Goal: Information Seeking & Learning: Find specific fact

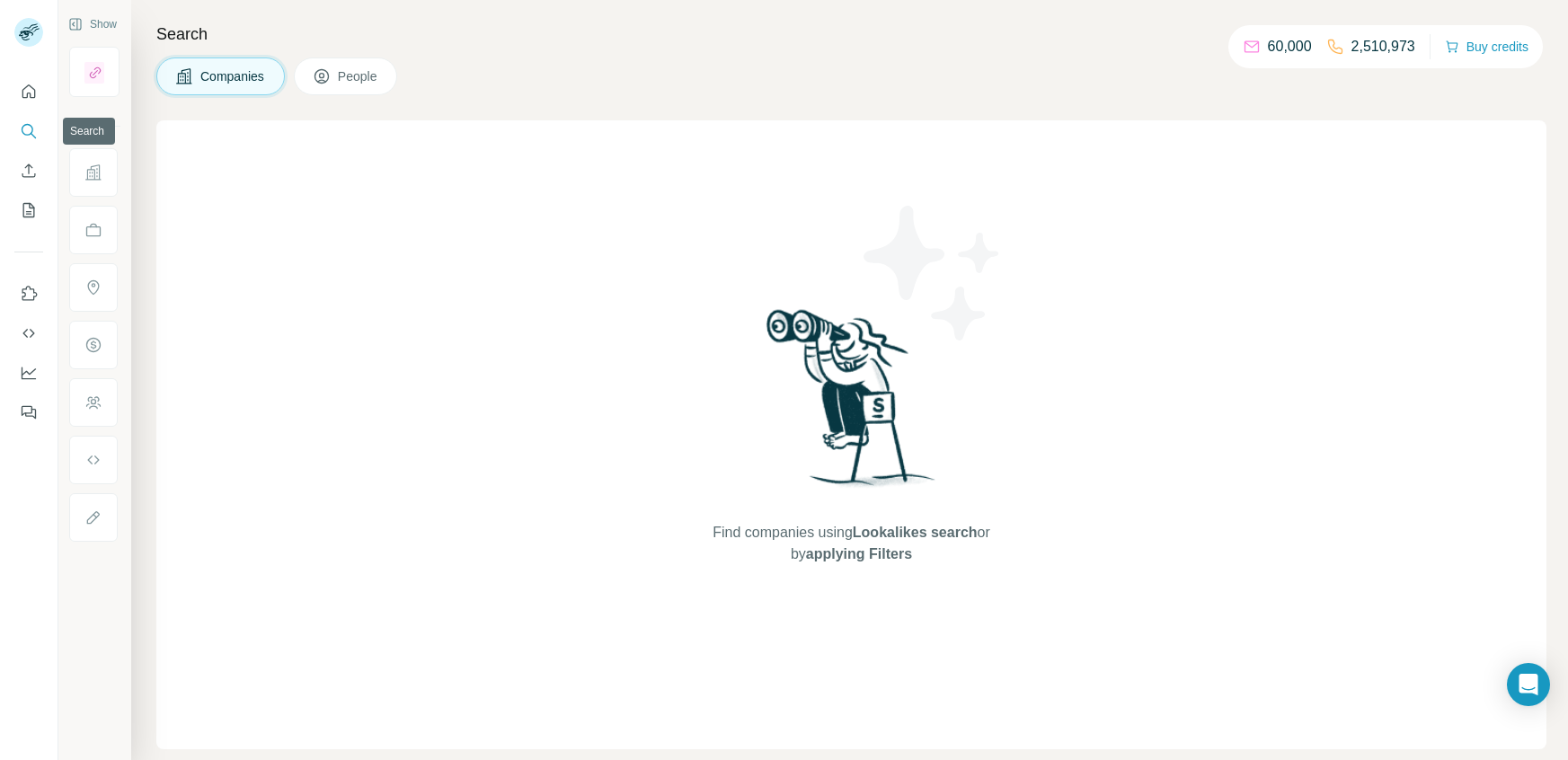
click at [19, 123] on icon "Search" at bounding box center [28, 131] width 18 height 18
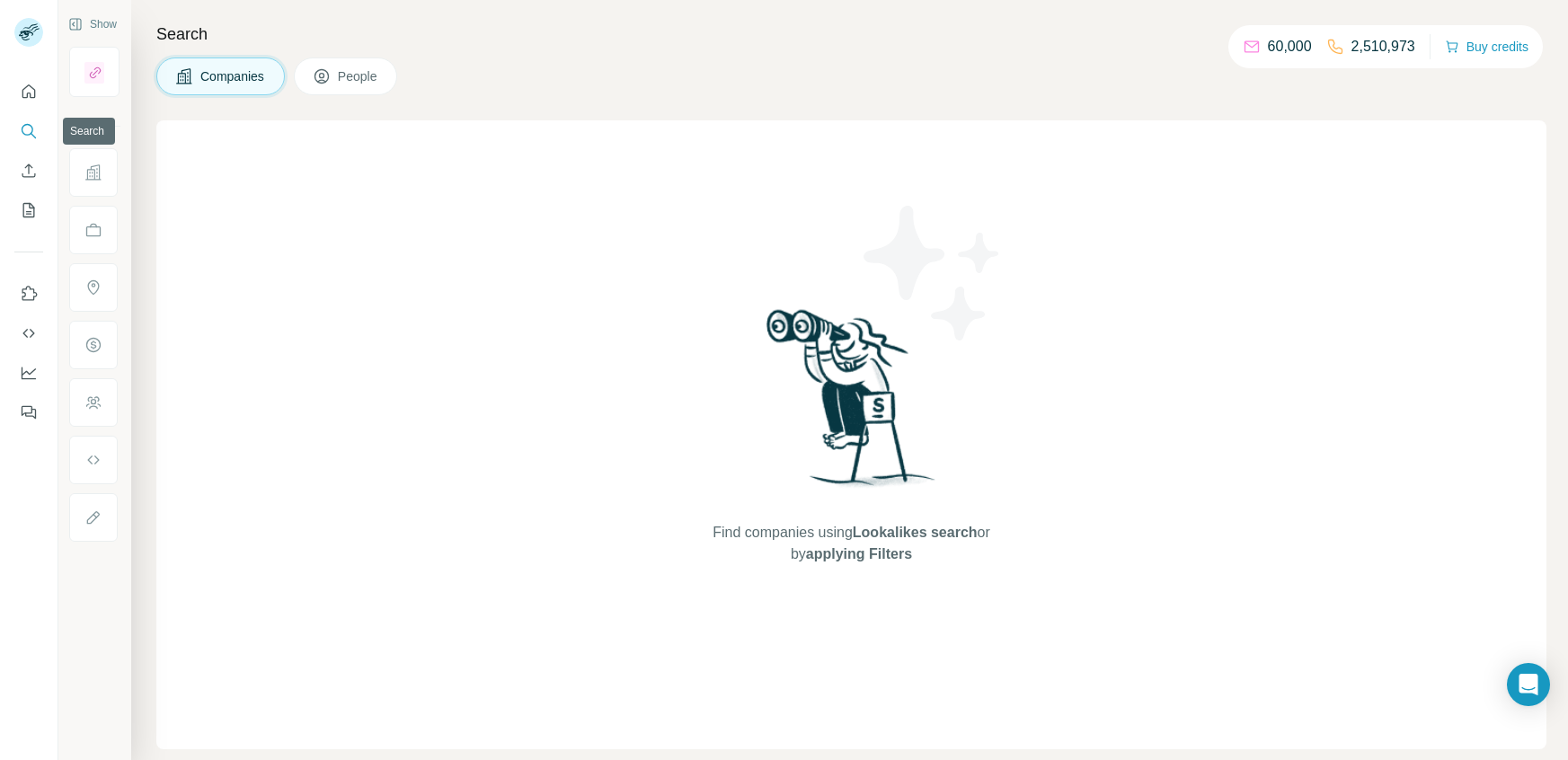
click at [19, 123] on icon "Search" at bounding box center [28, 131] width 18 height 18
click at [30, 139] on icon "Search" at bounding box center [28, 131] width 18 height 18
click at [25, 97] on icon "Quick start" at bounding box center [29, 91] width 14 height 14
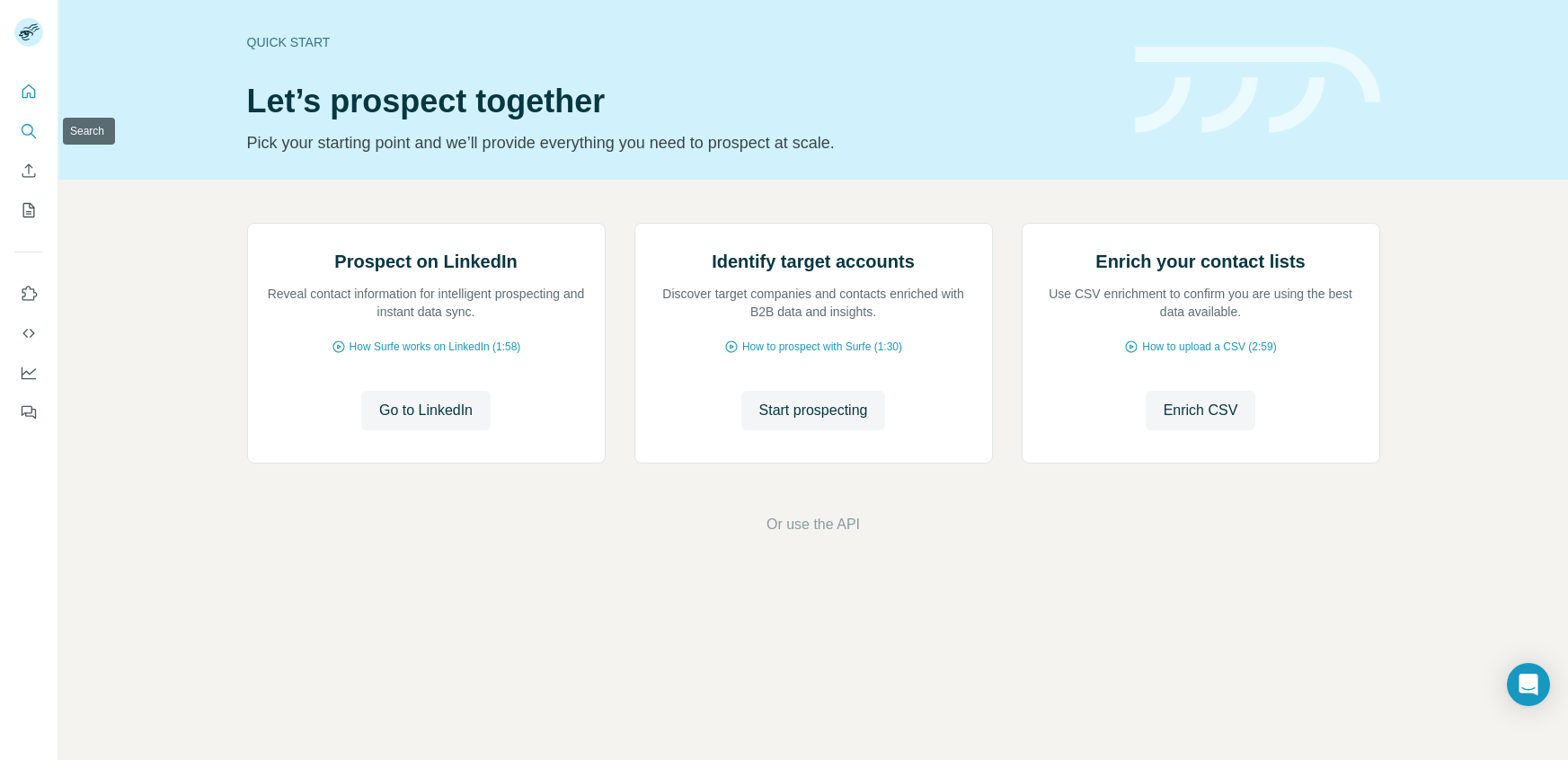
click at [22, 139] on icon "Search" at bounding box center [28, 131] width 18 height 18
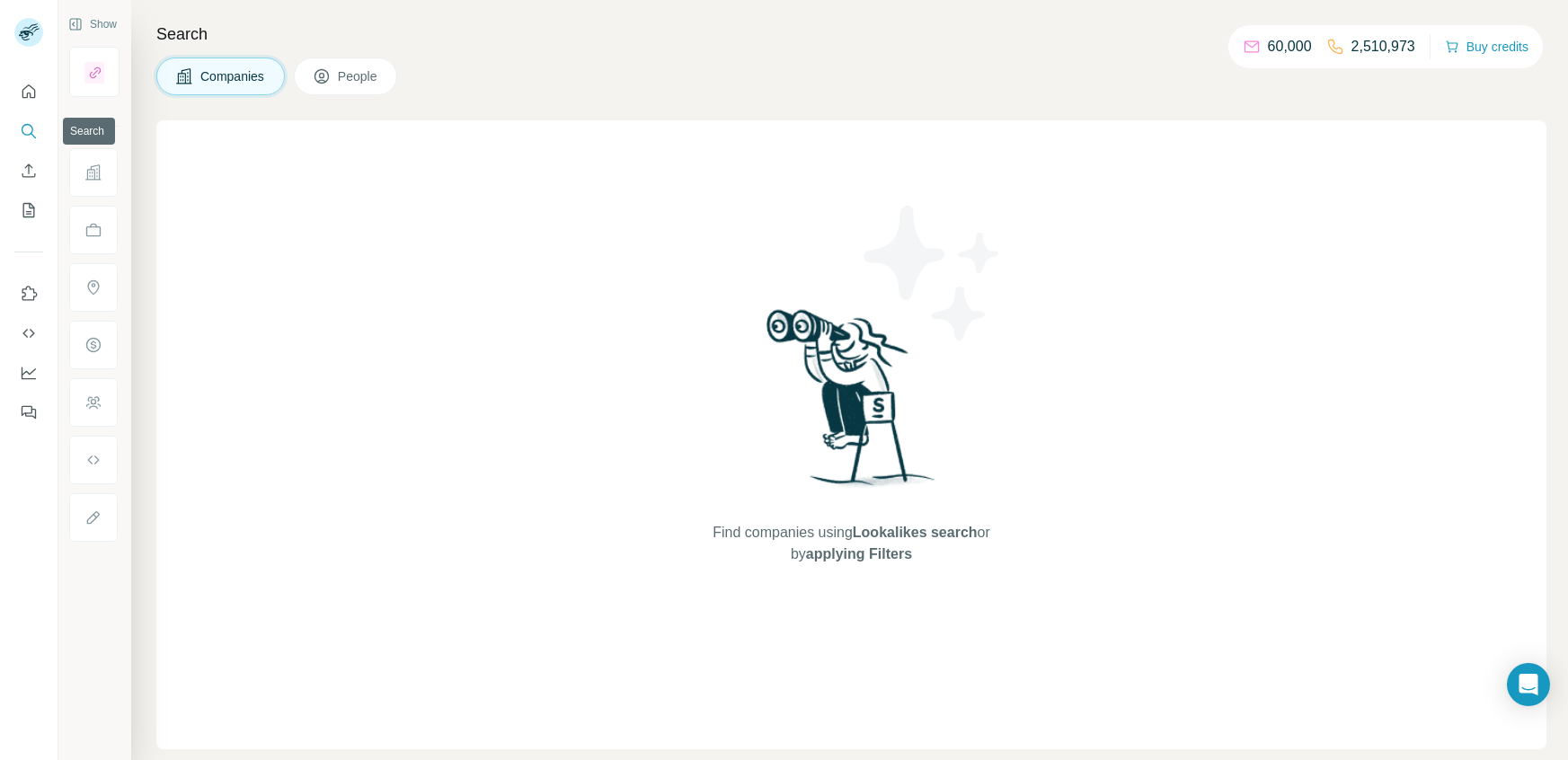
click at [18, 125] on button "Search" at bounding box center [29, 131] width 29 height 32
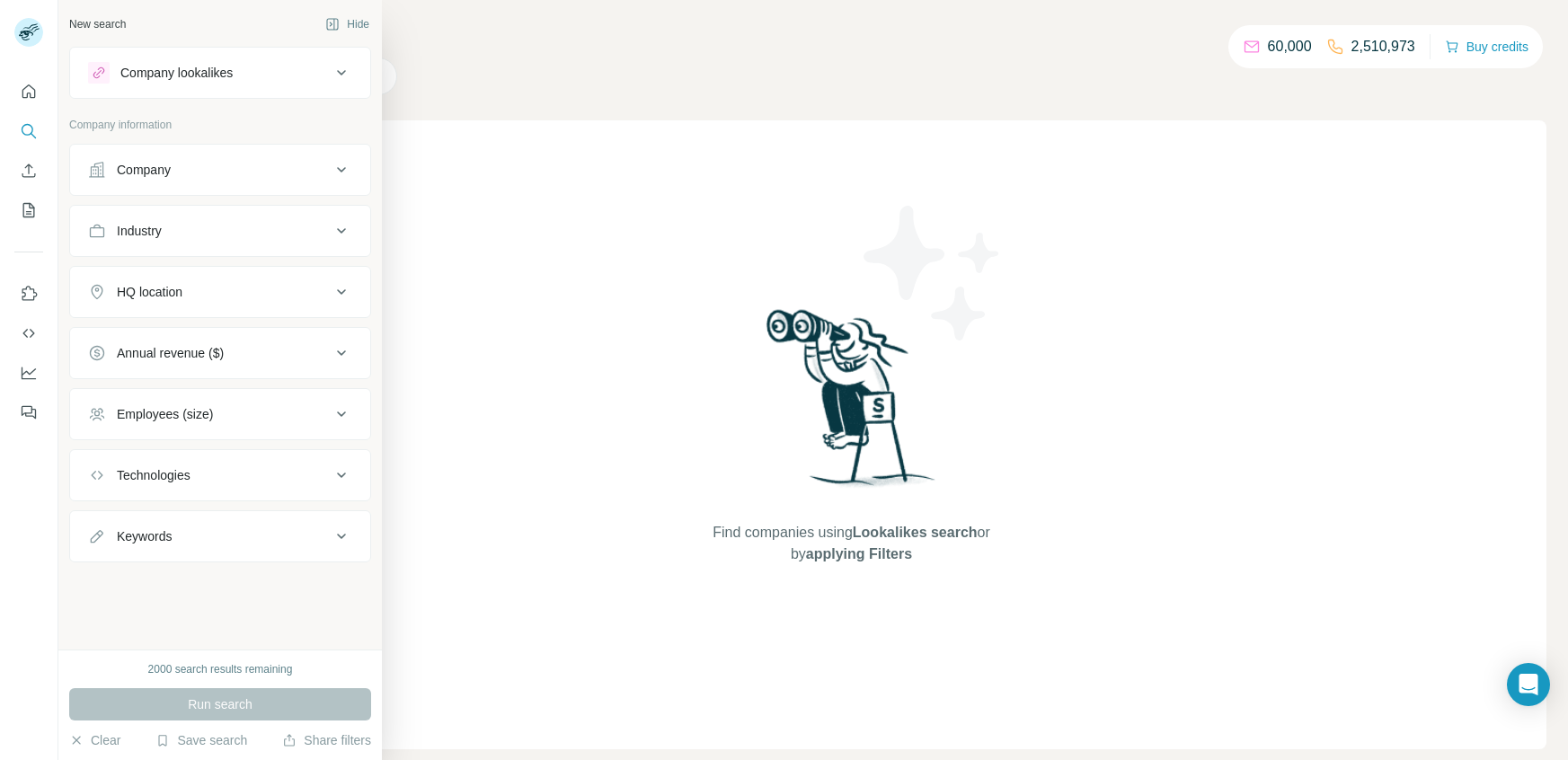
click at [115, 170] on div "Company" at bounding box center [209, 170] width 242 height 18
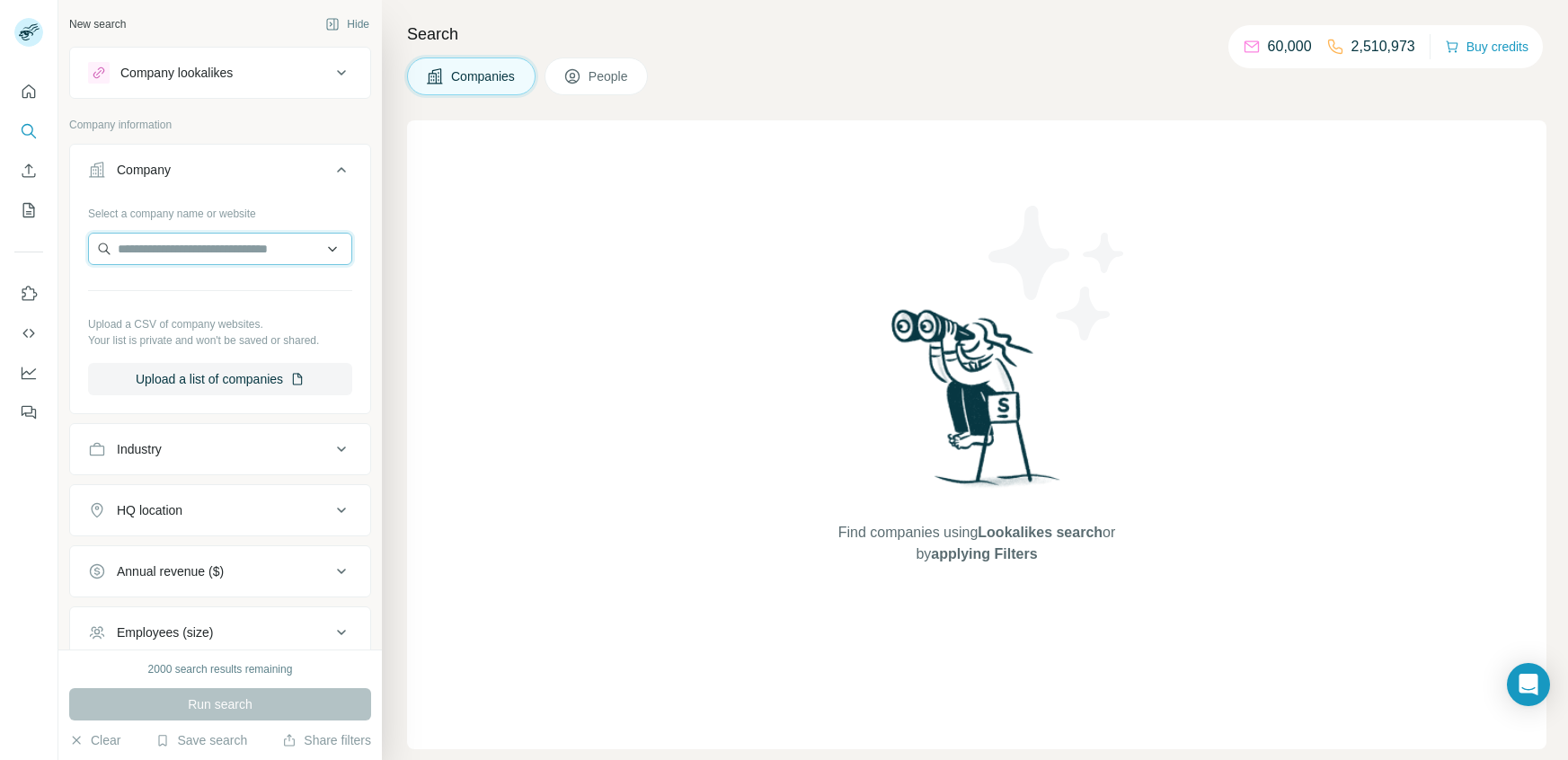
click at [144, 251] on input "text" at bounding box center [220, 248] width 264 height 32
type input "**********"
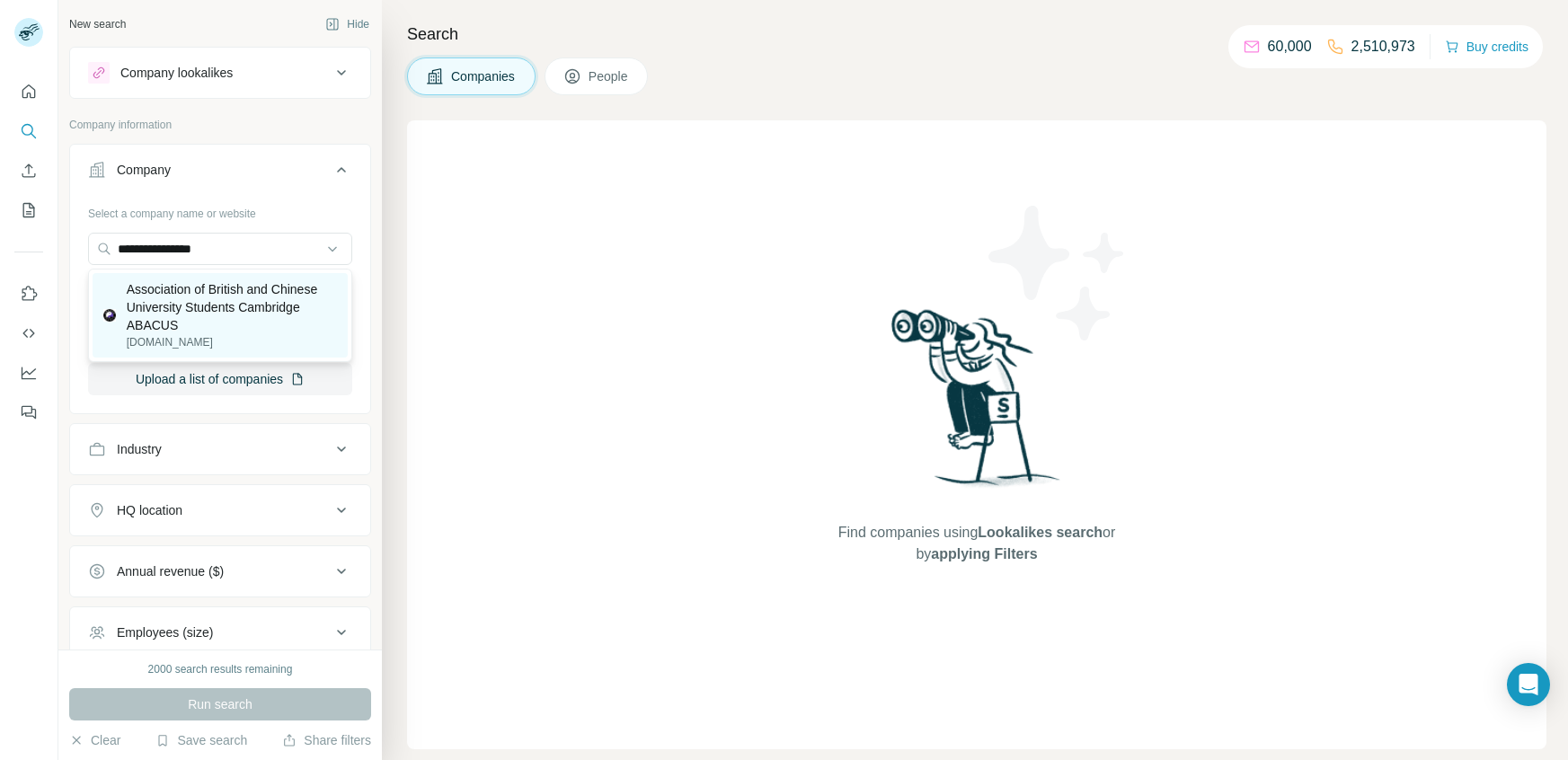
click at [244, 339] on p "[DOMAIN_NAME]" at bounding box center [232, 342] width 210 height 16
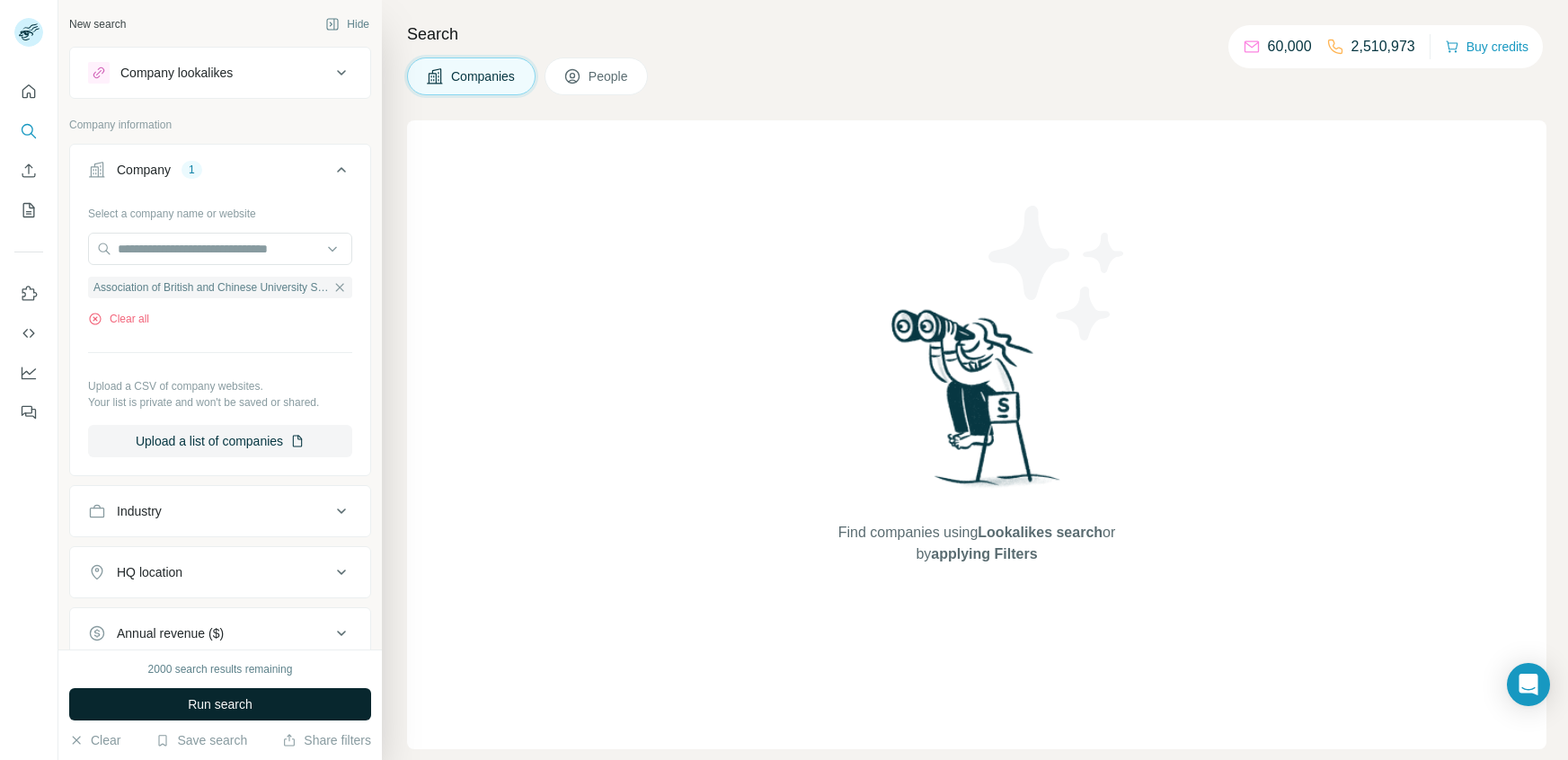
click at [275, 702] on button "Run search" at bounding box center [219, 704] width 302 height 32
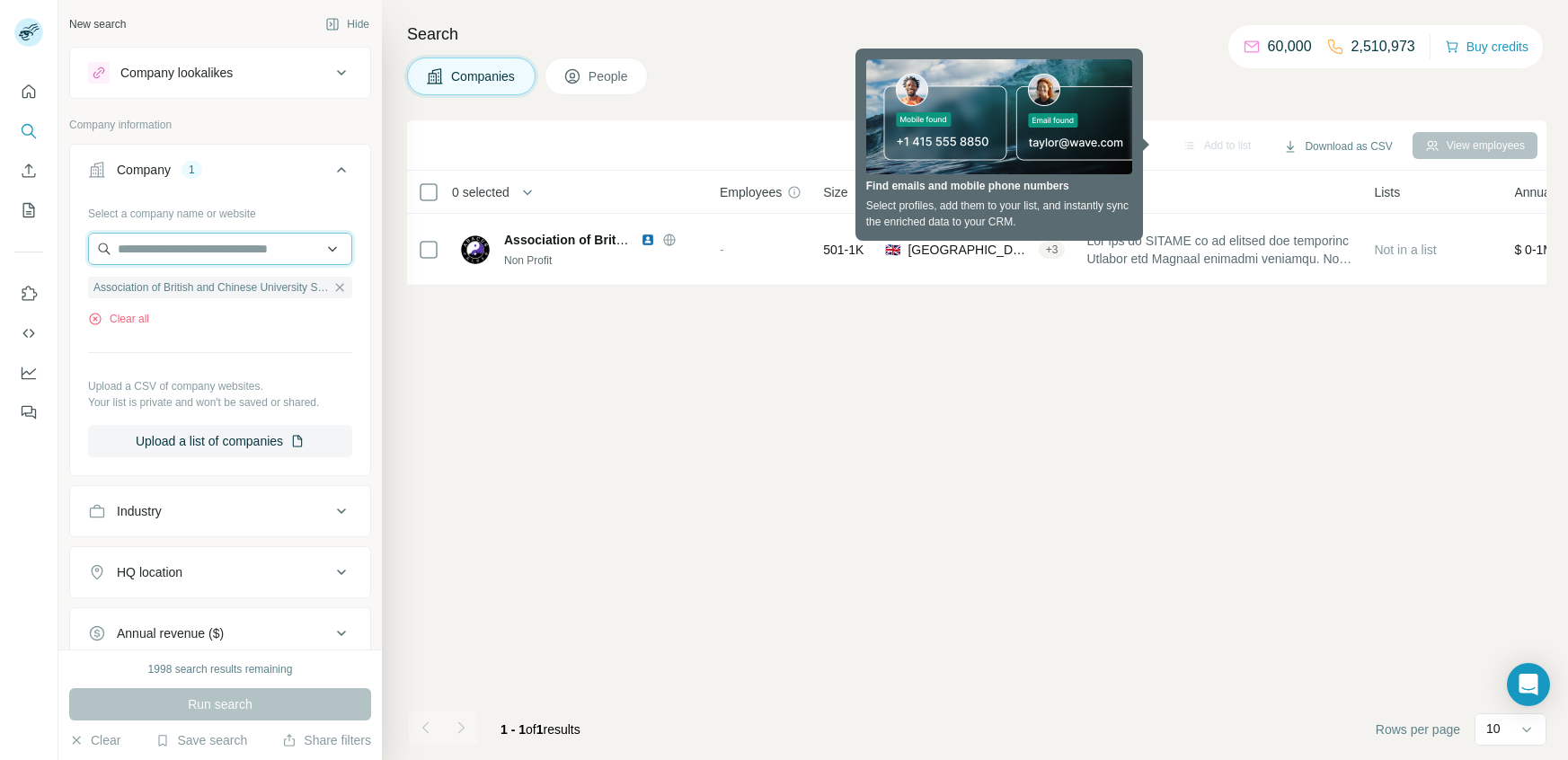
click at [167, 238] on input "text" at bounding box center [220, 248] width 264 height 32
type input "*"
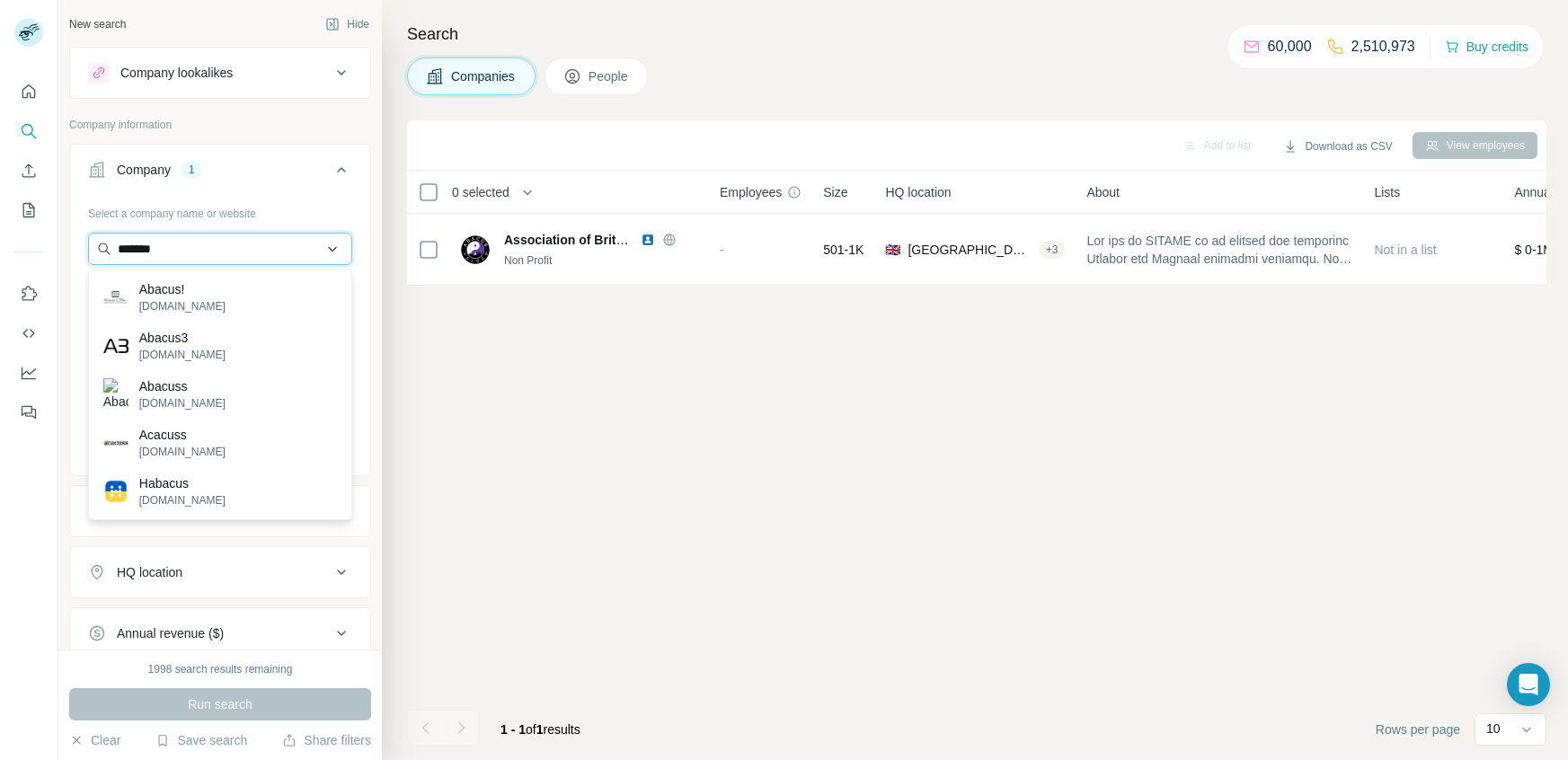
type input "******"
click at [425, 328] on div "Add to list Download as CSV View employees 0 selected Companies Employees Size …" at bounding box center [976, 440] width 1139 height 640
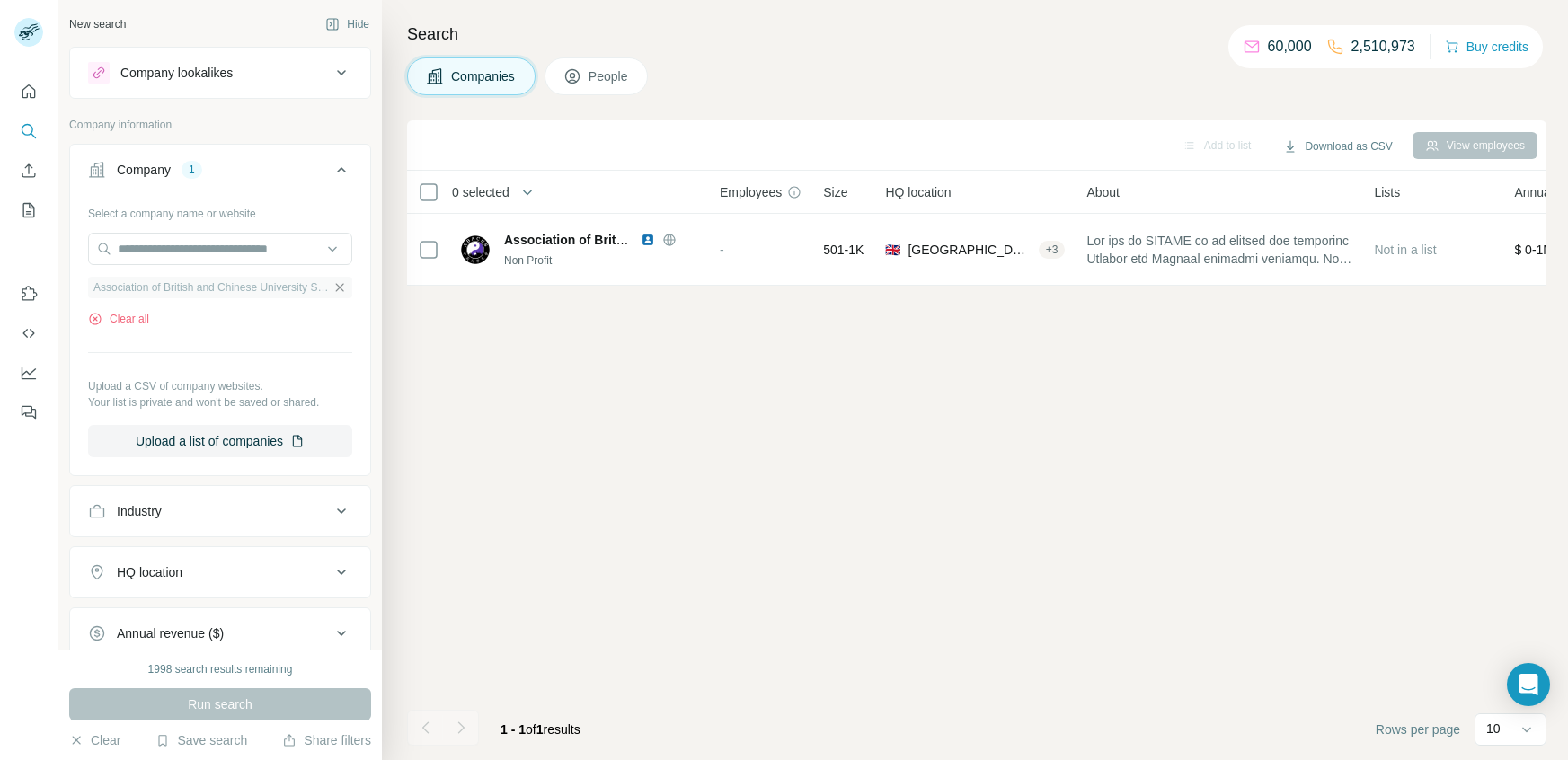
click at [340, 281] on icon "button" at bounding box center [339, 287] width 15 height 15
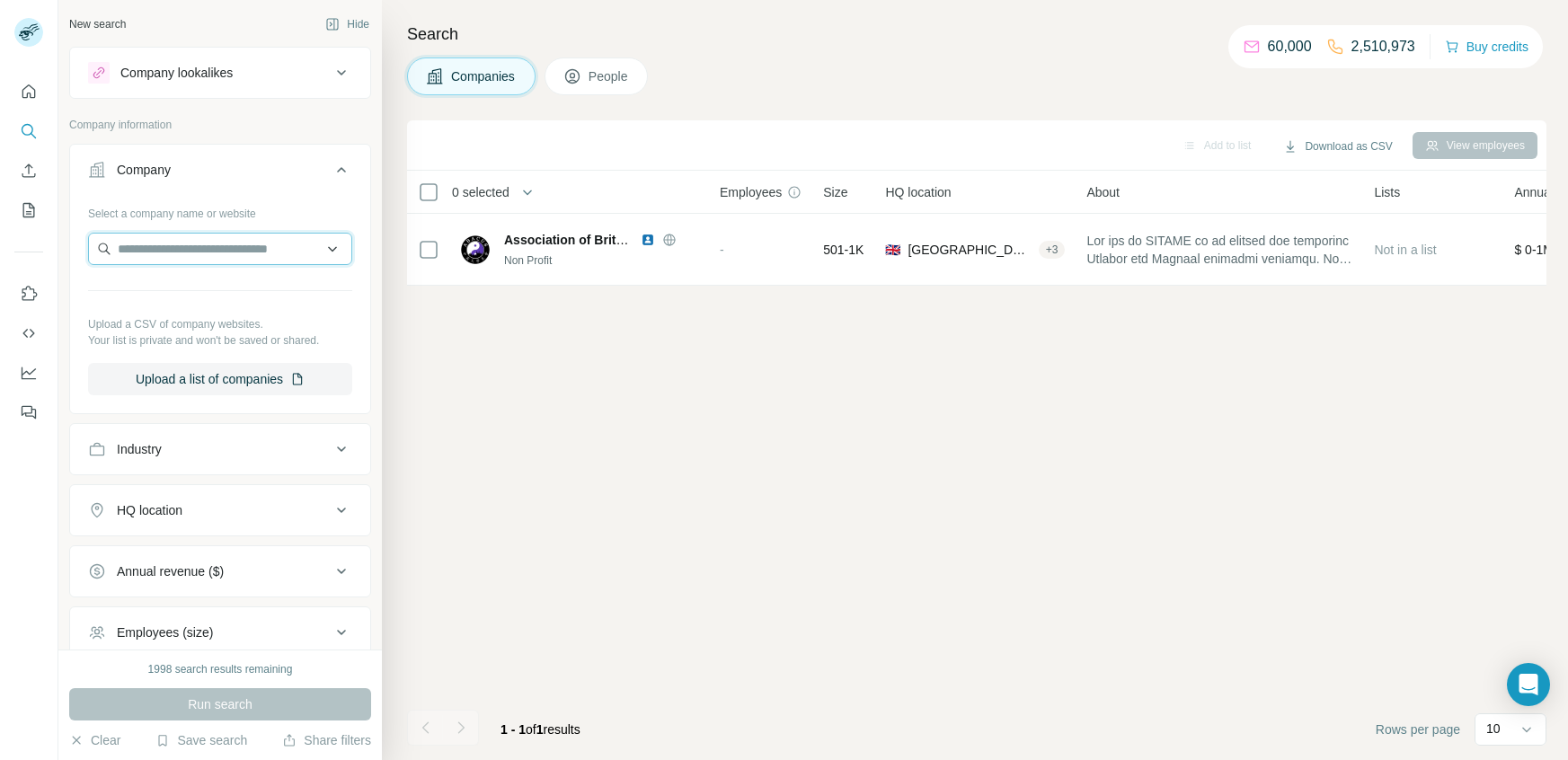
click at [285, 251] on input "text" at bounding box center [220, 248] width 264 height 32
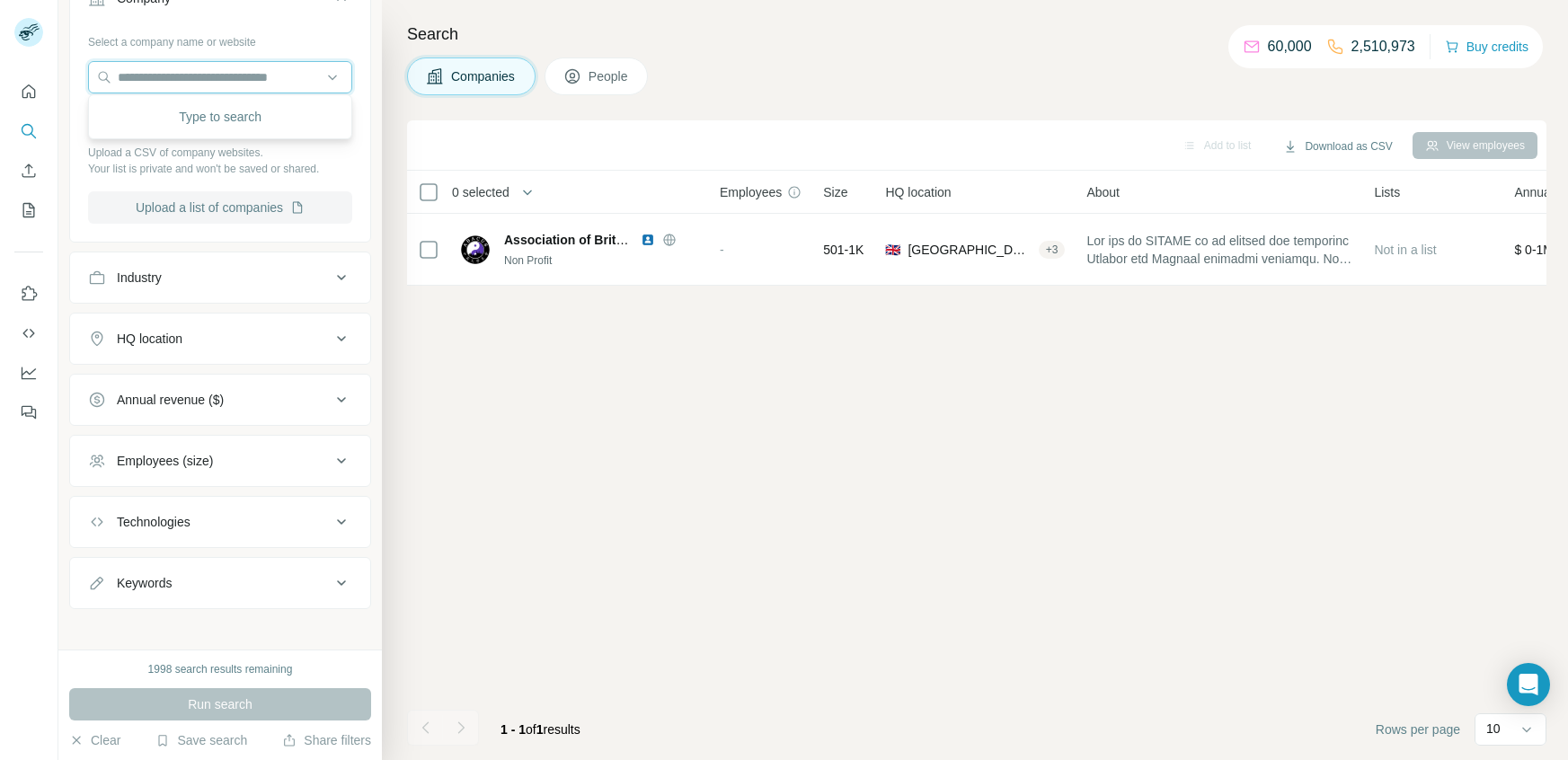
scroll to position [174, 0]
click at [246, 443] on button "Employees (size)" at bounding box center [219, 458] width 300 height 43
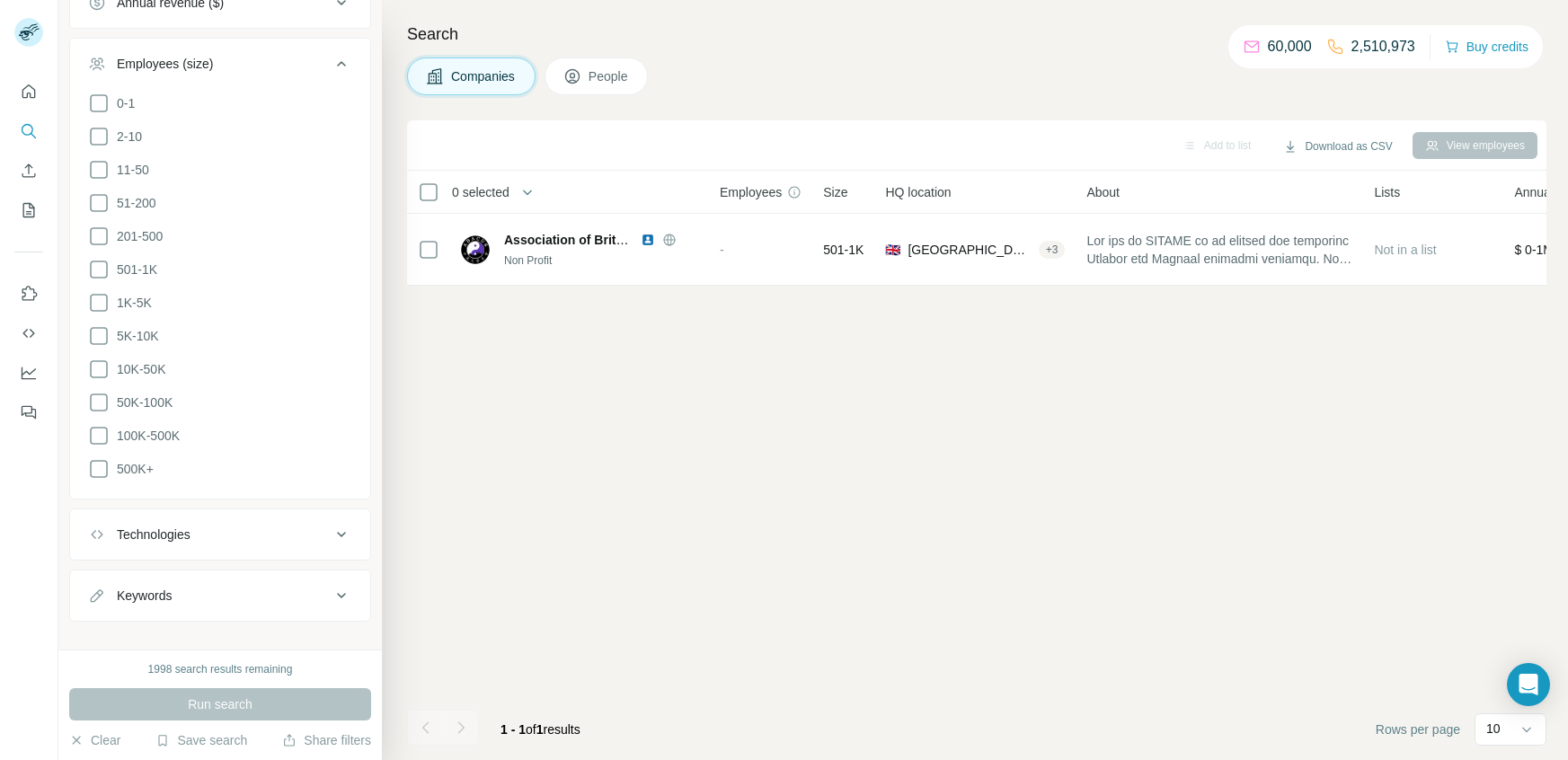
scroll to position [590, 0]
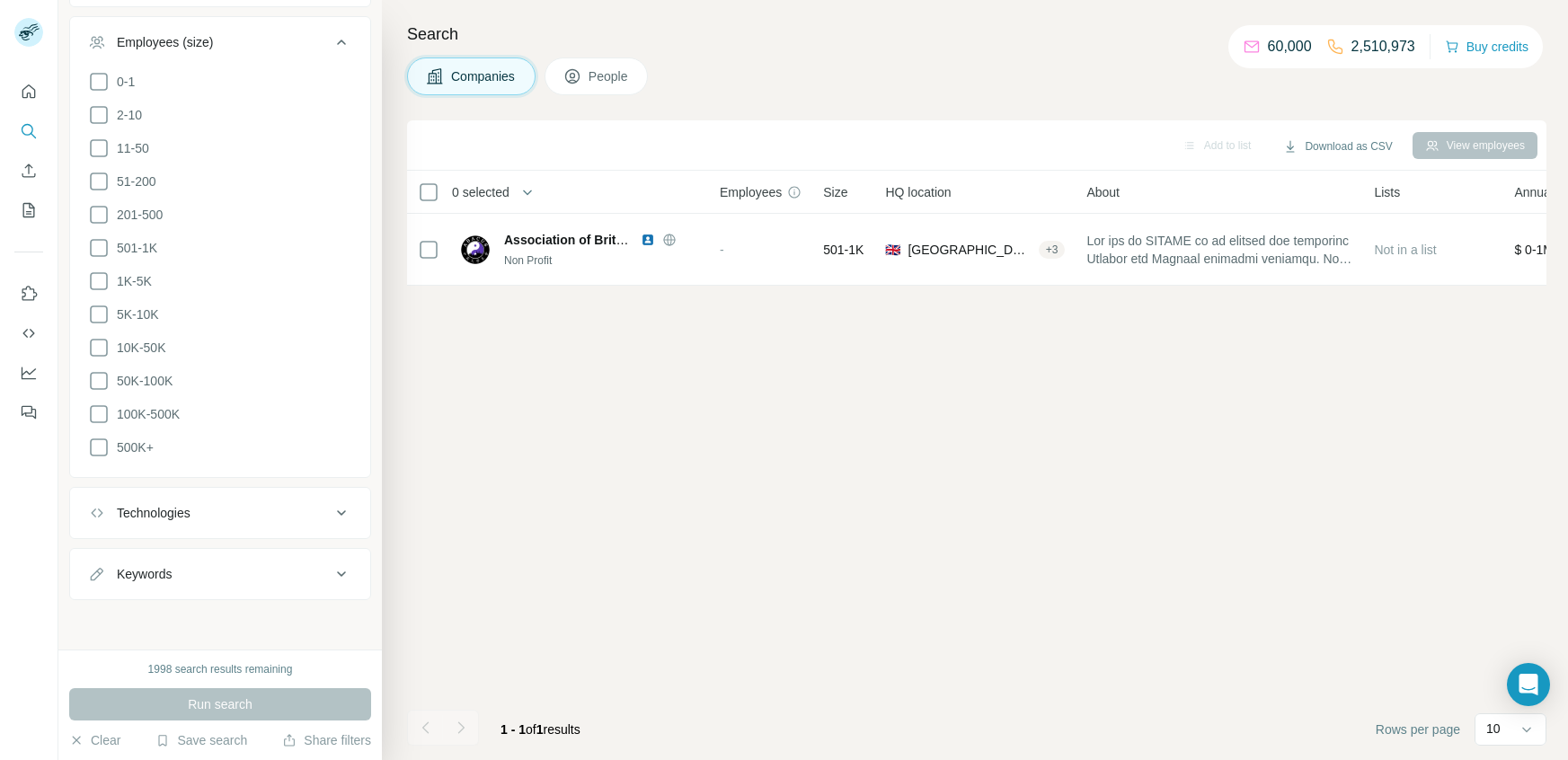
click at [304, 582] on button "Keywords" at bounding box center [219, 574] width 300 height 43
click at [263, 626] on input "text" at bounding box center [202, 618] width 228 height 32
type input "**********"
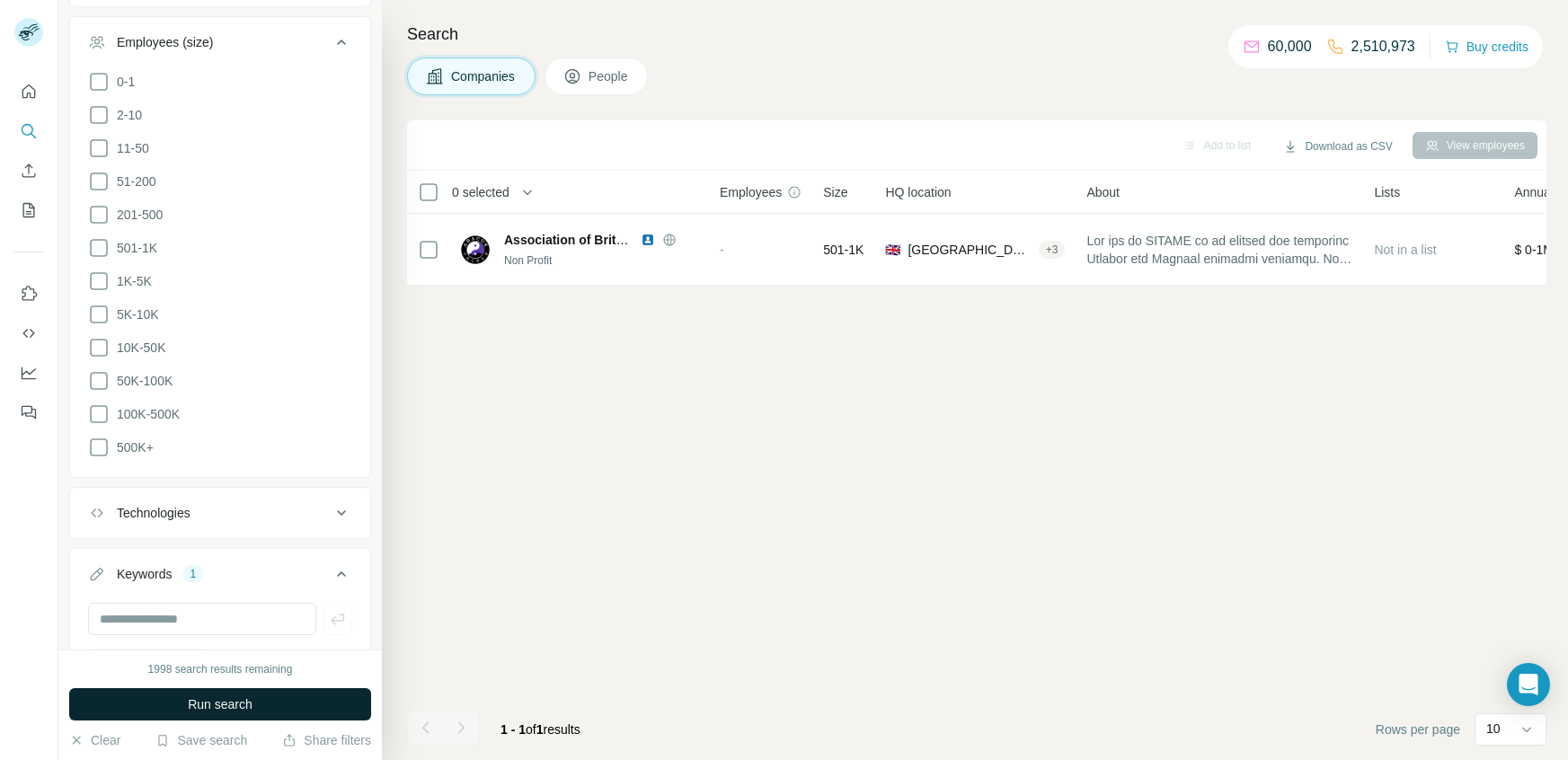
click at [140, 710] on button "Run search" at bounding box center [219, 704] width 302 height 32
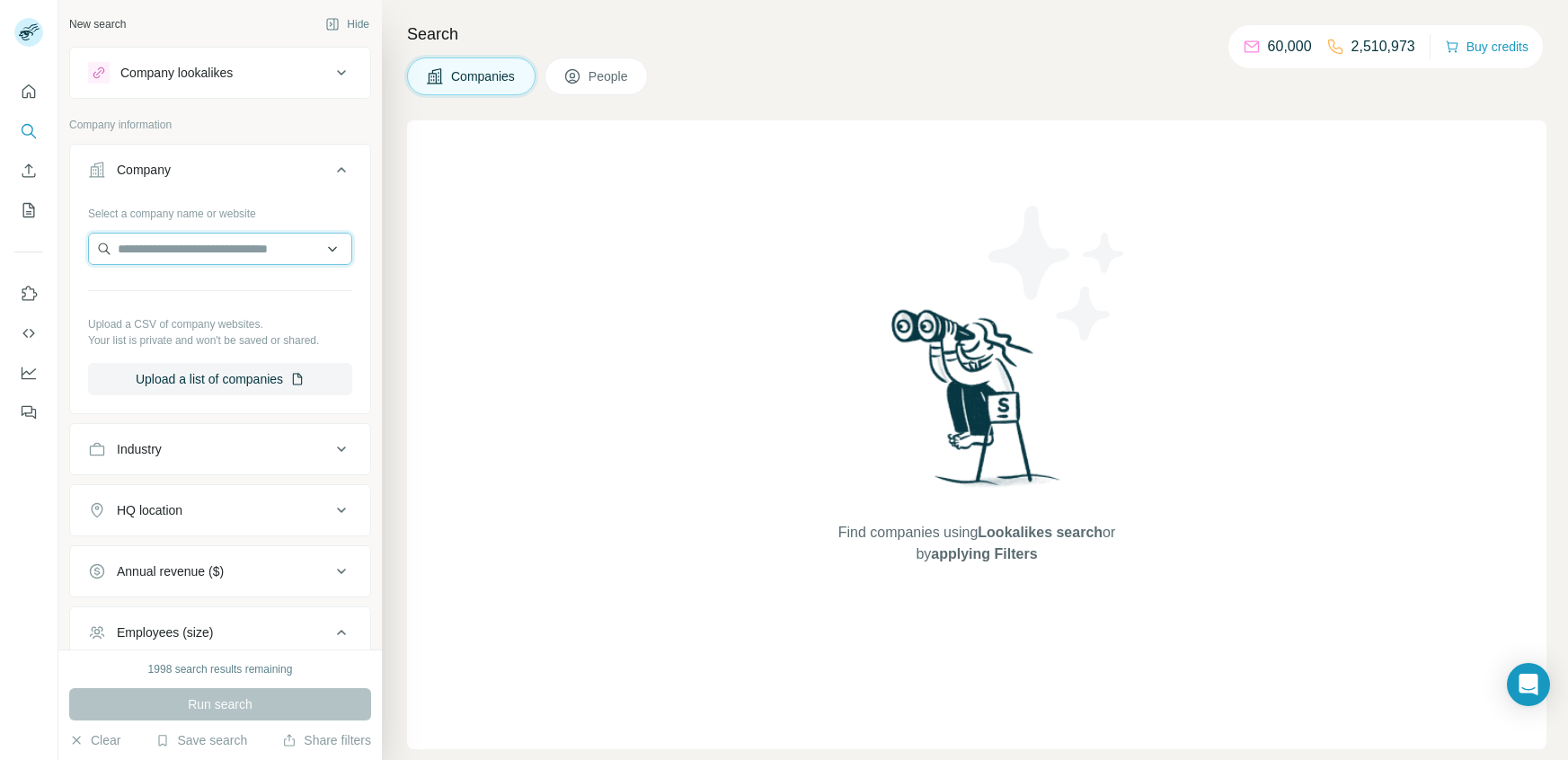
click at [202, 251] on input "text" at bounding box center [220, 248] width 264 height 32
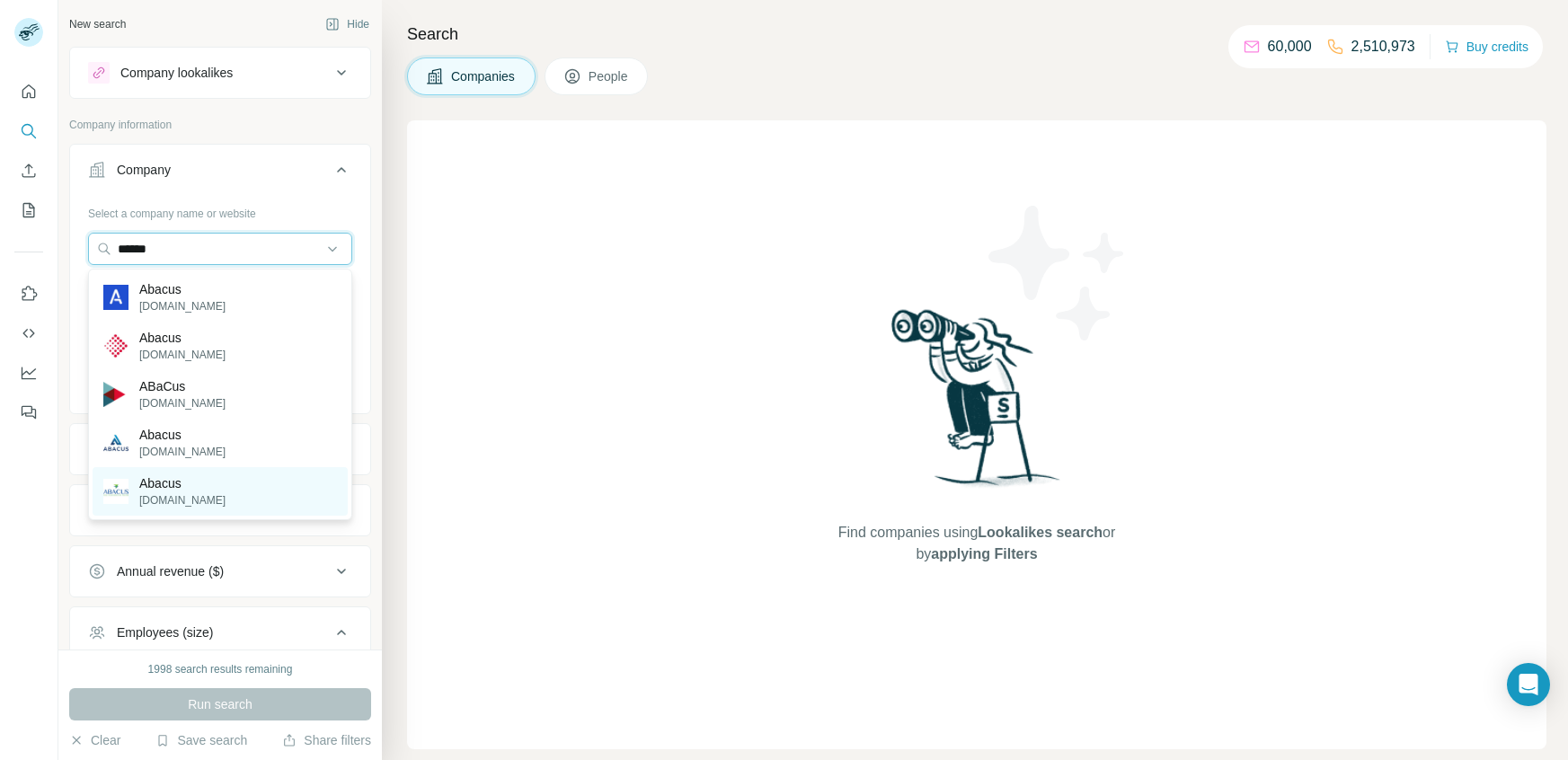
type input "******"
click at [158, 495] on p "[DOMAIN_NAME]" at bounding box center [182, 500] width 86 height 16
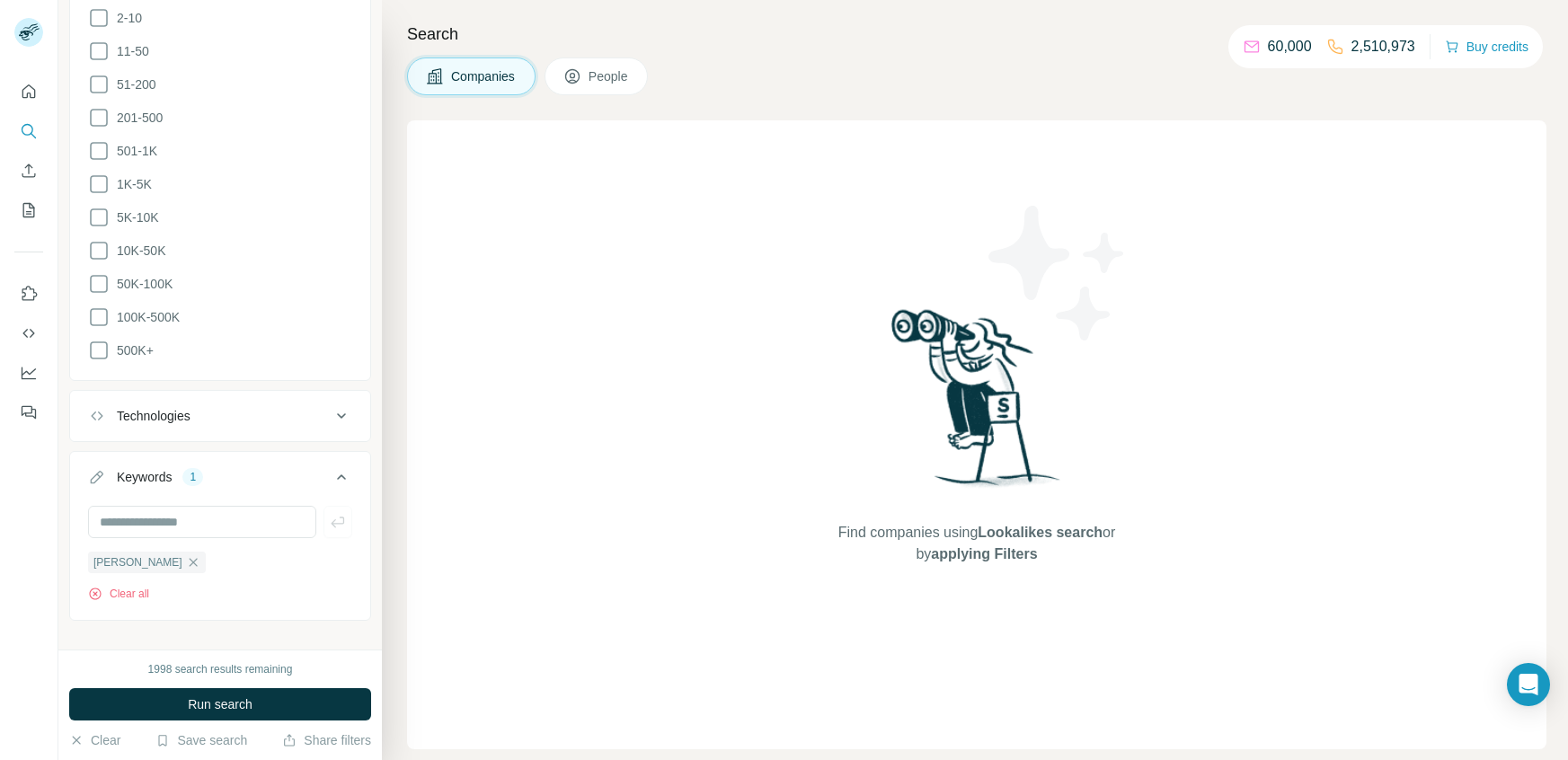
scroll to position [770, 0]
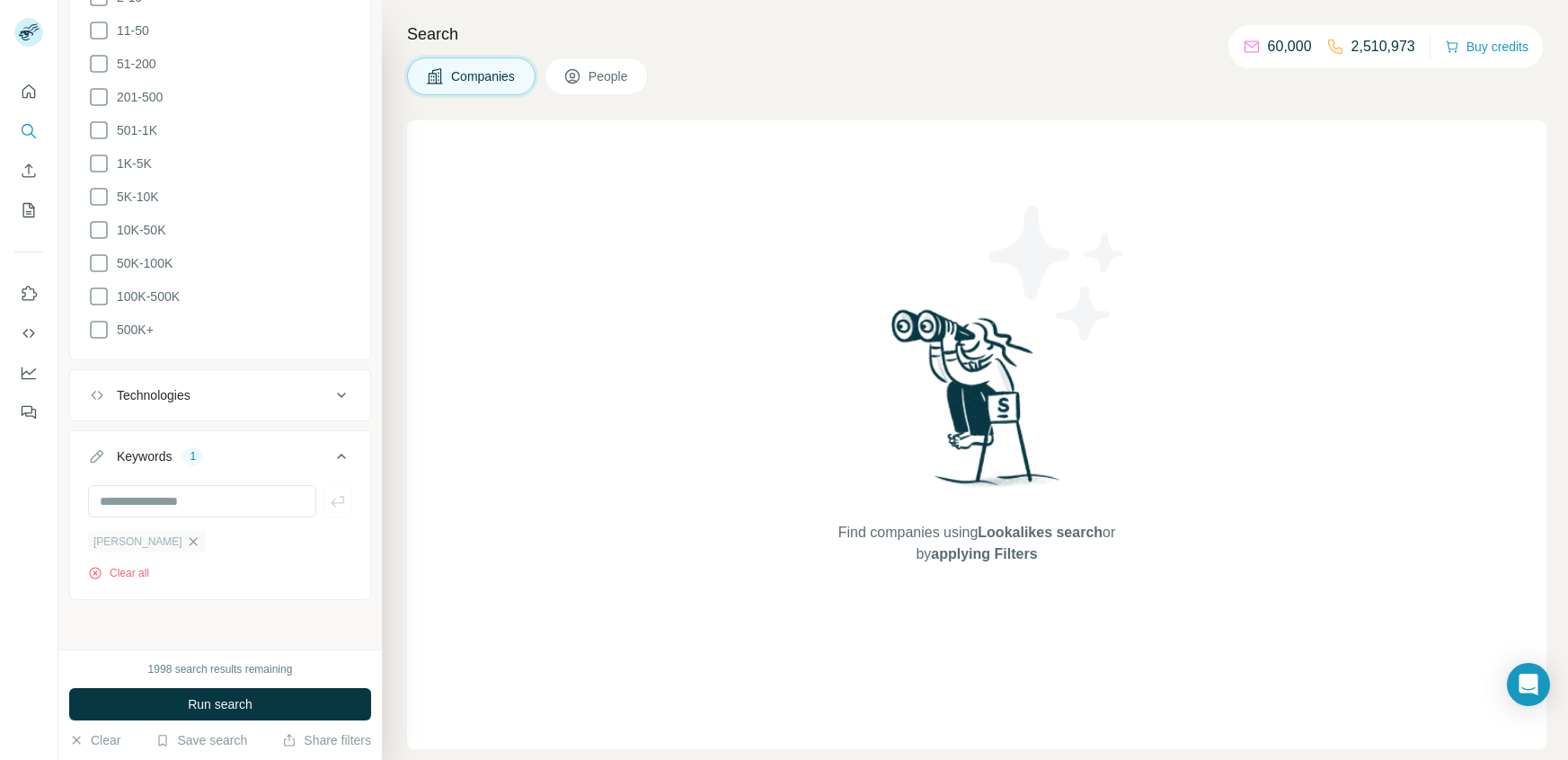
click at [200, 534] on icon "button" at bounding box center [193, 541] width 15 height 15
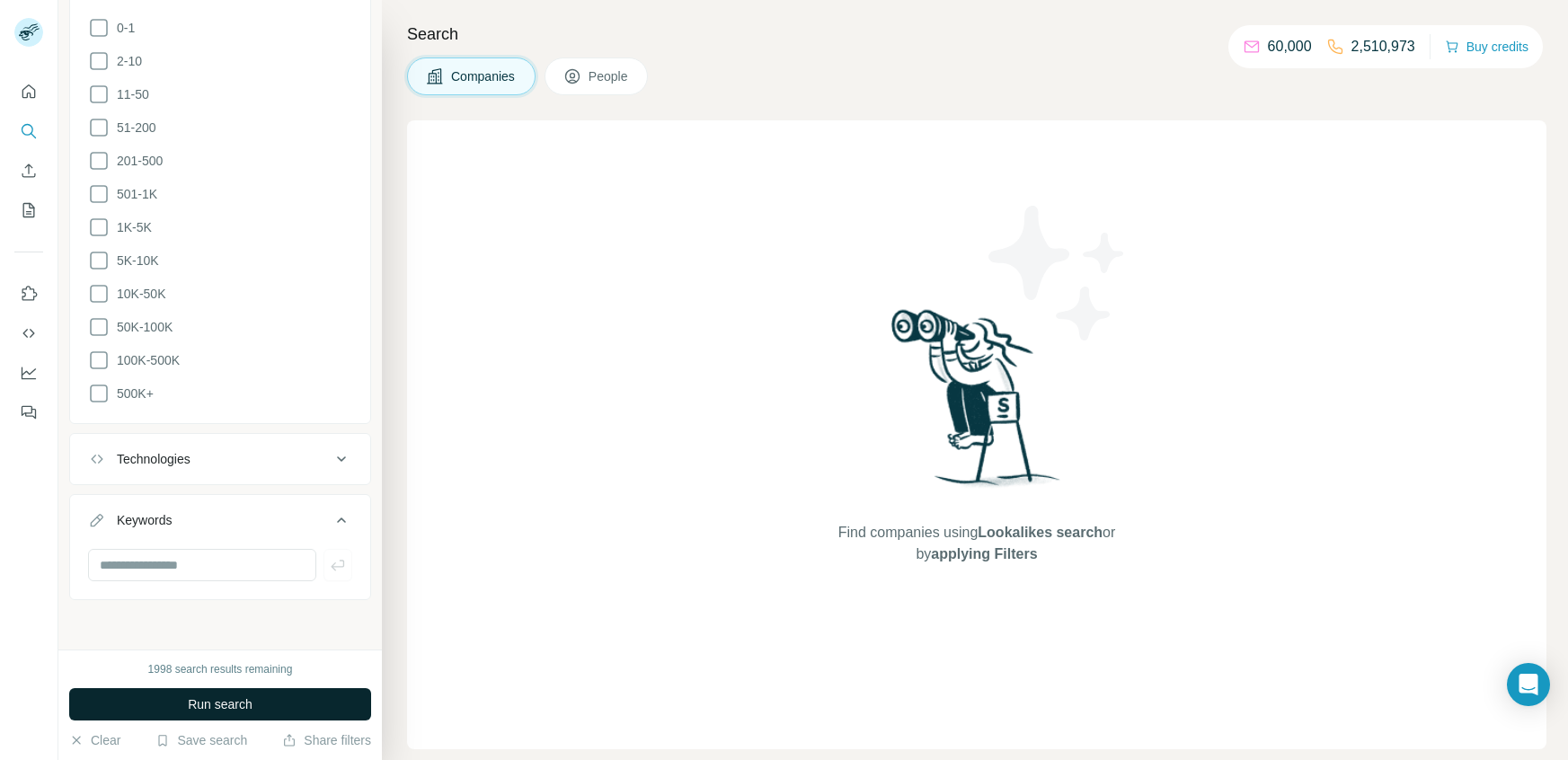
click at [246, 704] on span "Run search" at bounding box center [220, 704] width 65 height 18
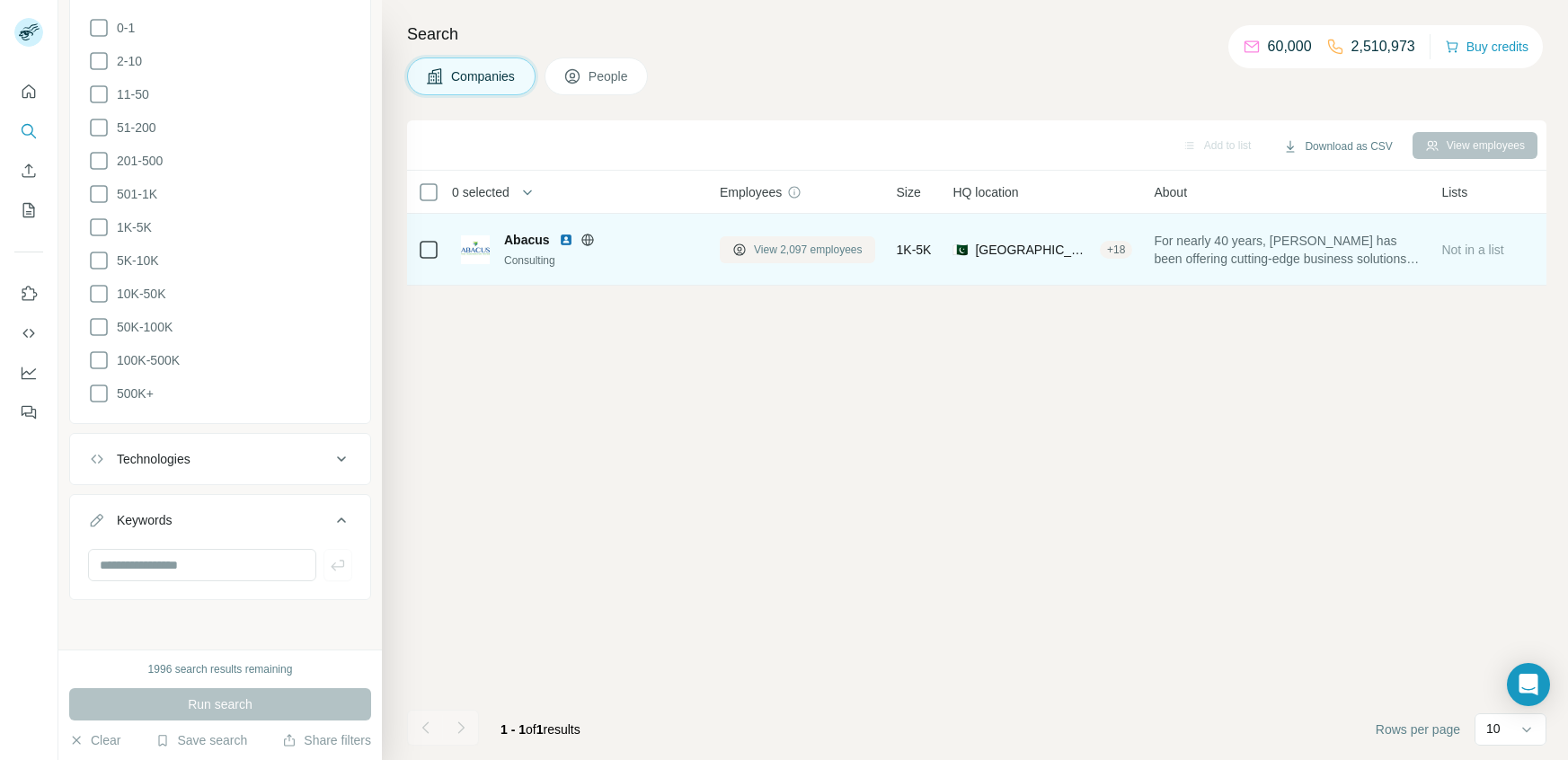
click at [796, 246] on span "View 2,097 employees" at bounding box center [808, 249] width 109 height 16
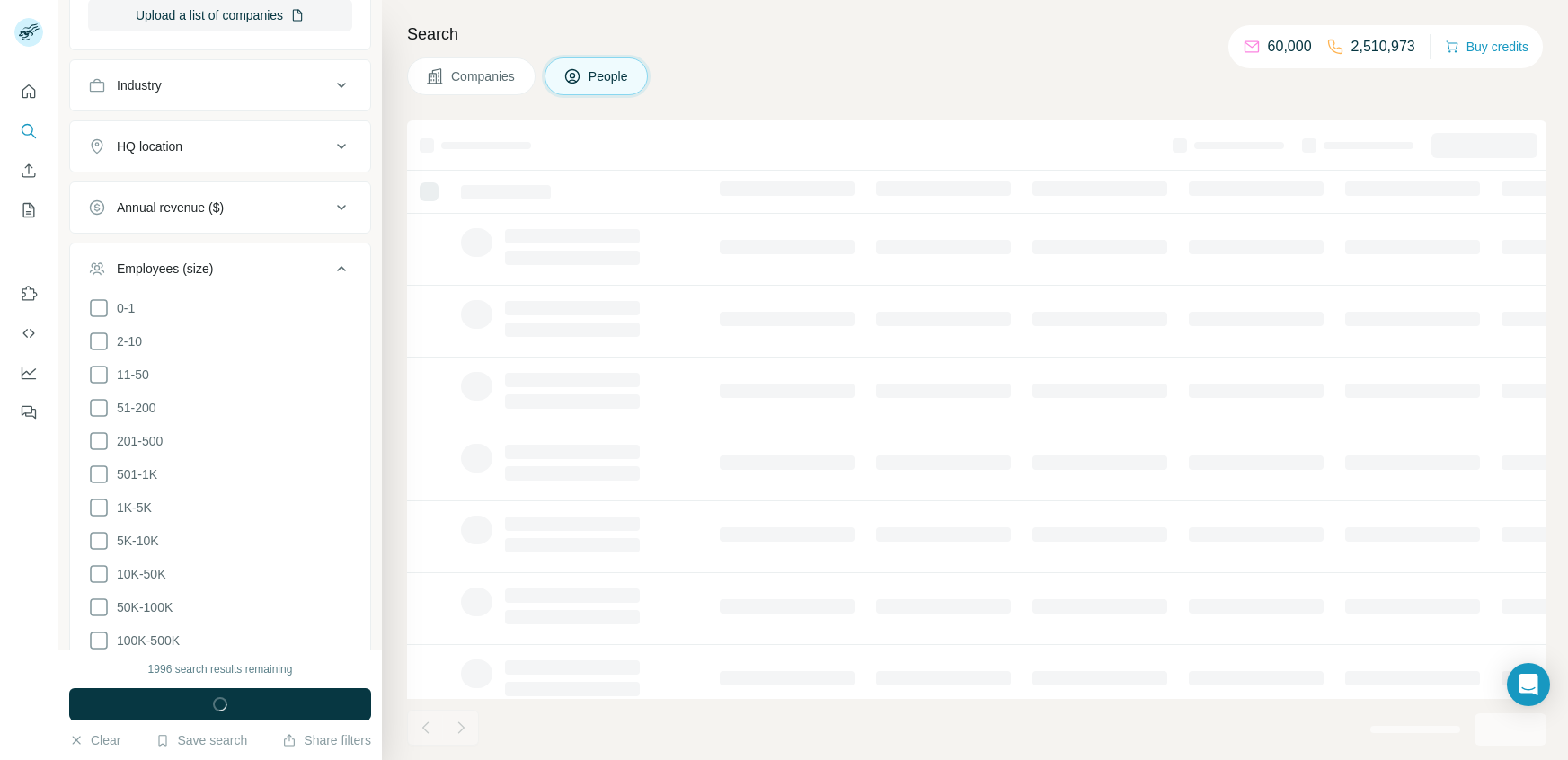
scroll to position [985, 0]
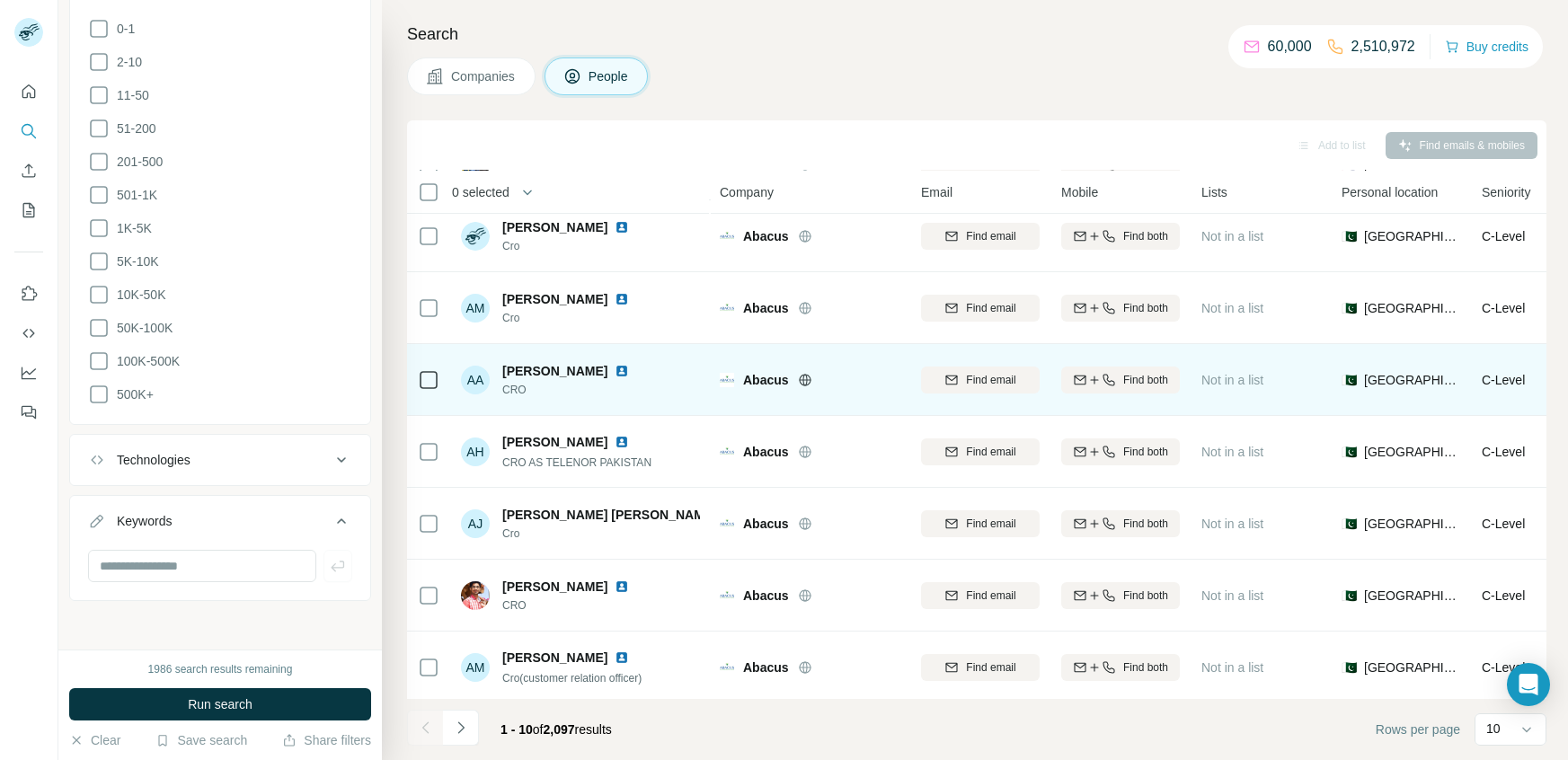
scroll to position [233, 0]
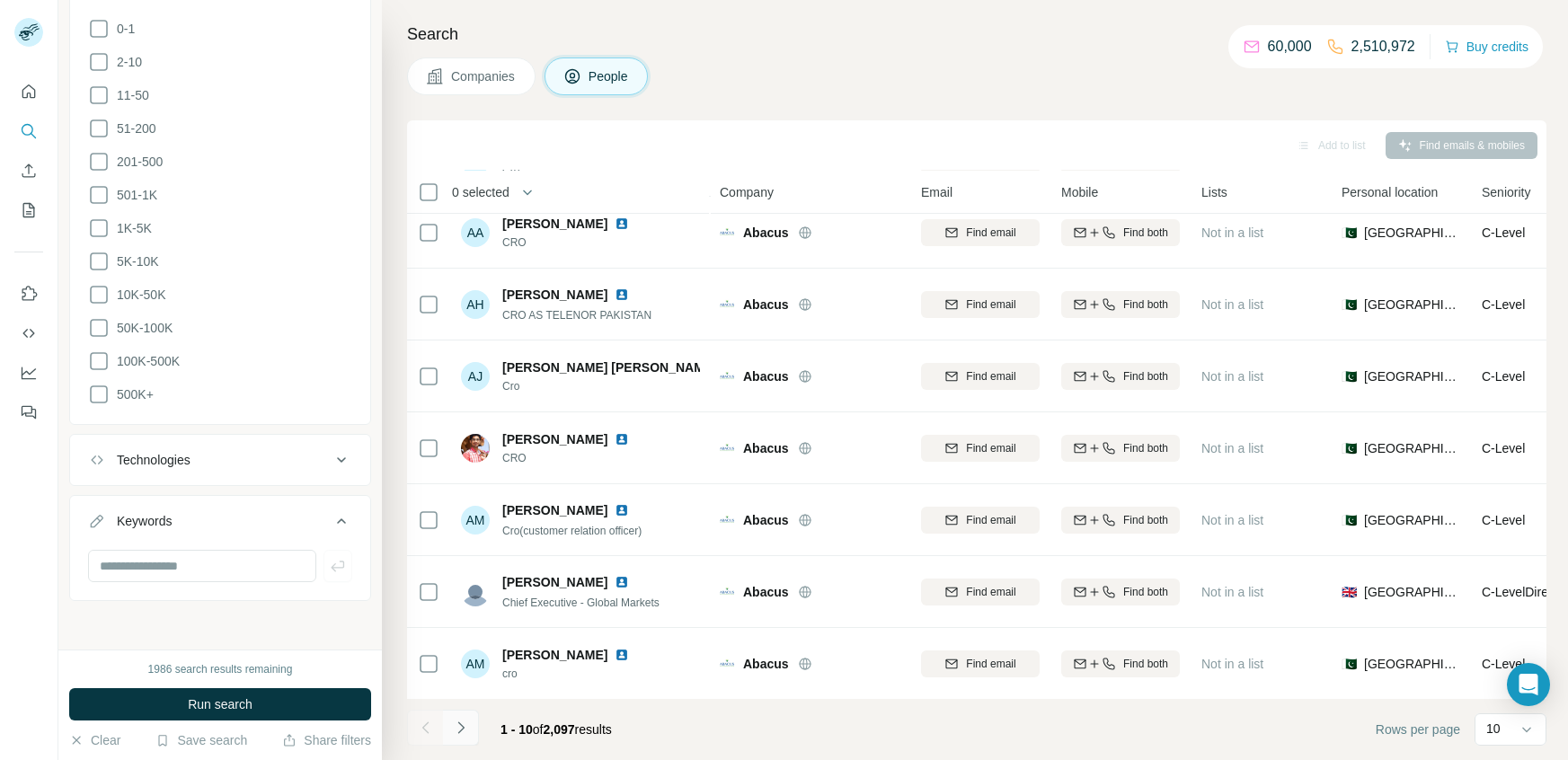
click at [477, 718] on button "Navigate to next page" at bounding box center [461, 727] width 36 height 36
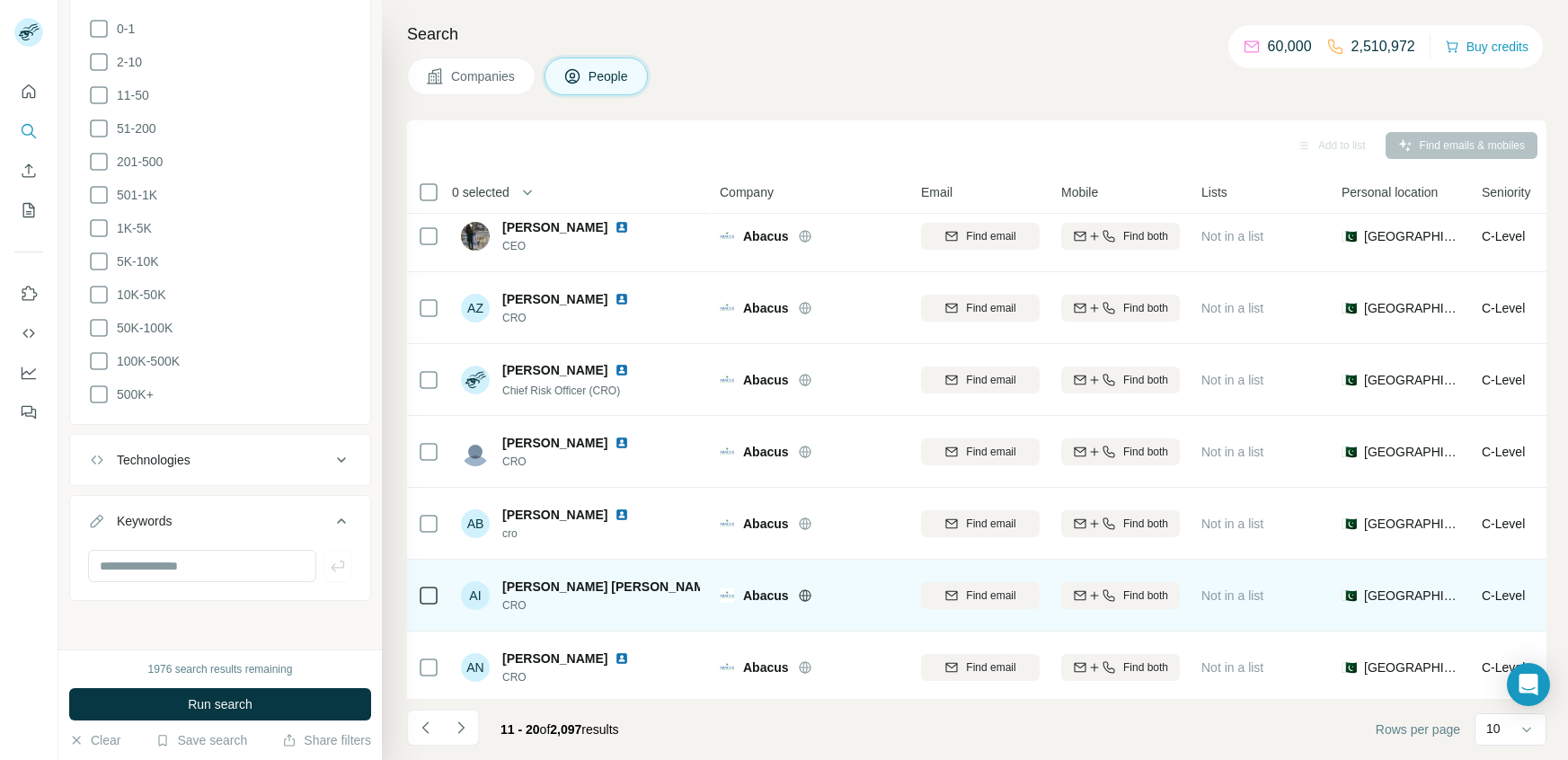
scroll to position [0, 0]
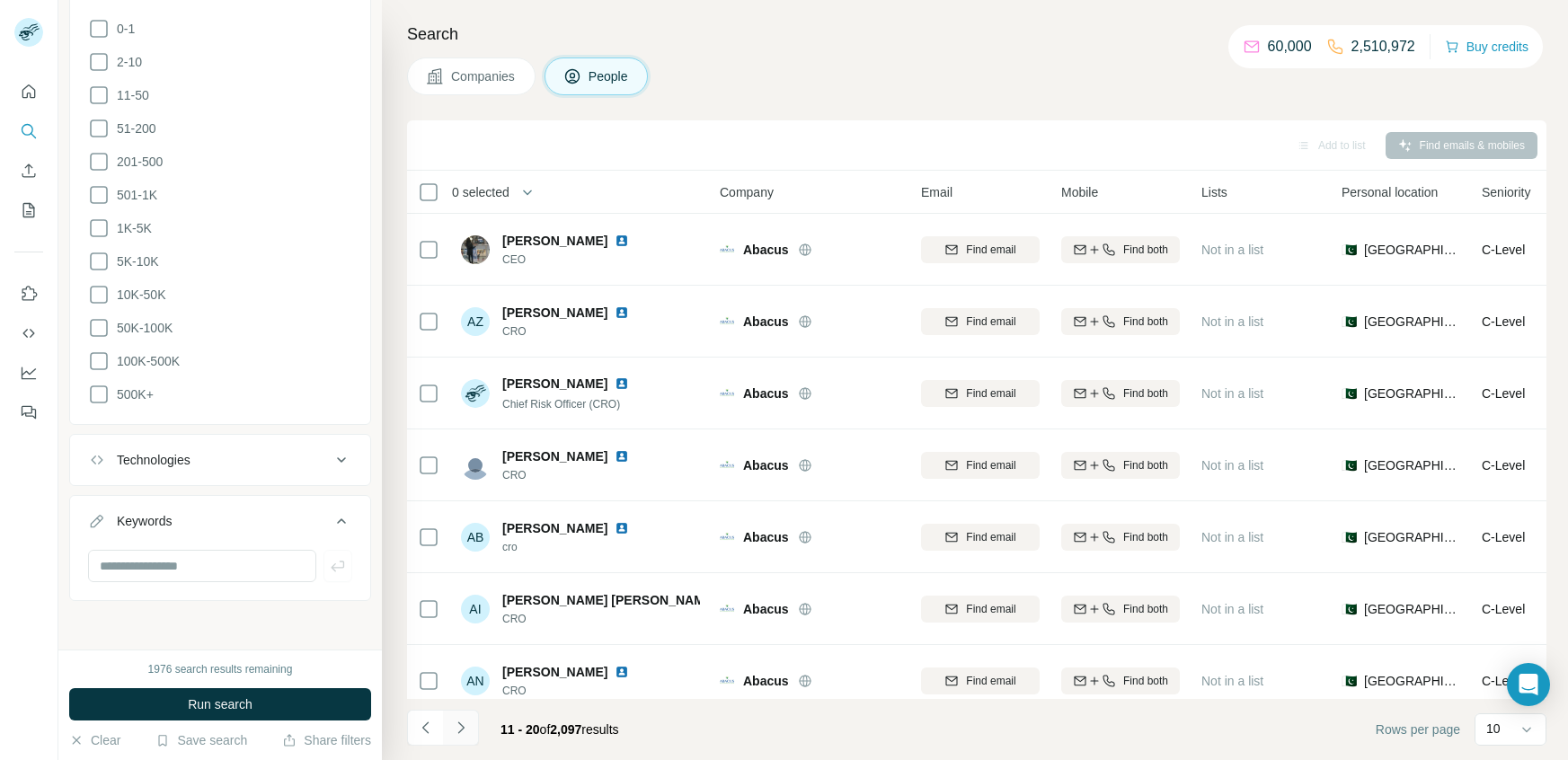
click at [468, 716] on button "Navigate to next page" at bounding box center [461, 727] width 36 height 36
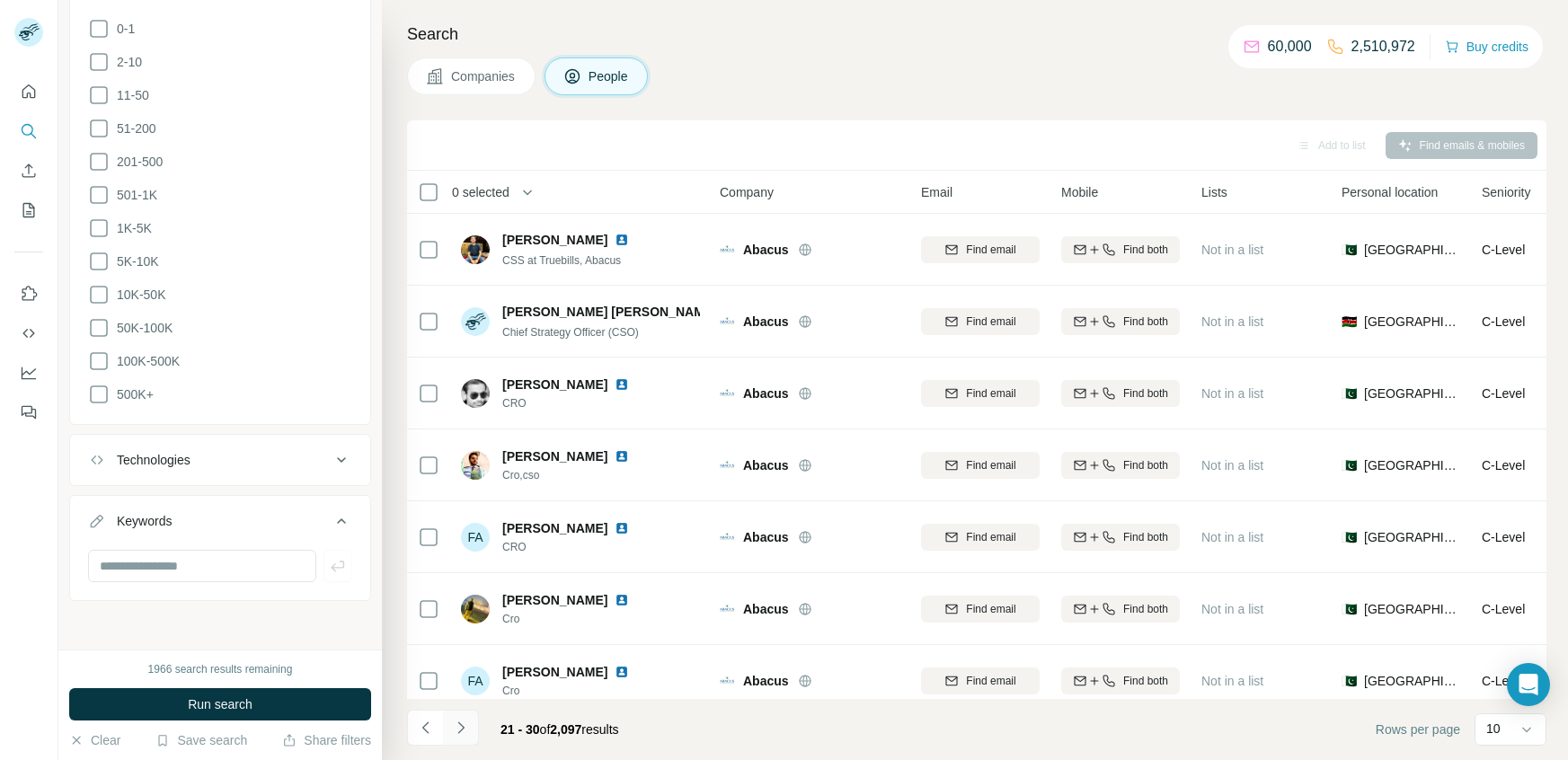
click at [468, 716] on button "Navigate to next page" at bounding box center [461, 727] width 36 height 36
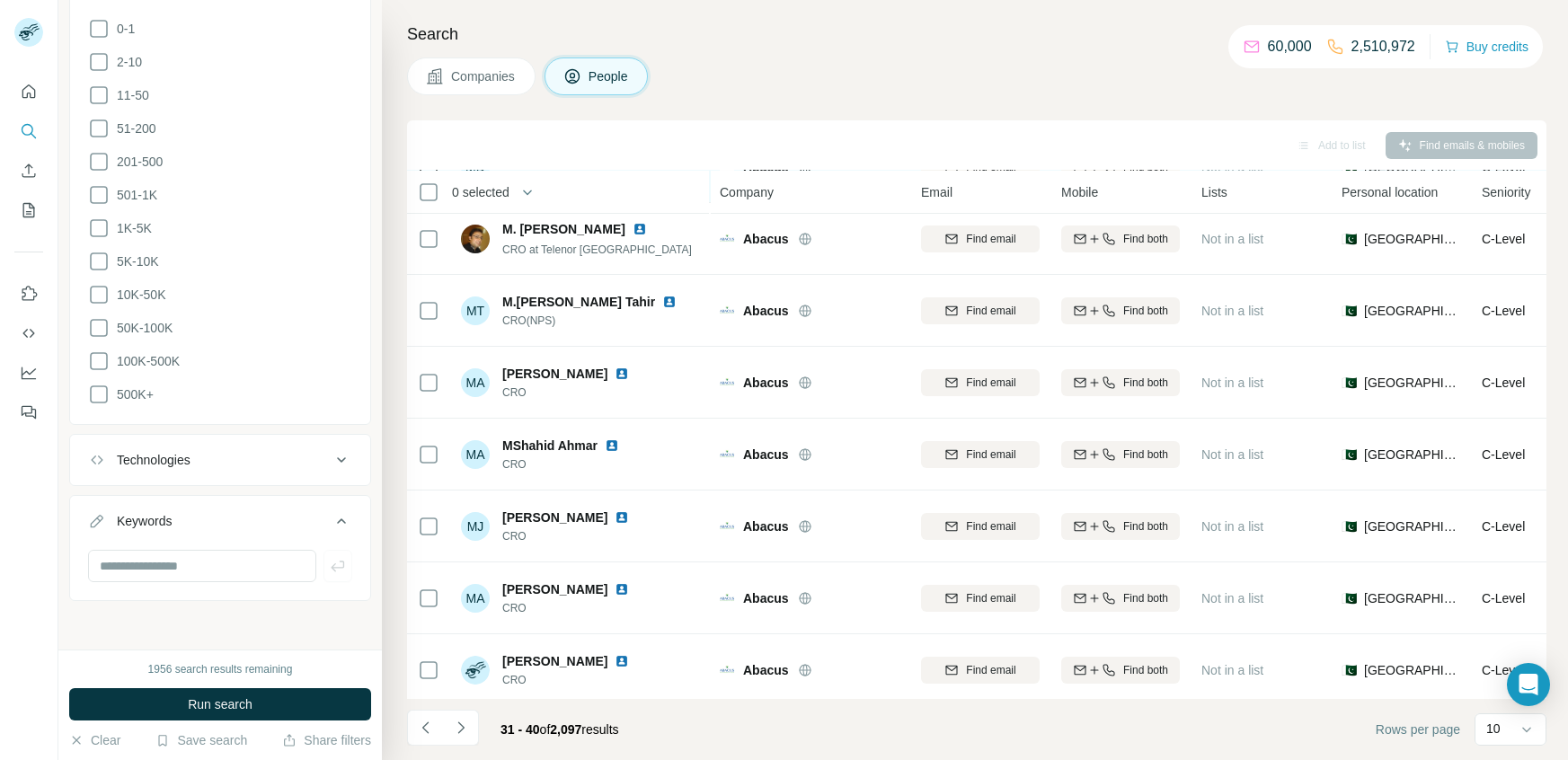
scroll to position [233, 0]
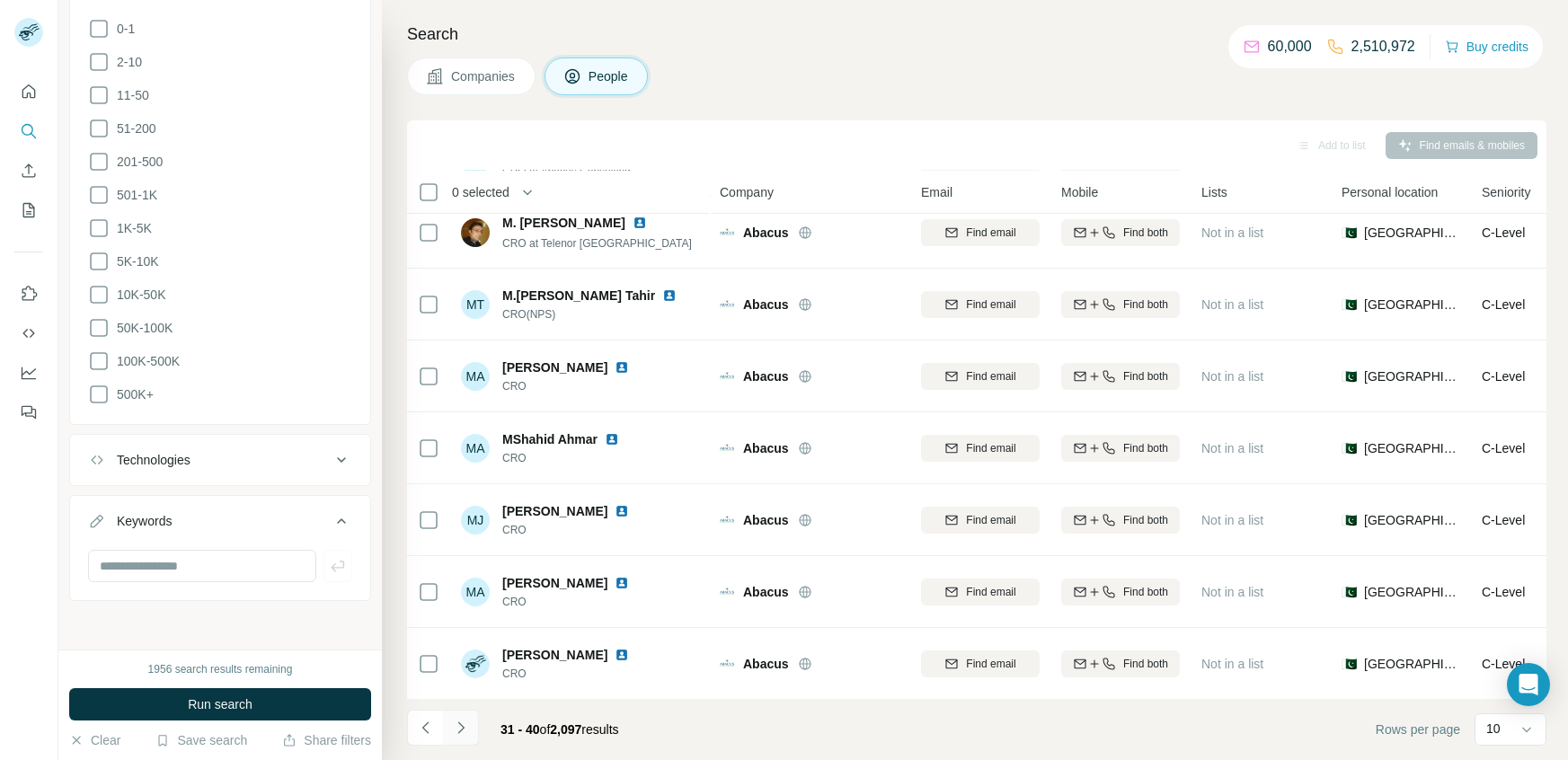
click at [462, 725] on icon "Navigate to next page" at bounding box center [461, 727] width 18 height 18
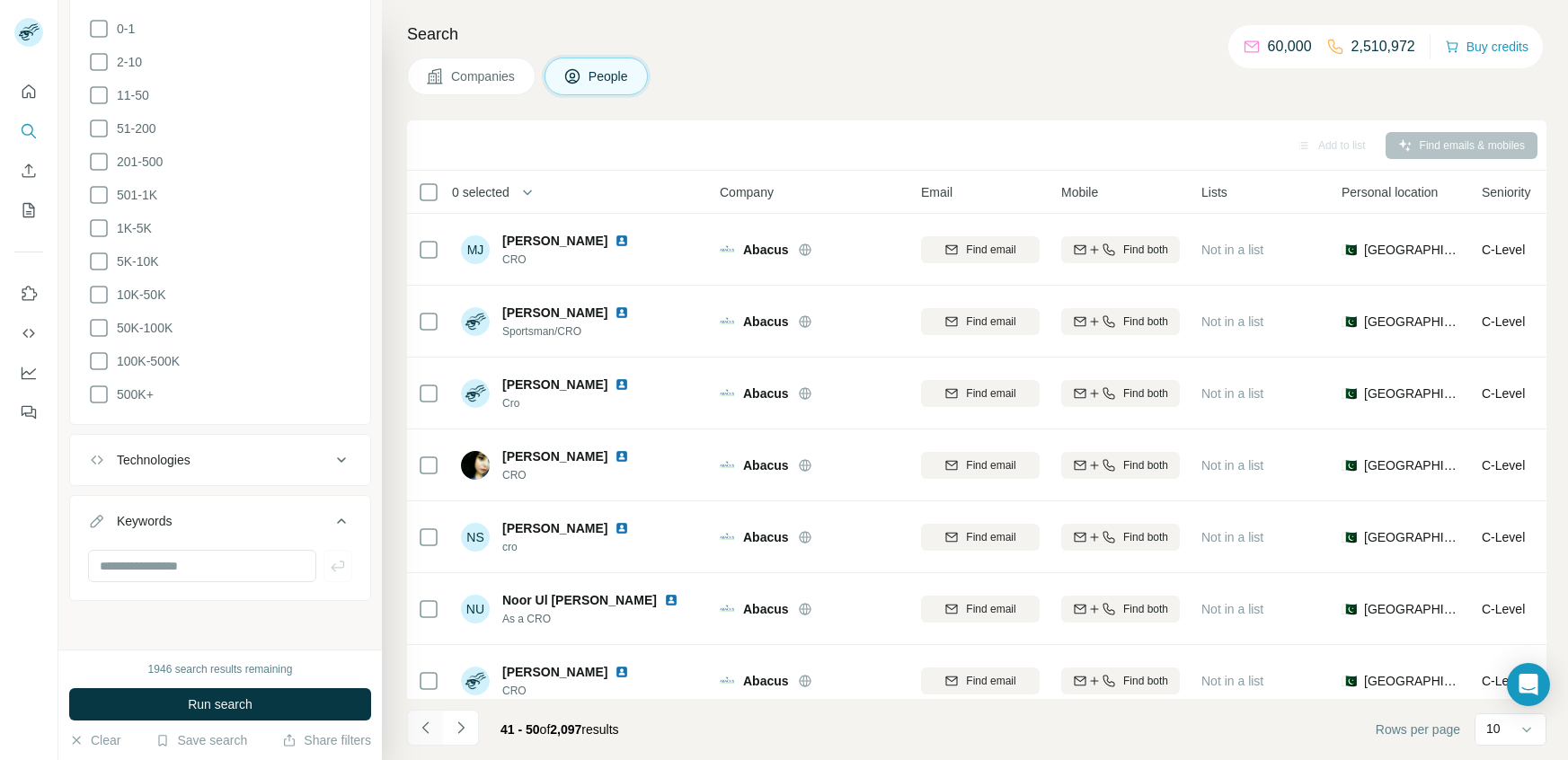
click at [423, 735] on icon "Navigate to previous page" at bounding box center [426, 727] width 18 height 18
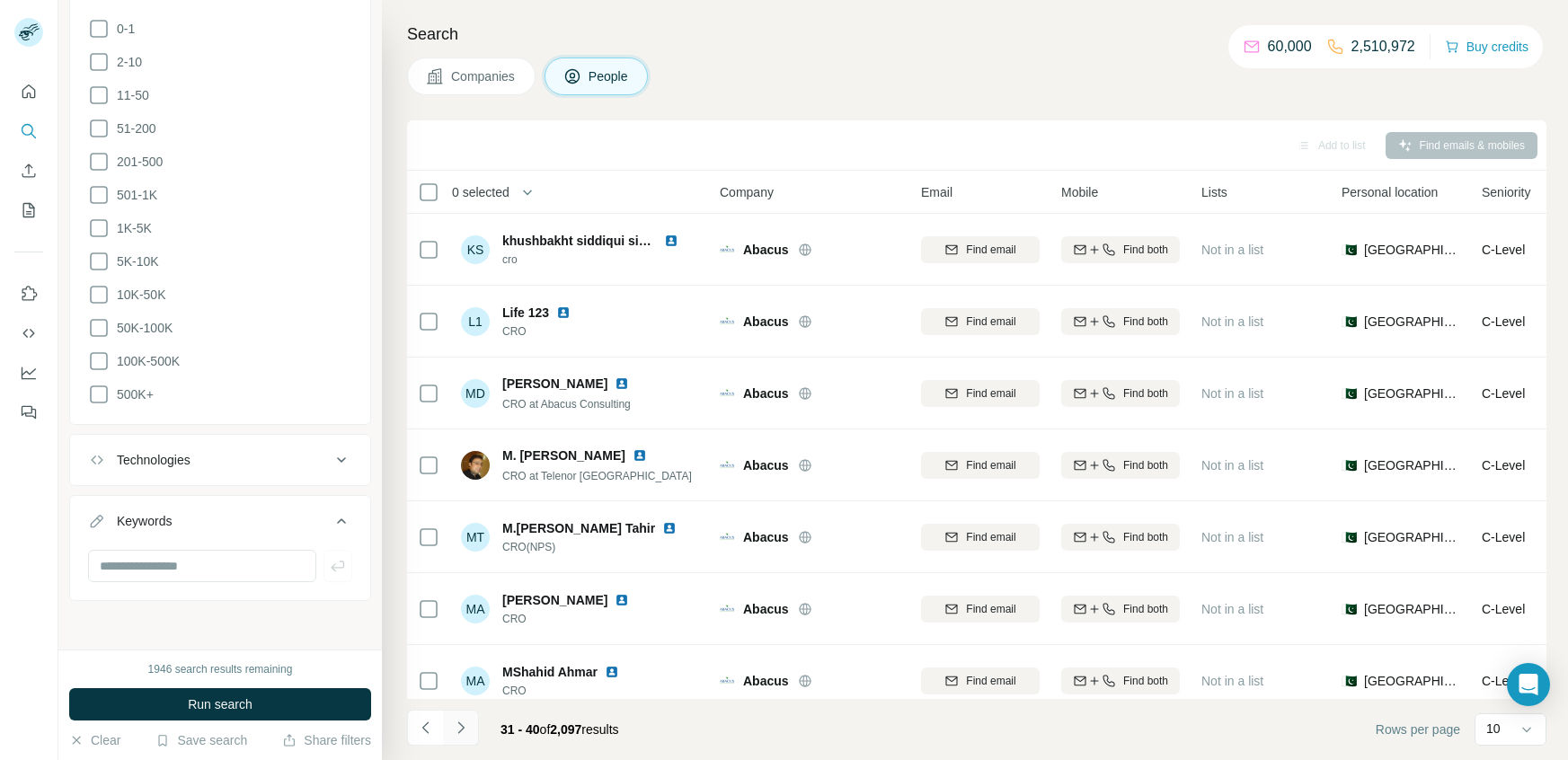
click at [461, 730] on icon "Navigate to next page" at bounding box center [461, 727] width 18 height 18
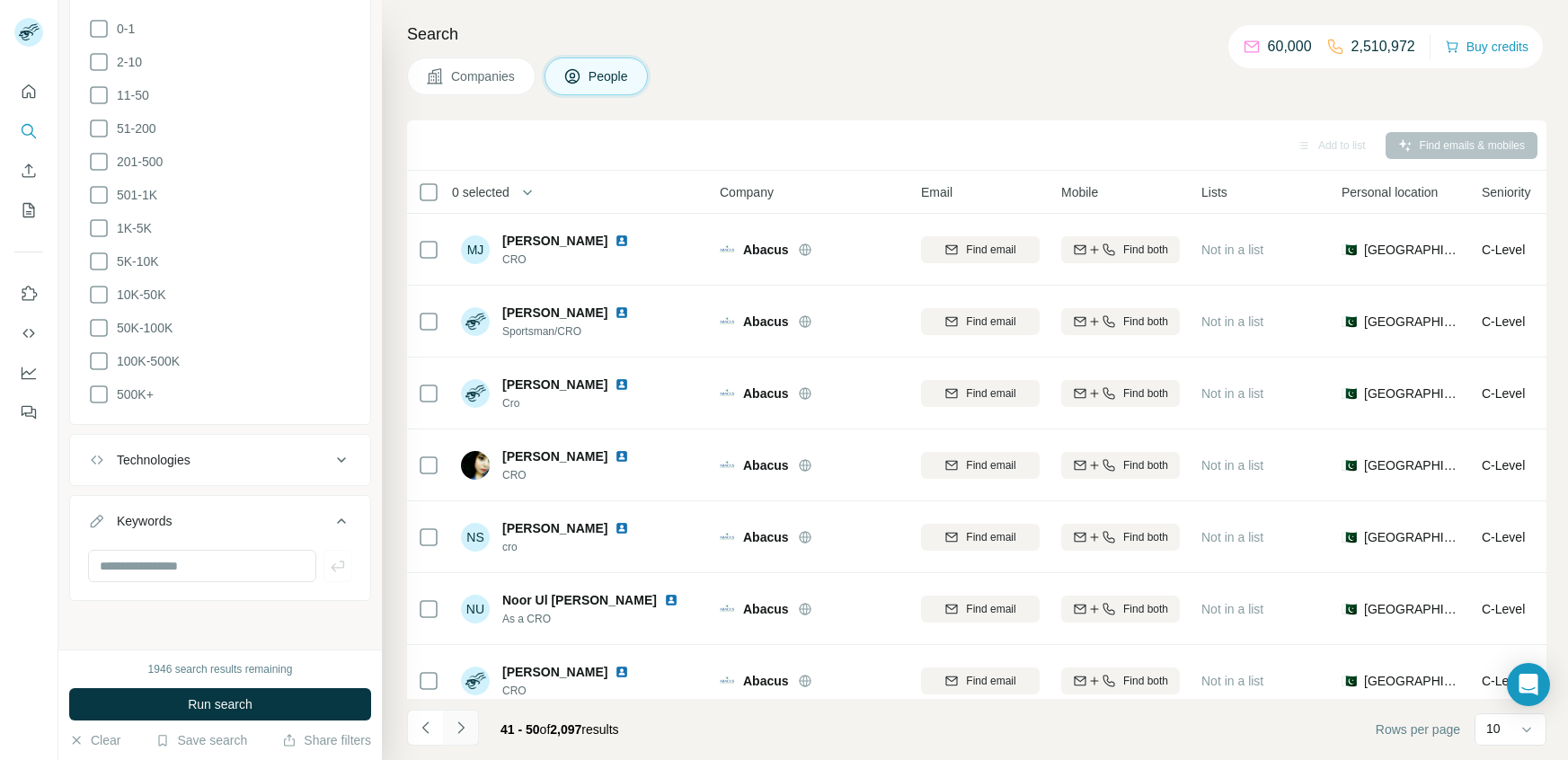
click at [459, 726] on icon "Navigate to next page" at bounding box center [461, 727] width 18 height 18
click at [460, 726] on icon "Navigate to next page" at bounding box center [461, 727] width 18 height 18
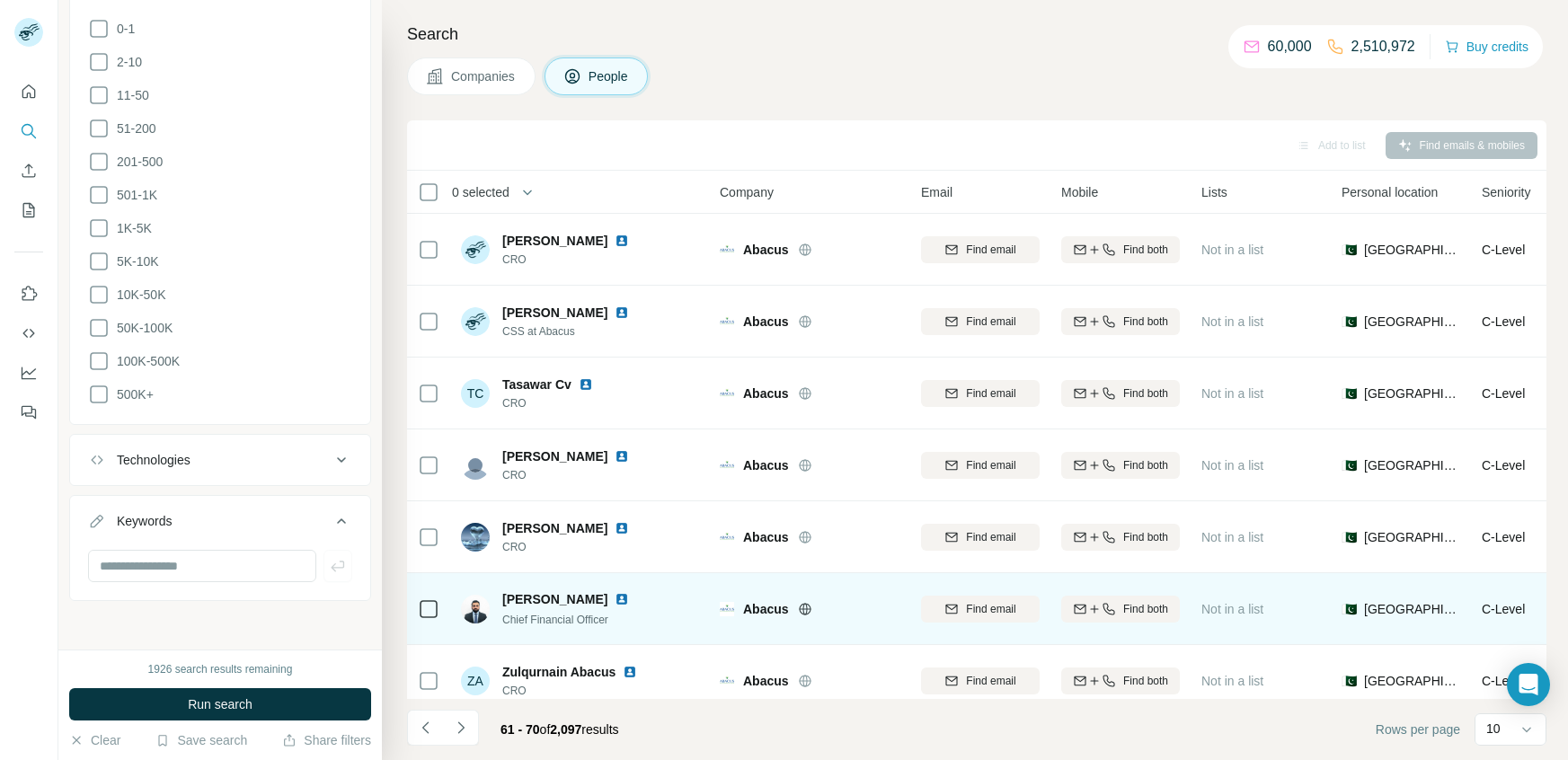
scroll to position [233, 0]
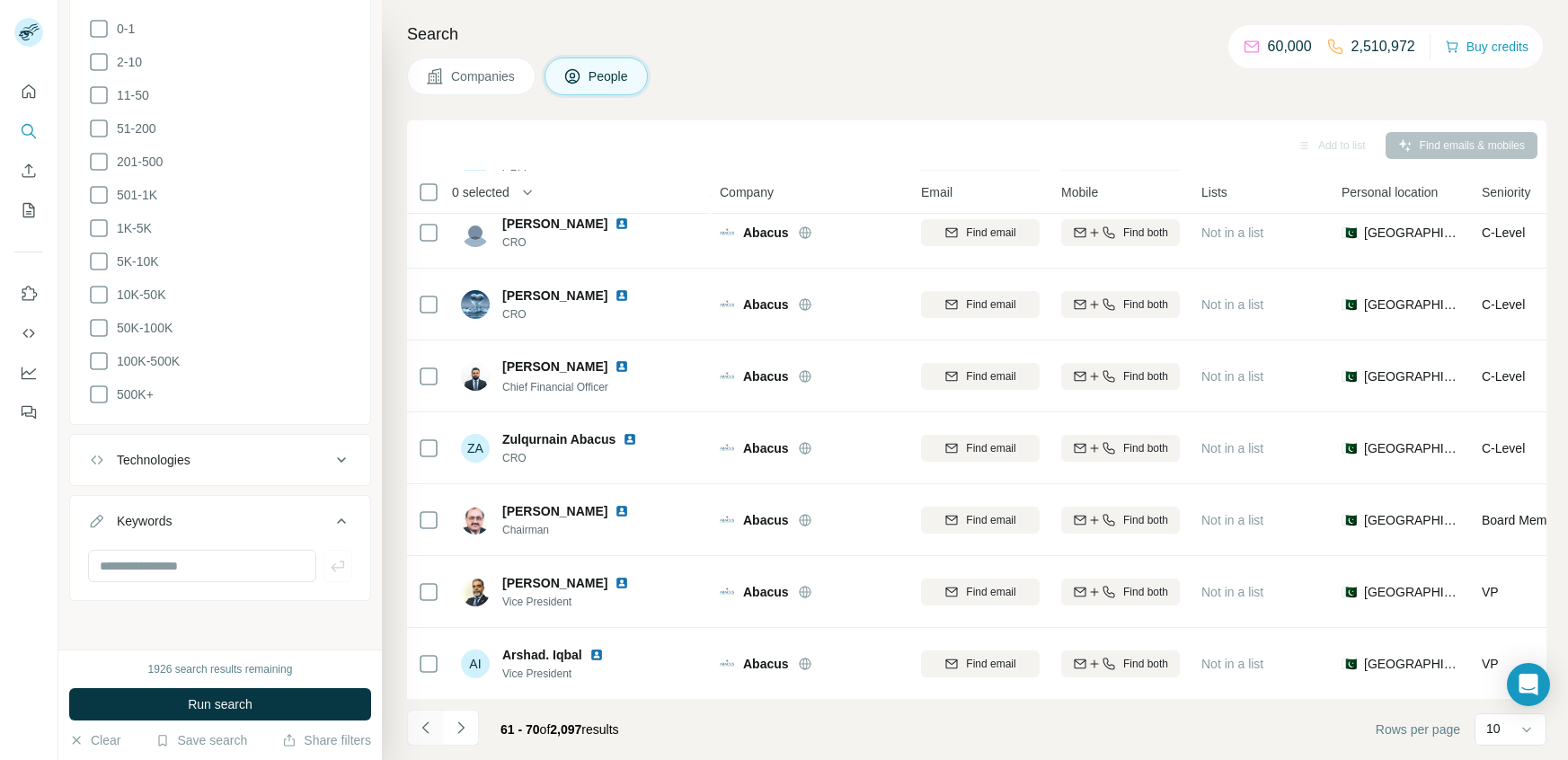
click at [413, 728] on button "Navigate to previous page" at bounding box center [425, 727] width 36 height 36
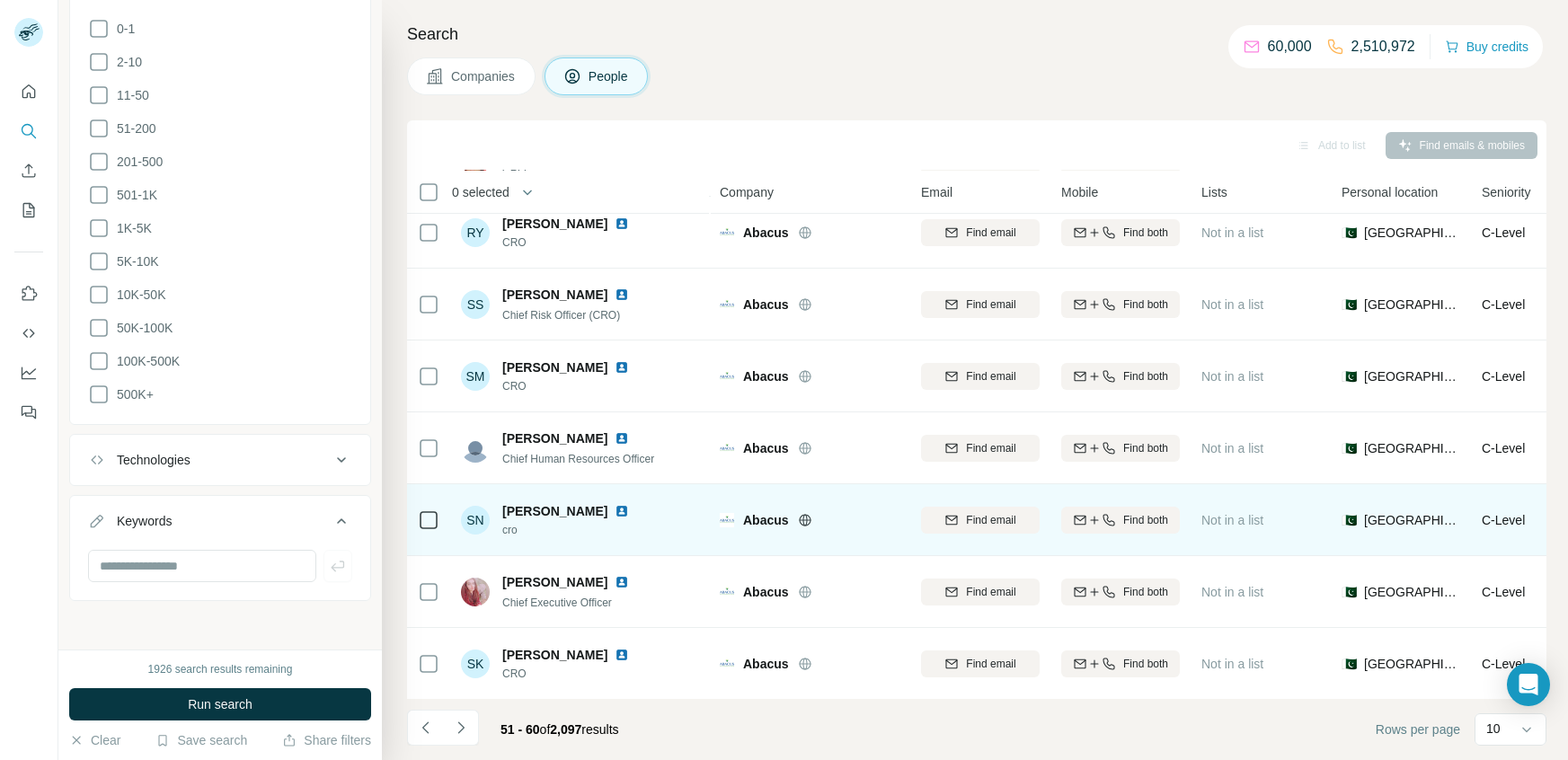
scroll to position [0, 0]
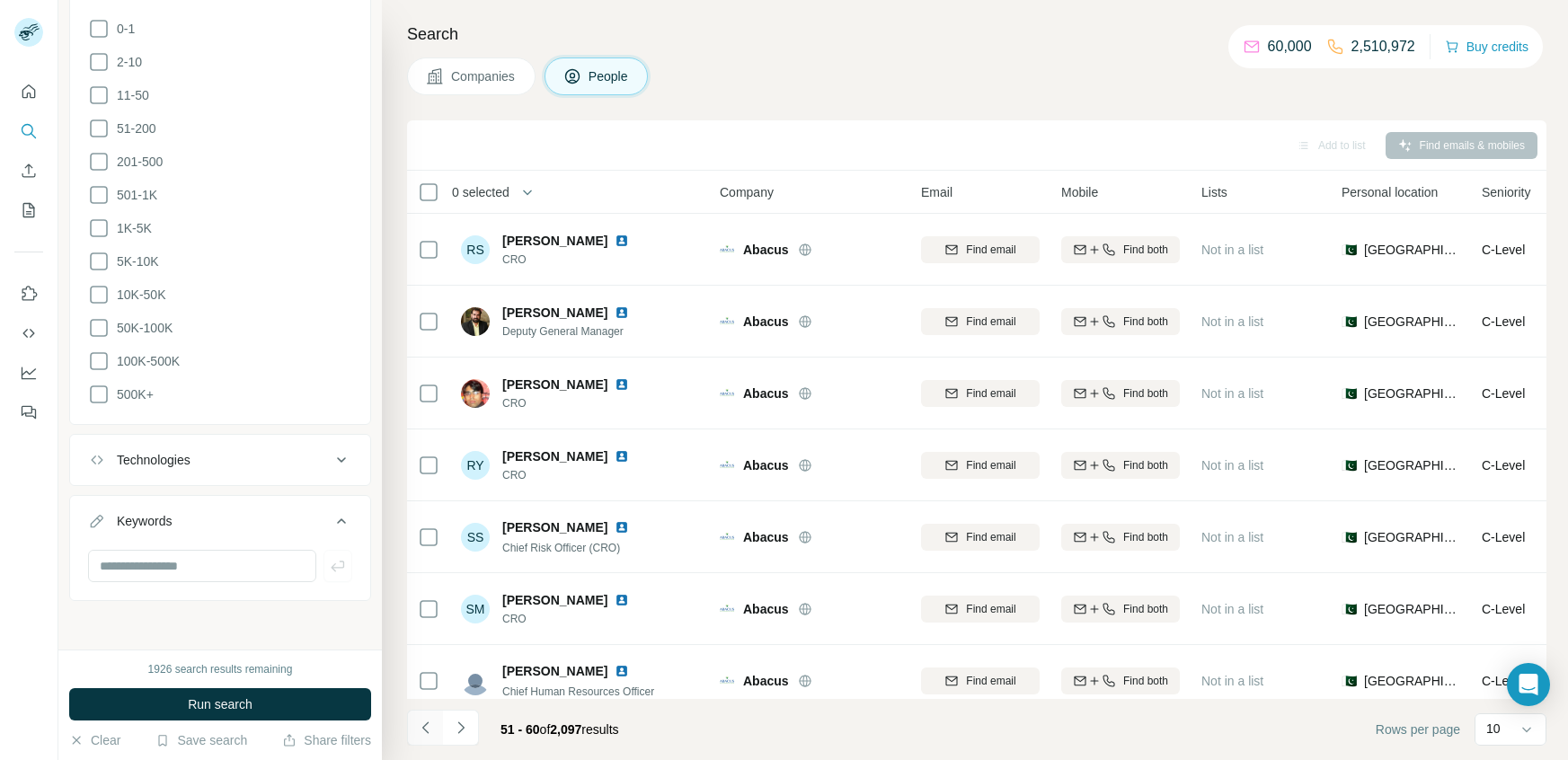
click at [423, 734] on icon "Navigate to previous page" at bounding box center [426, 727] width 18 height 18
click at [424, 718] on icon "Navigate to previous page" at bounding box center [426, 727] width 18 height 18
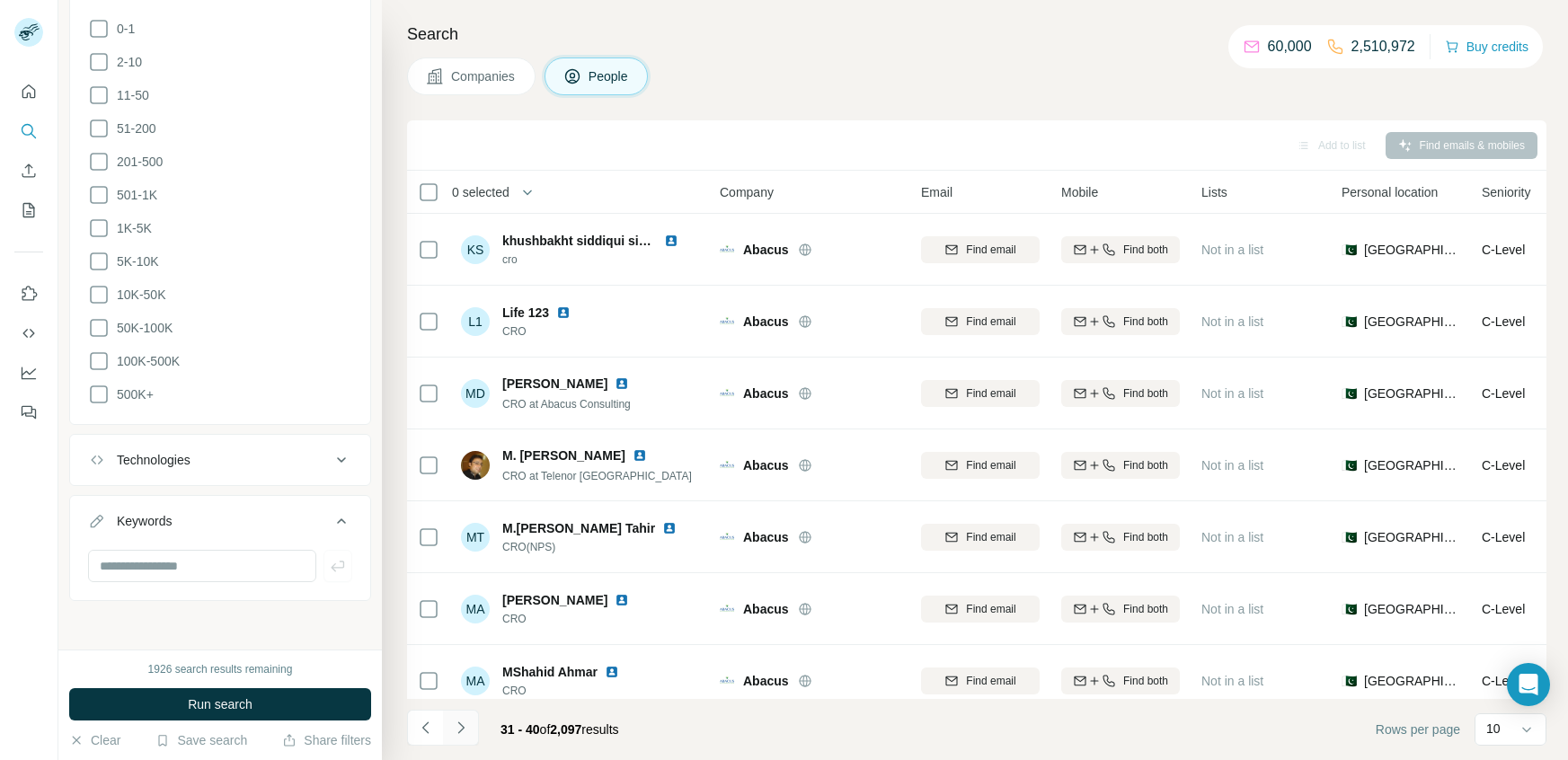
click at [474, 722] on button "Navigate to next page" at bounding box center [461, 727] width 36 height 36
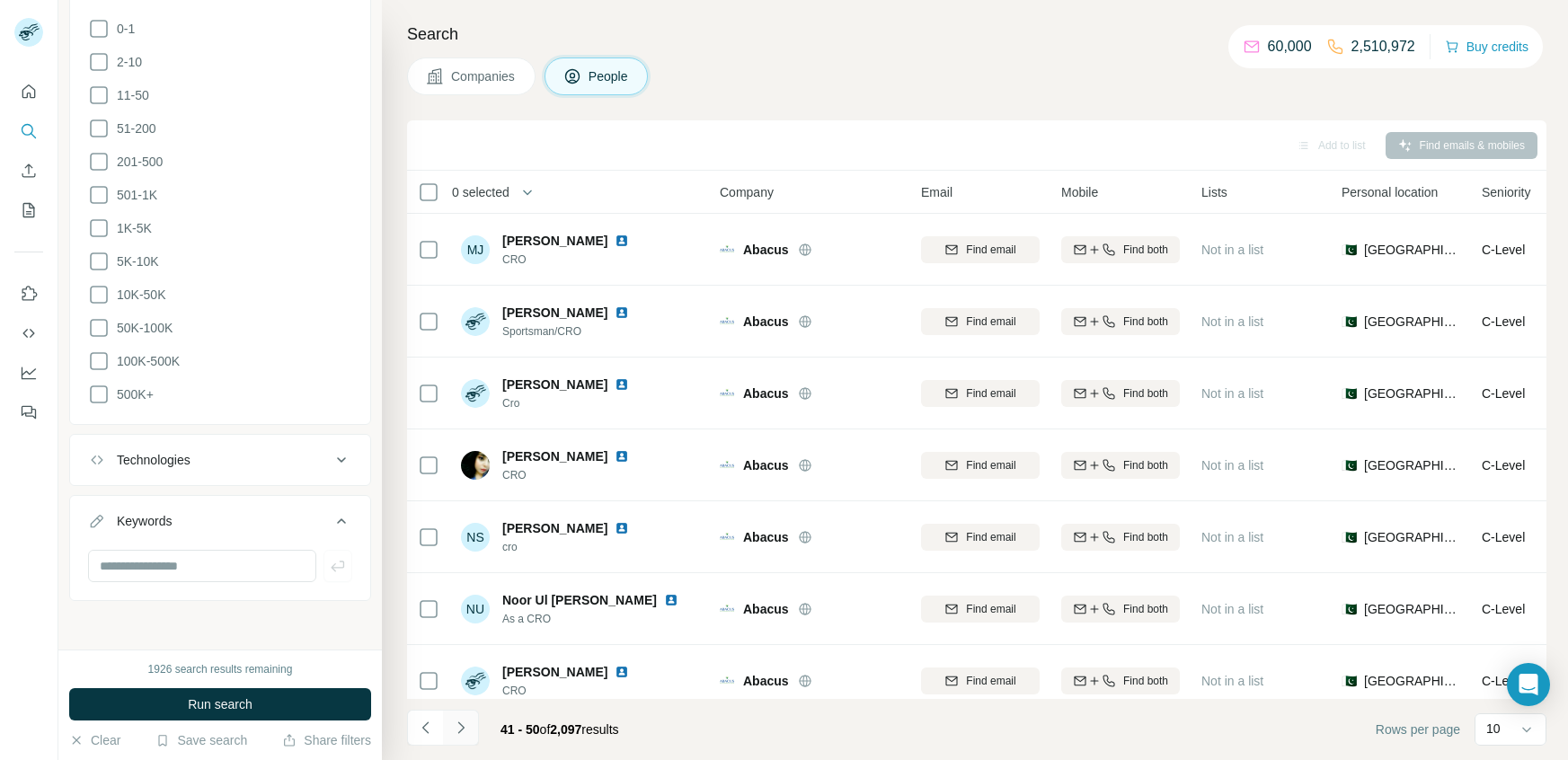
click at [458, 723] on icon "Navigate to next page" at bounding box center [461, 727] width 18 height 18
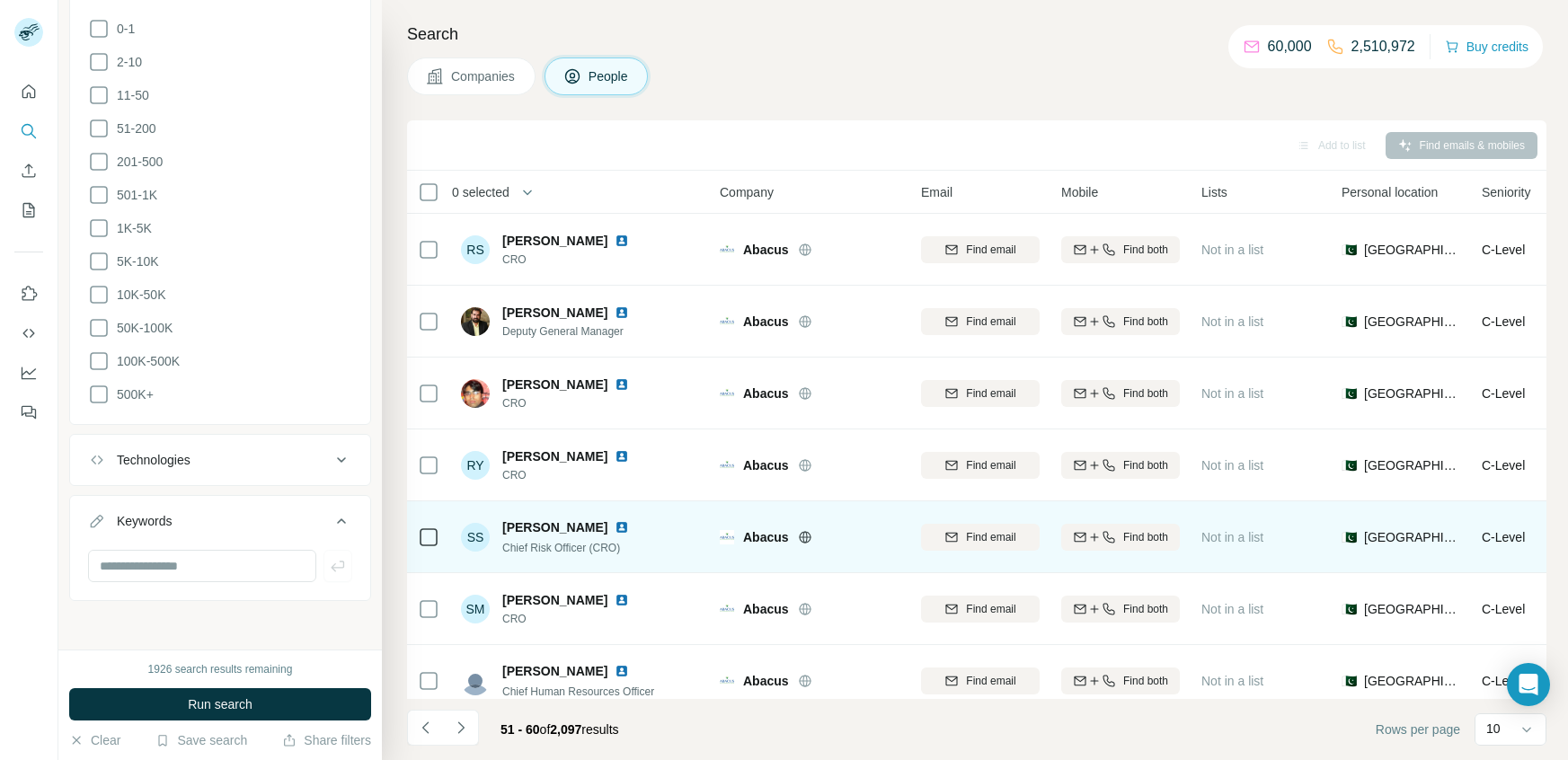
scroll to position [233, 0]
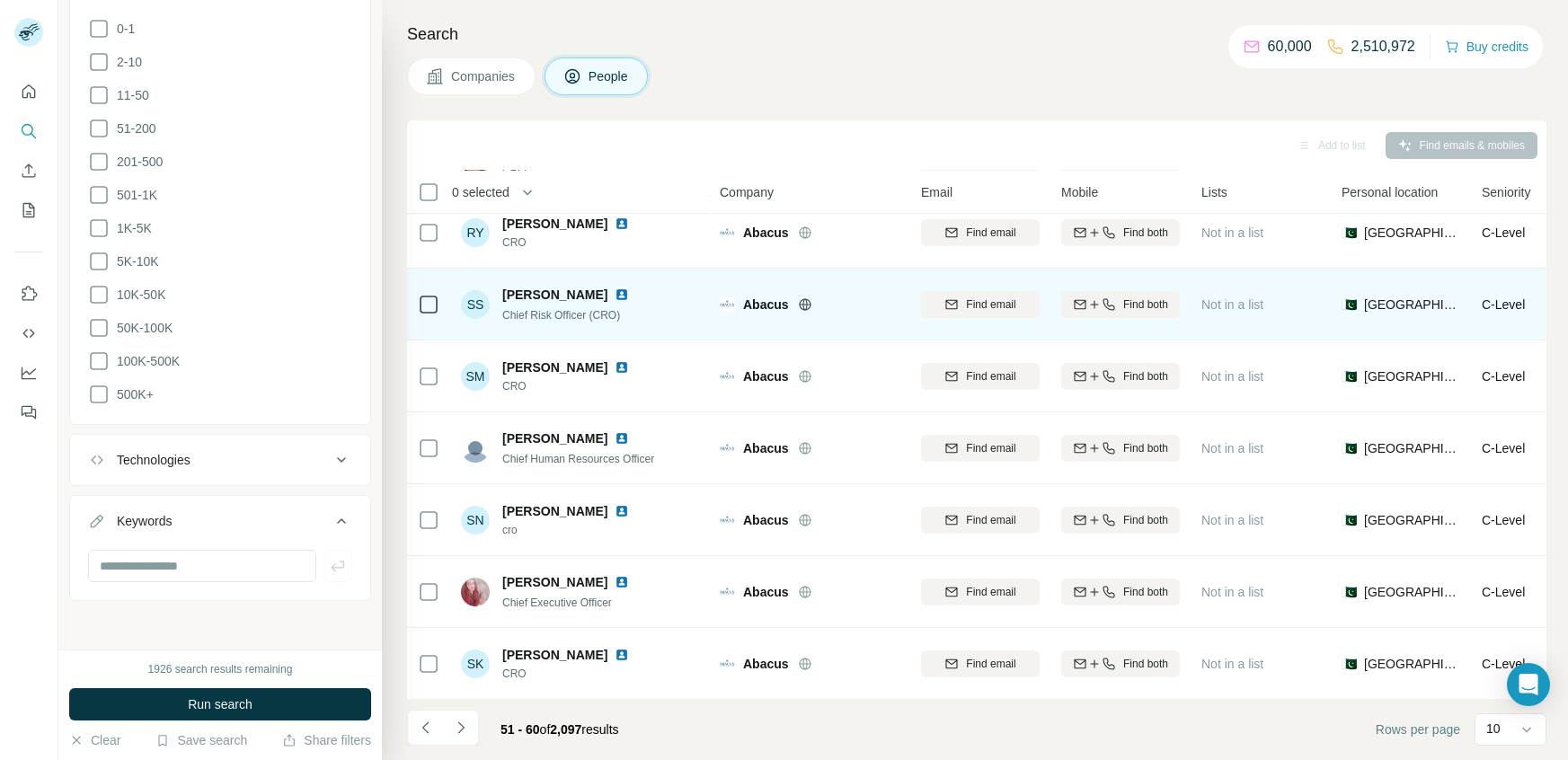
click at [648, 543] on div "SN [PERSON_NAME]" at bounding box center [580, 520] width 239 height 49
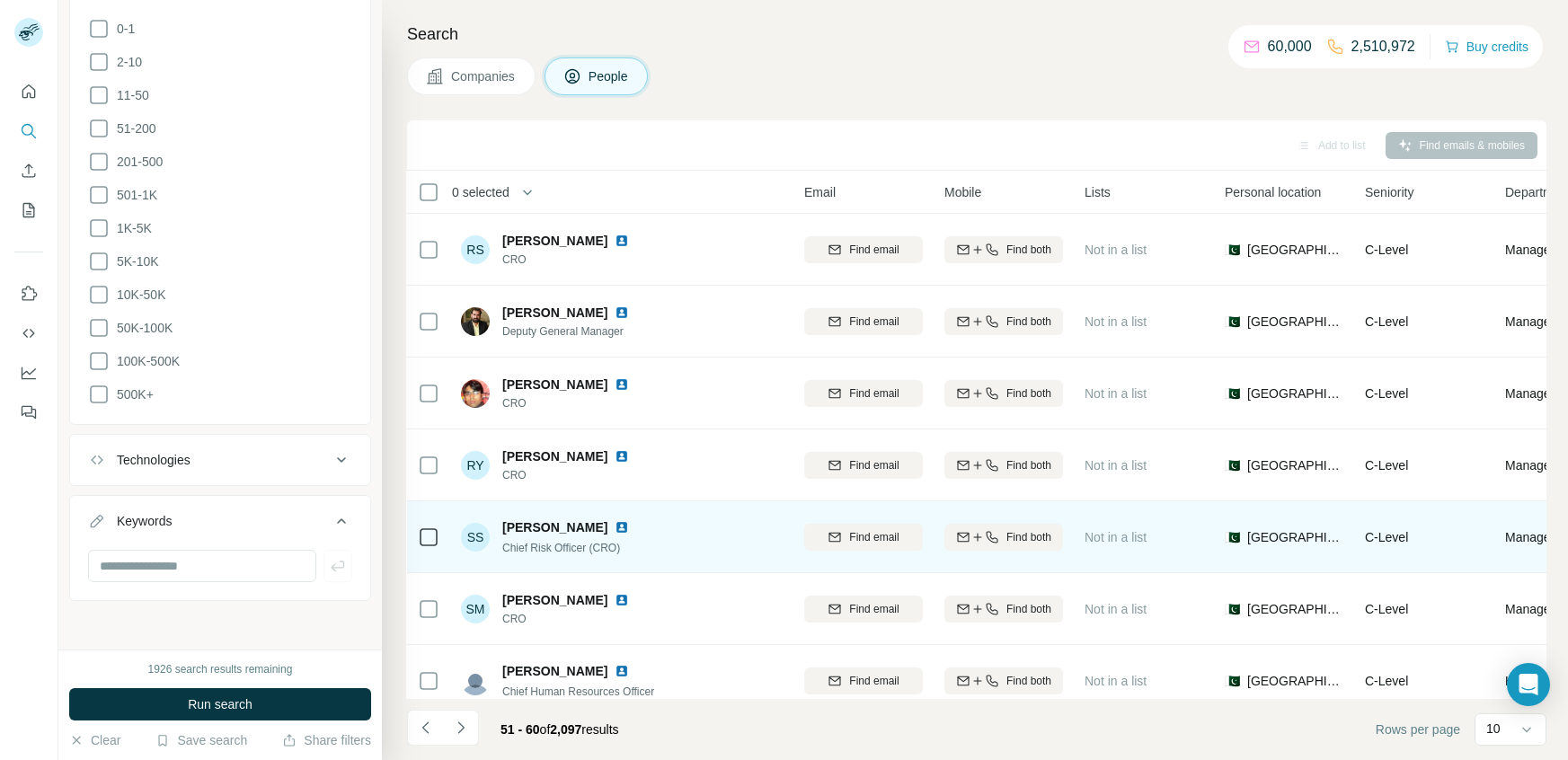
scroll to position [0, 119]
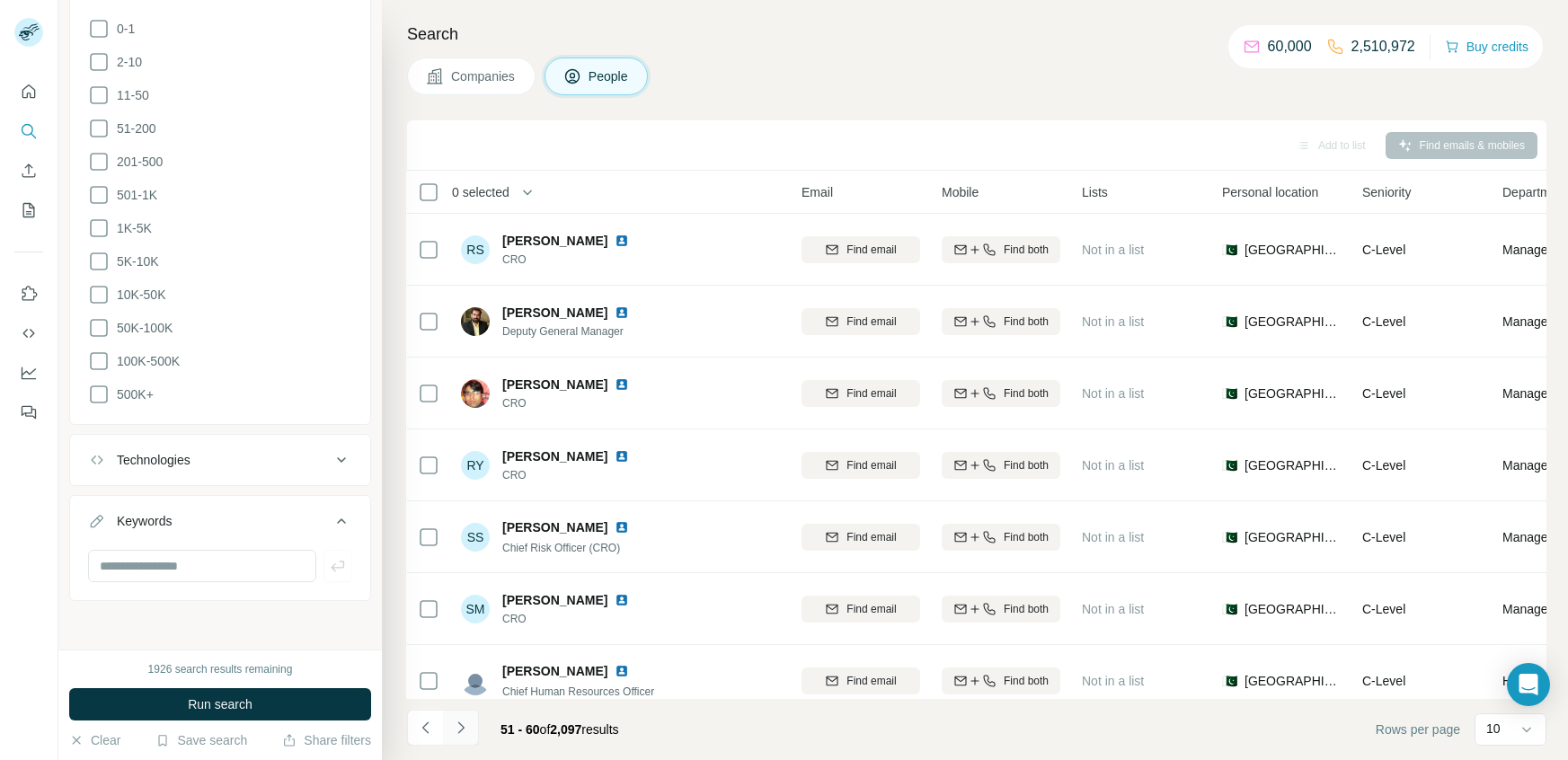
click at [471, 728] on button "Navigate to next page" at bounding box center [461, 727] width 36 height 36
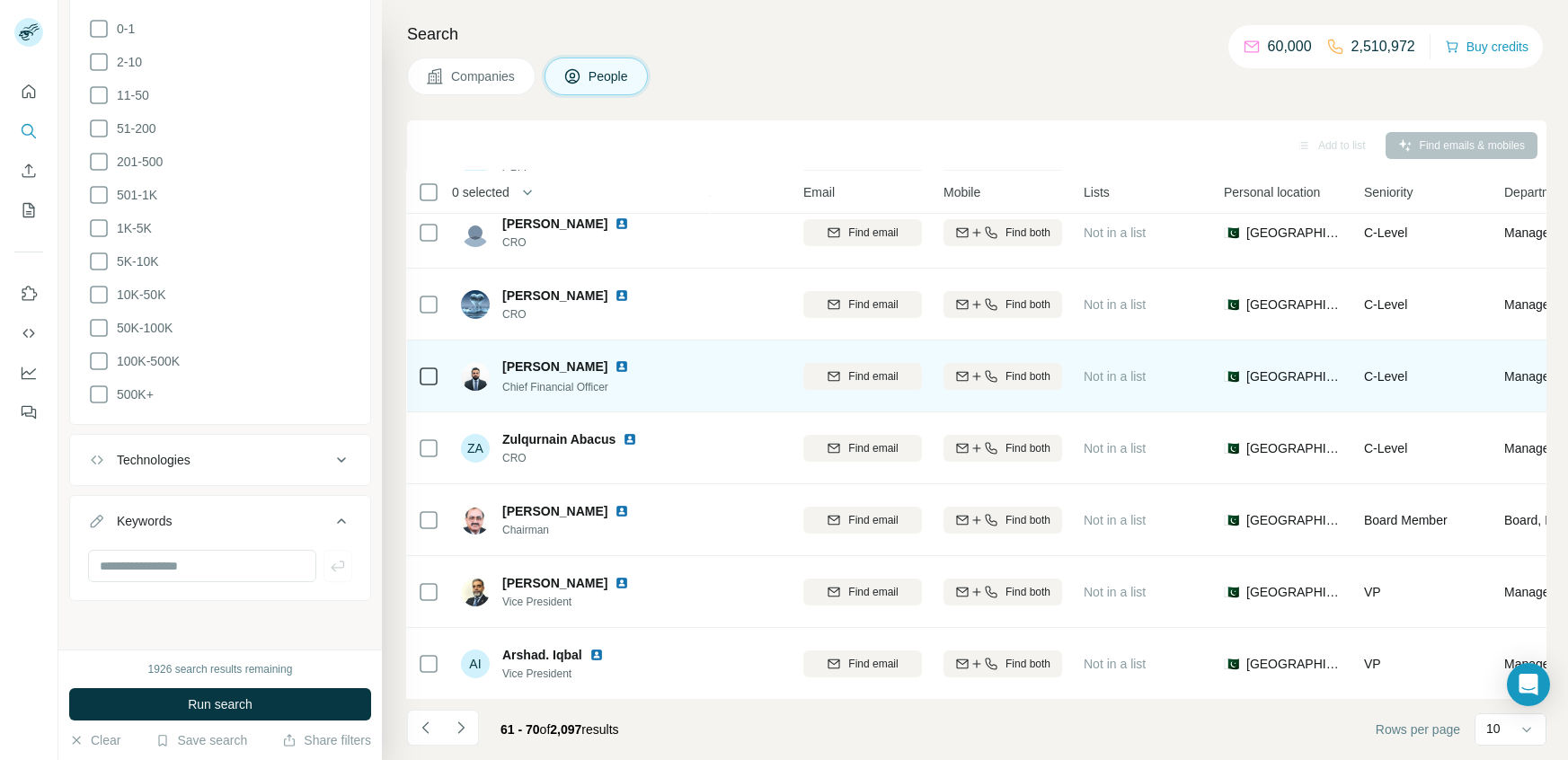
scroll to position [233, 110]
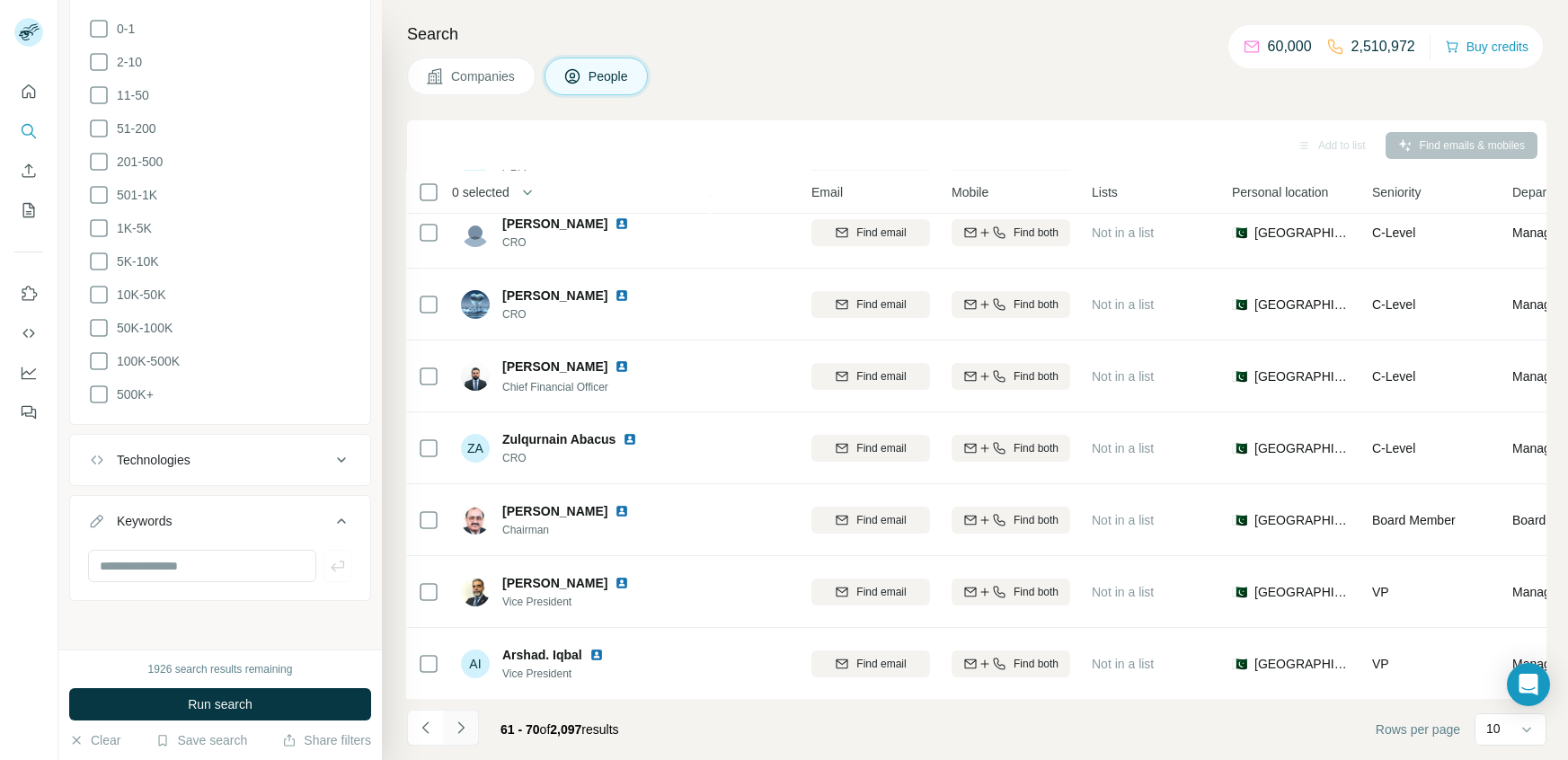
click at [452, 729] on icon "Navigate to next page" at bounding box center [461, 727] width 18 height 18
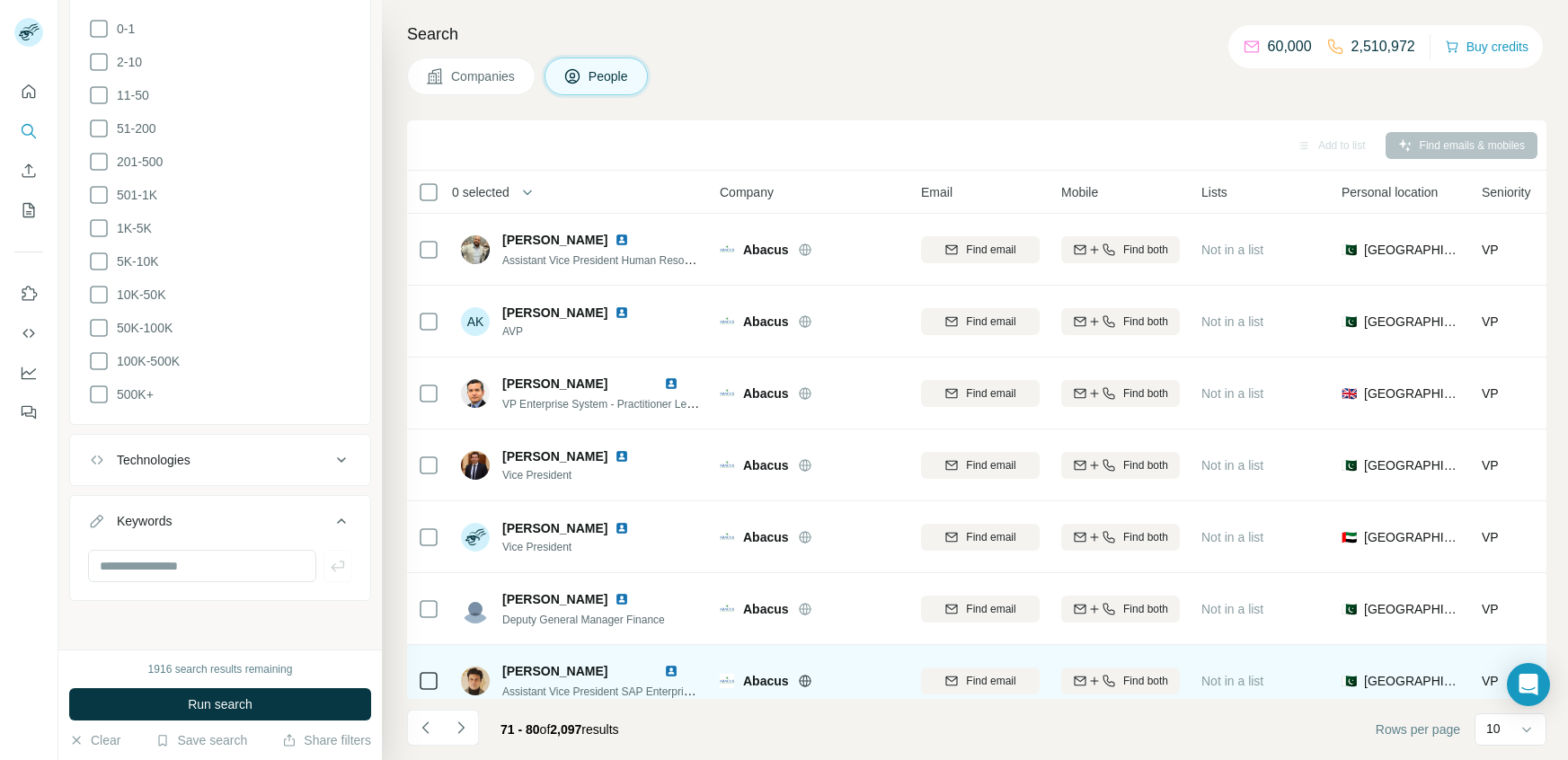
scroll to position [233, 0]
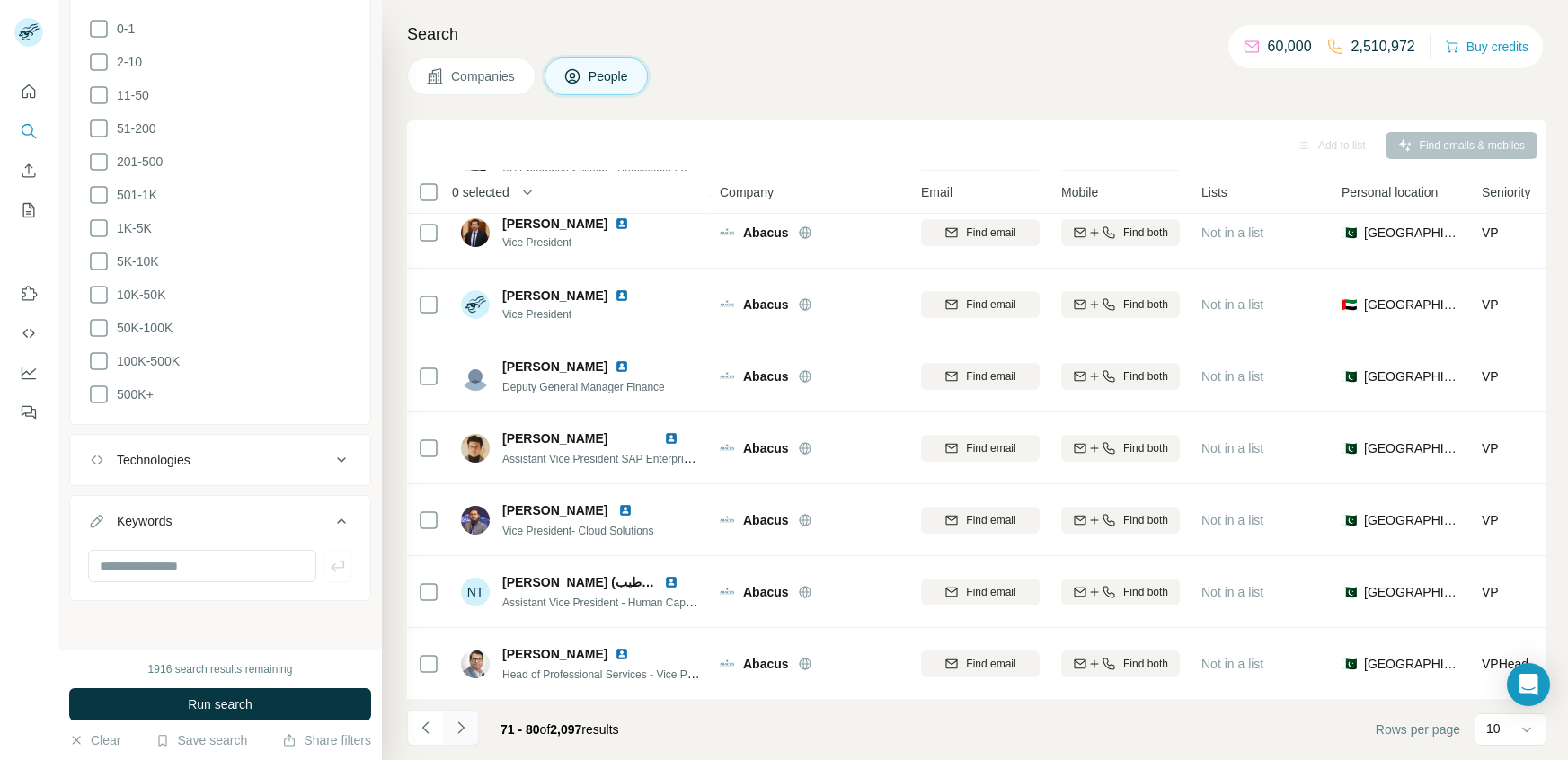
click at [467, 726] on icon "Navigate to next page" at bounding box center [461, 727] width 18 height 18
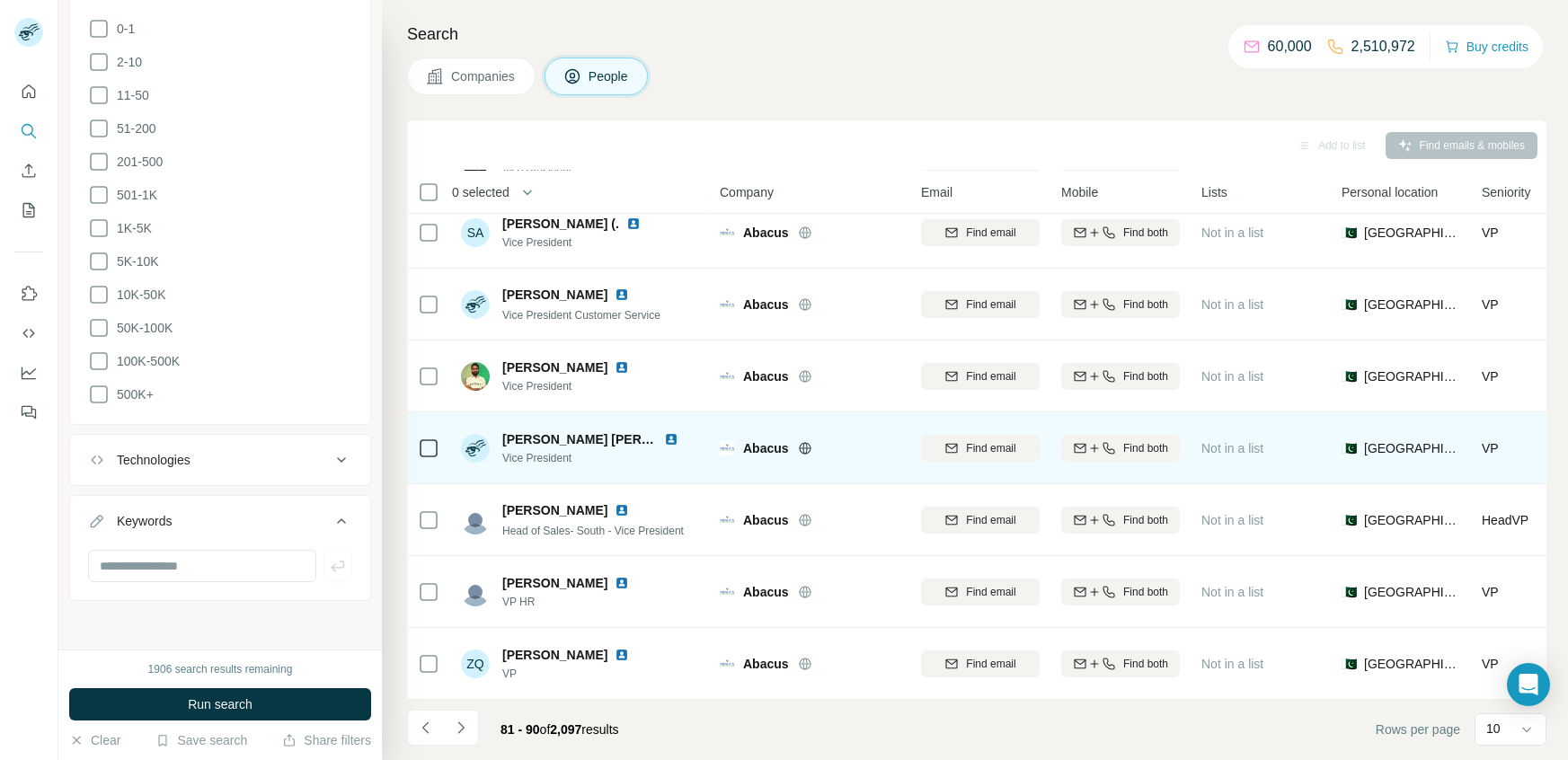
scroll to position [0, 0]
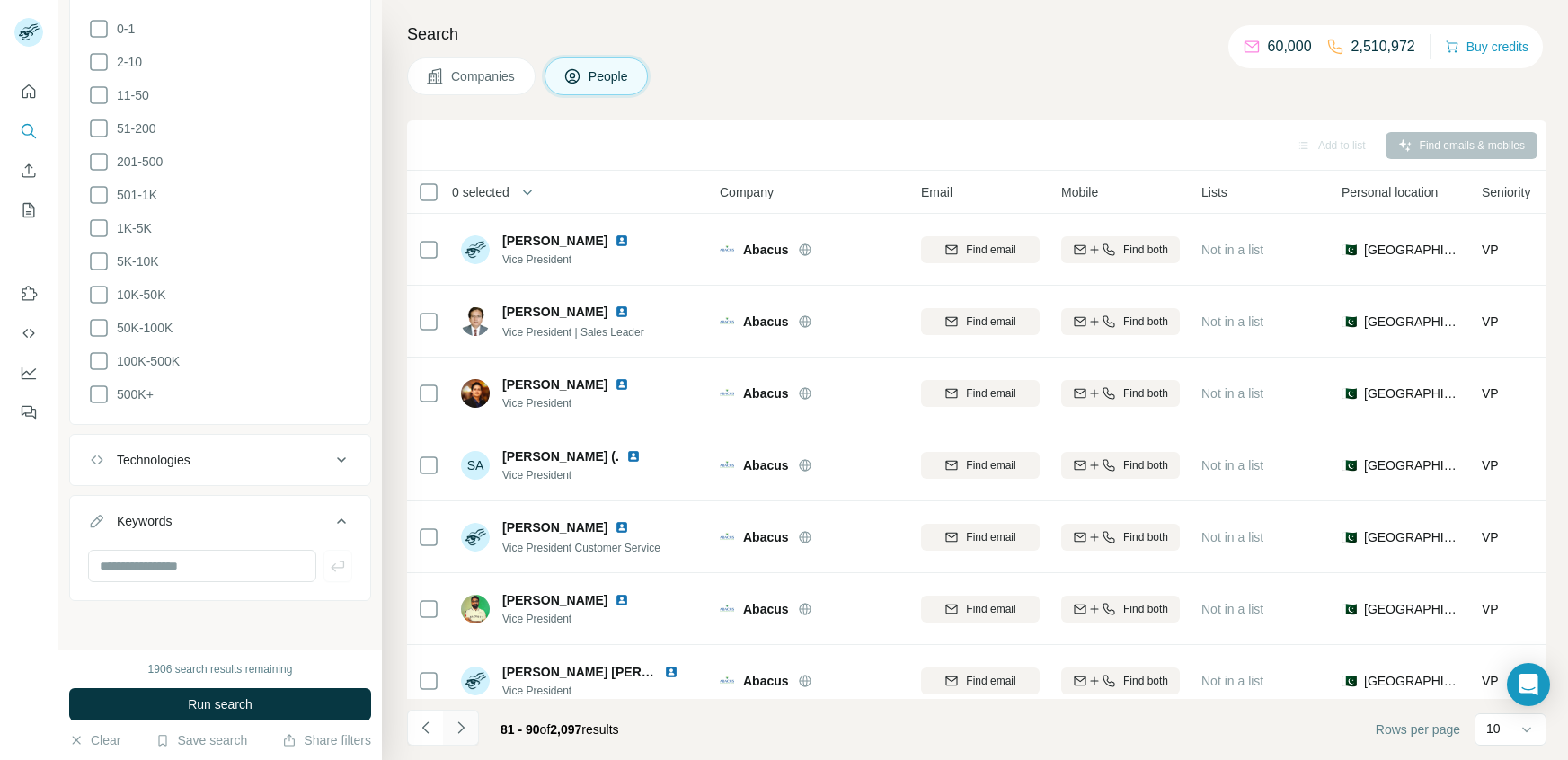
click at [469, 726] on button "Navigate to next page" at bounding box center [461, 727] width 36 height 36
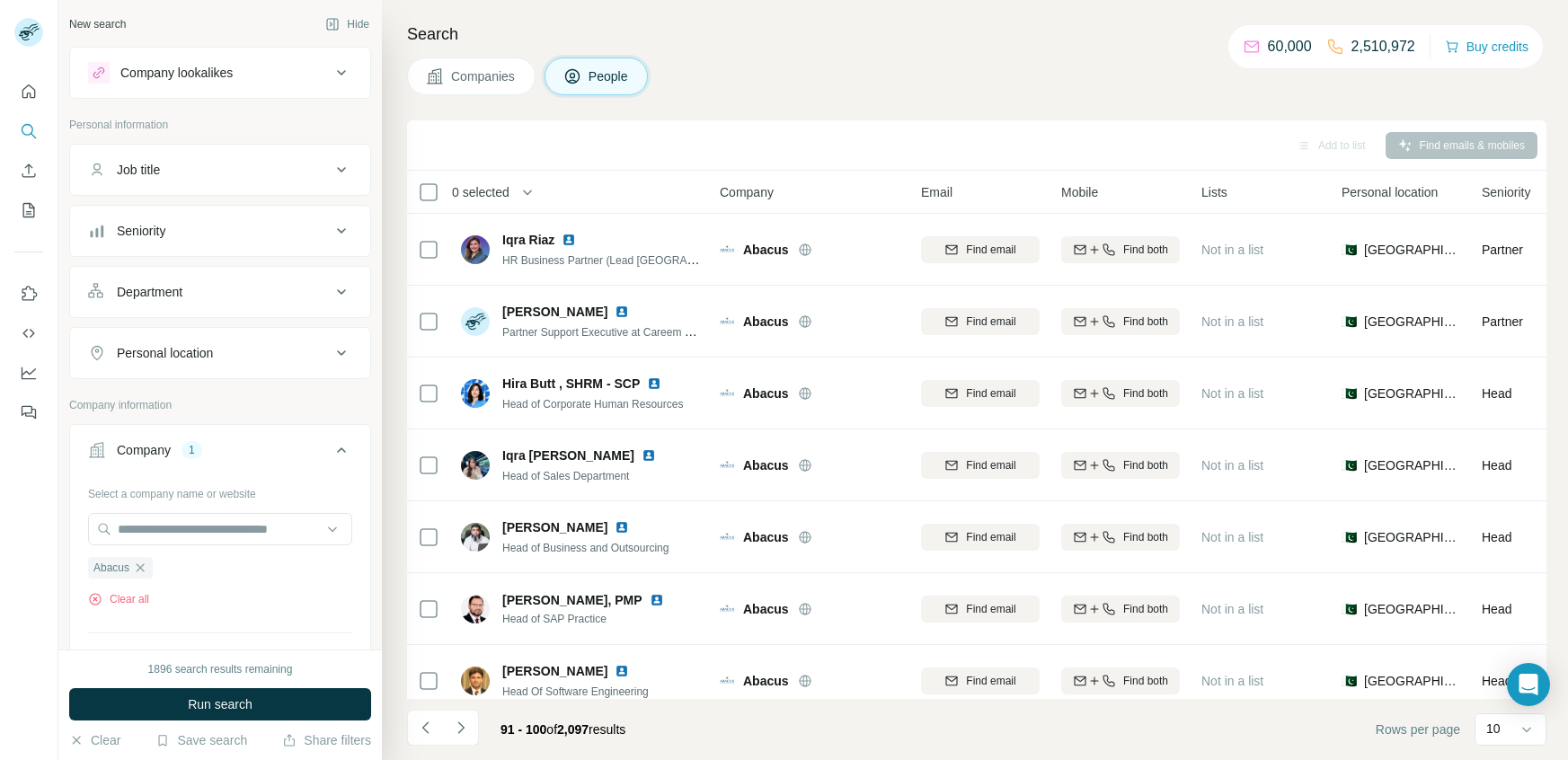
click at [232, 310] on button "Department" at bounding box center [219, 292] width 300 height 43
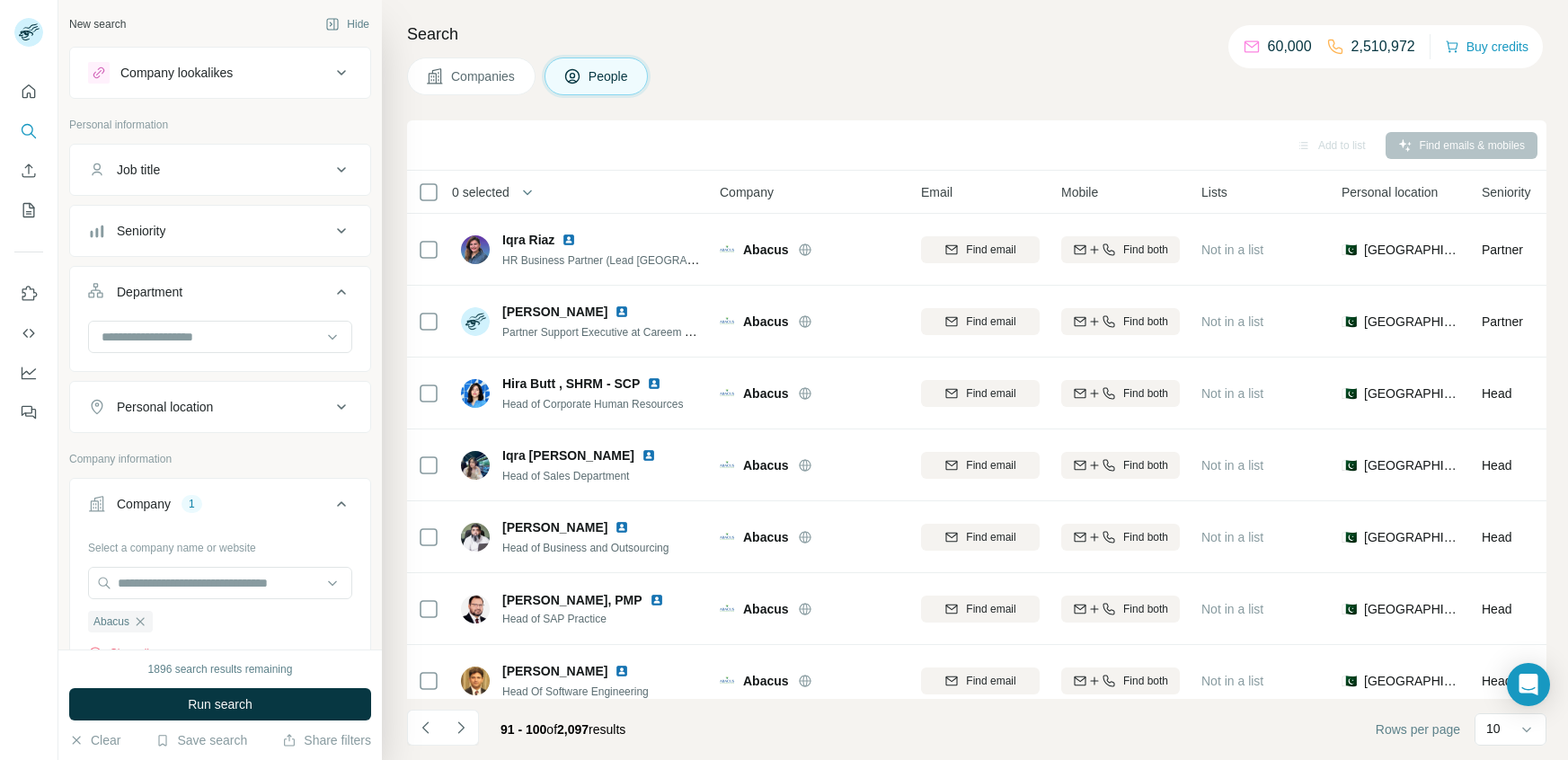
click at [232, 310] on button "Department" at bounding box center [219, 296] width 300 height 50
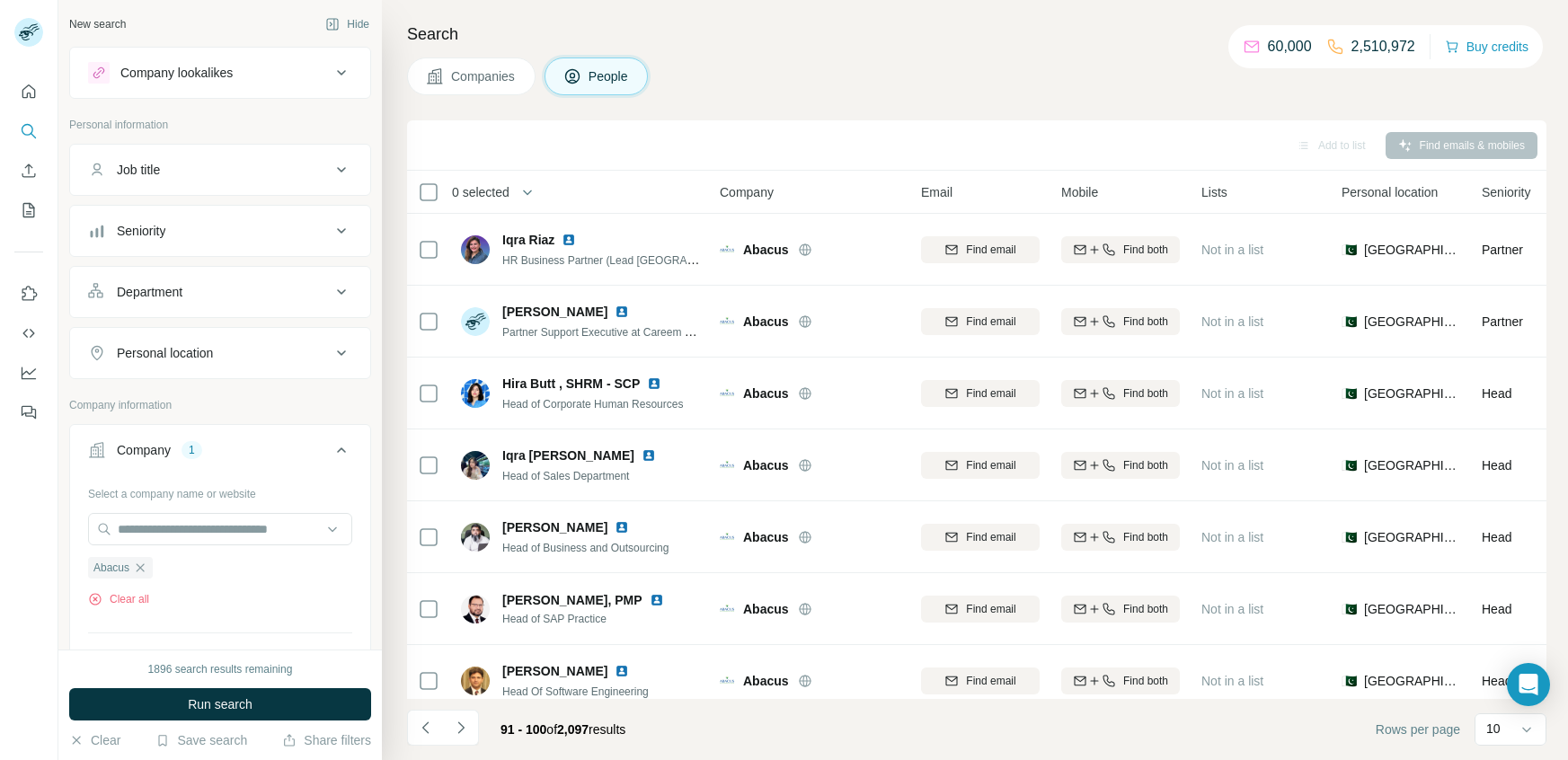
click at [262, 152] on button "Job title" at bounding box center [219, 170] width 300 height 43
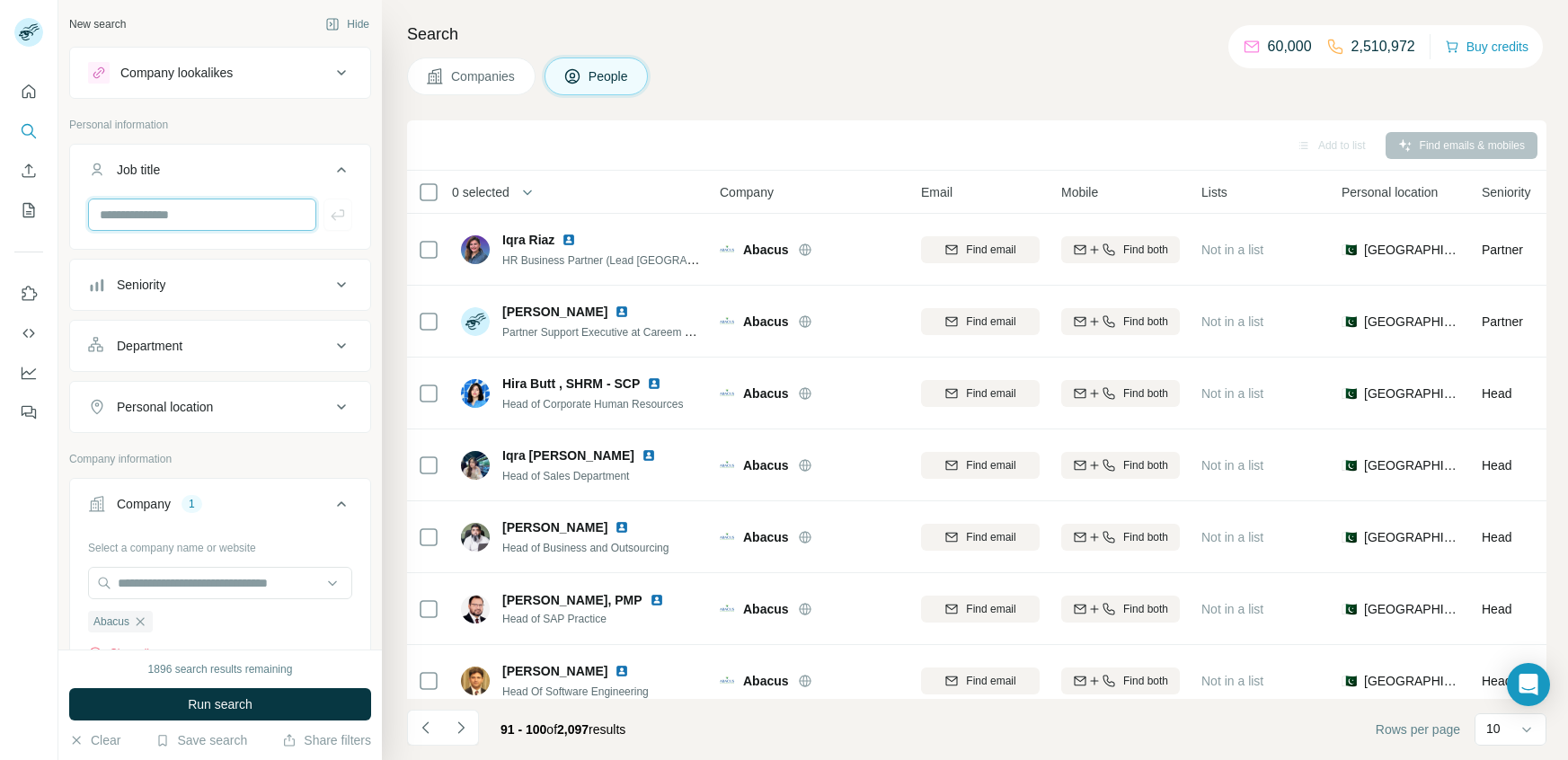
click at [216, 206] on input "text" at bounding box center [202, 214] width 228 height 32
type input "**********"
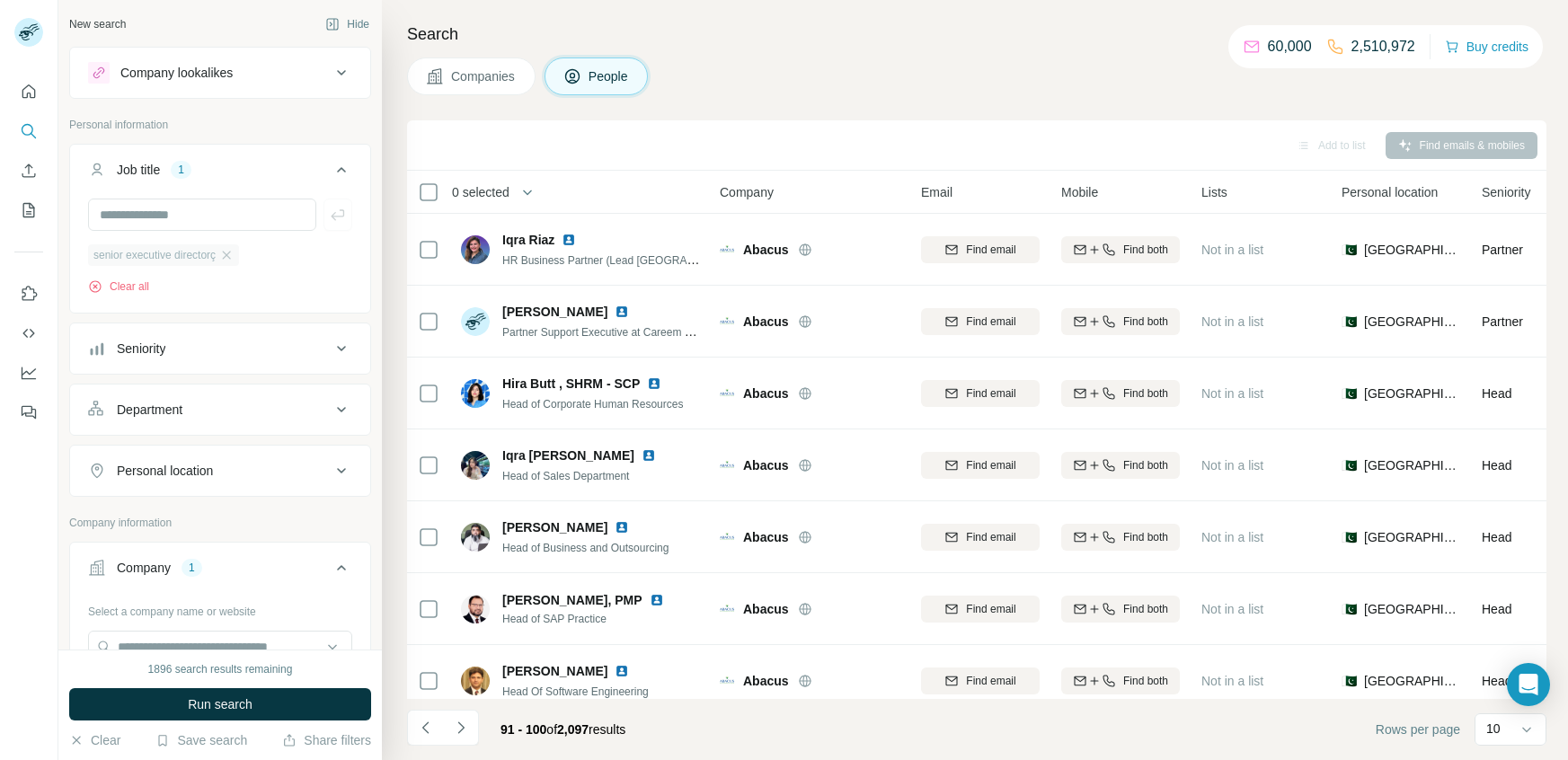
click at [175, 248] on span "senior executive directorç" at bounding box center [154, 255] width 122 height 16
click at [233, 254] on icon "button" at bounding box center [226, 255] width 15 height 15
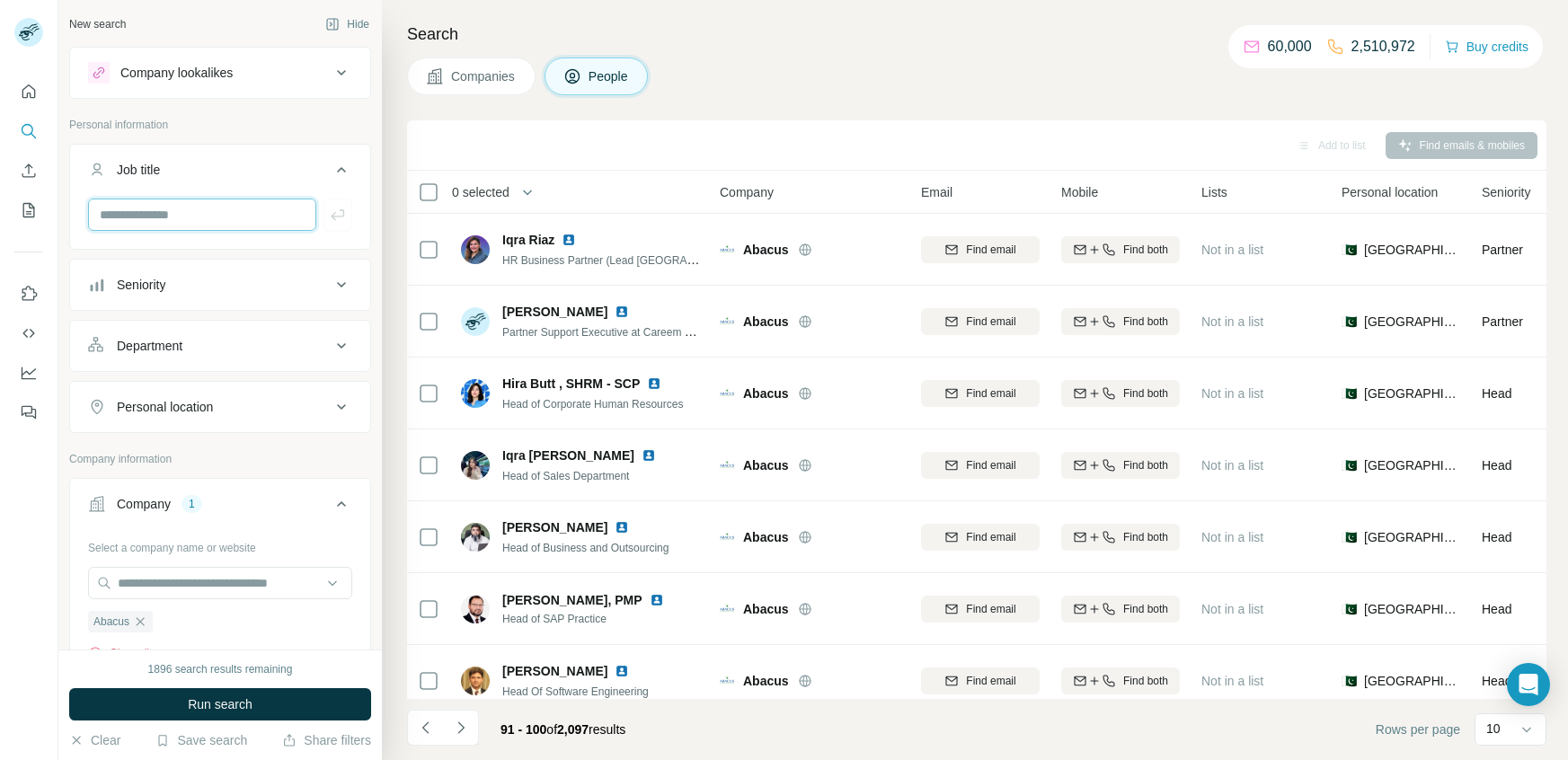
click at [219, 215] on input "text" at bounding box center [202, 214] width 228 height 32
type input "**********"
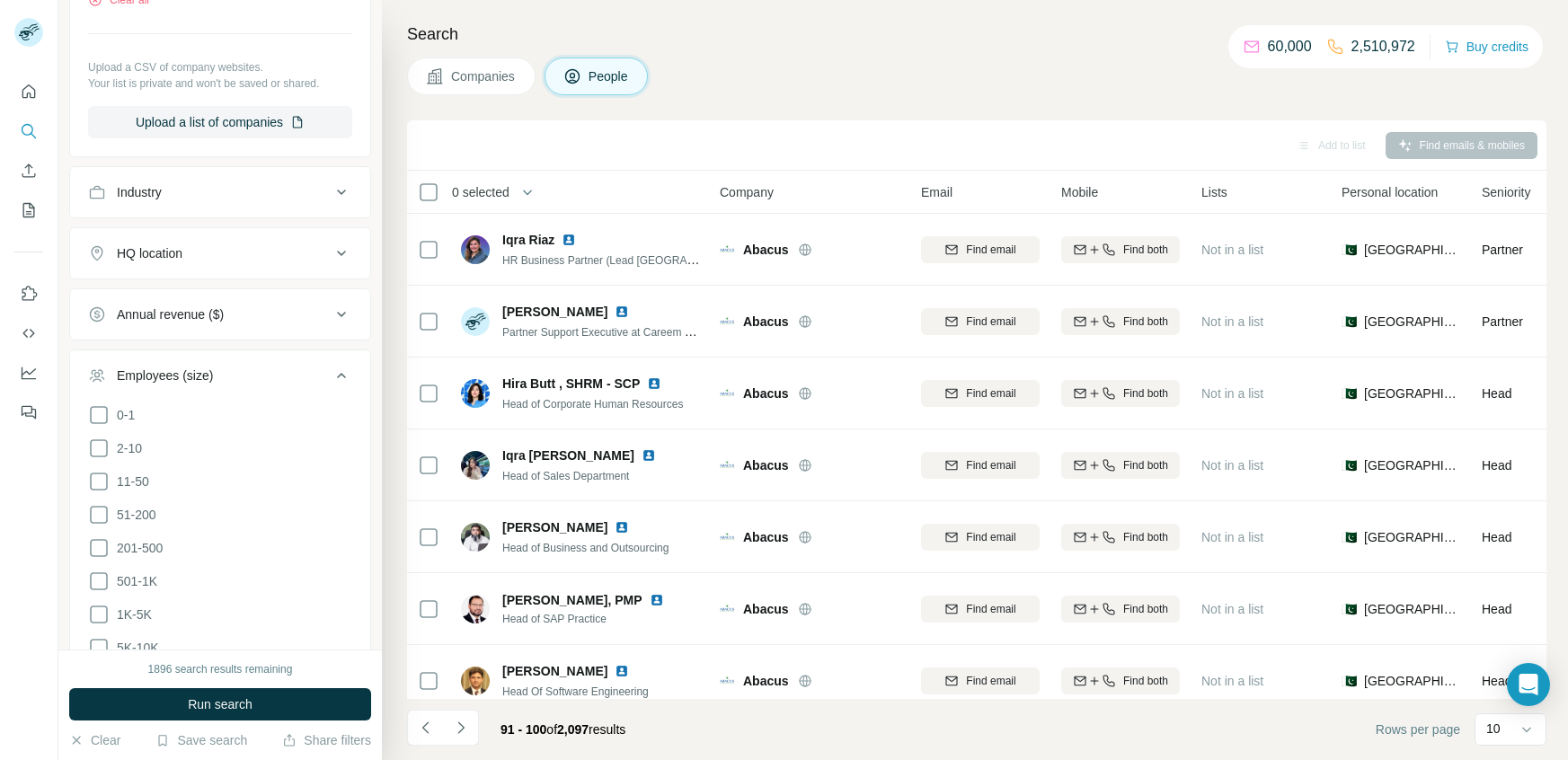
scroll to position [745, 0]
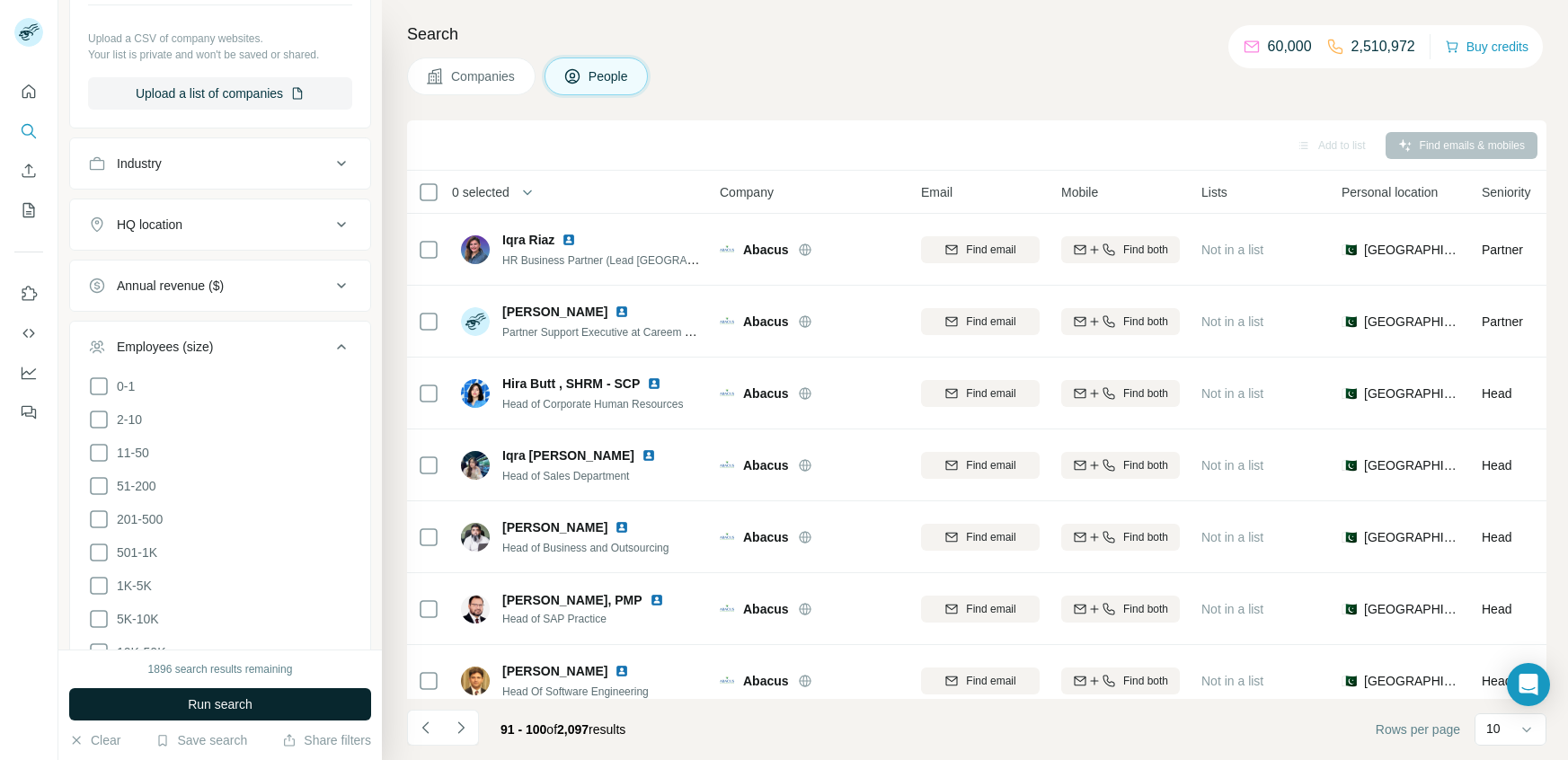
click at [162, 703] on button "Run search" at bounding box center [219, 704] width 302 height 32
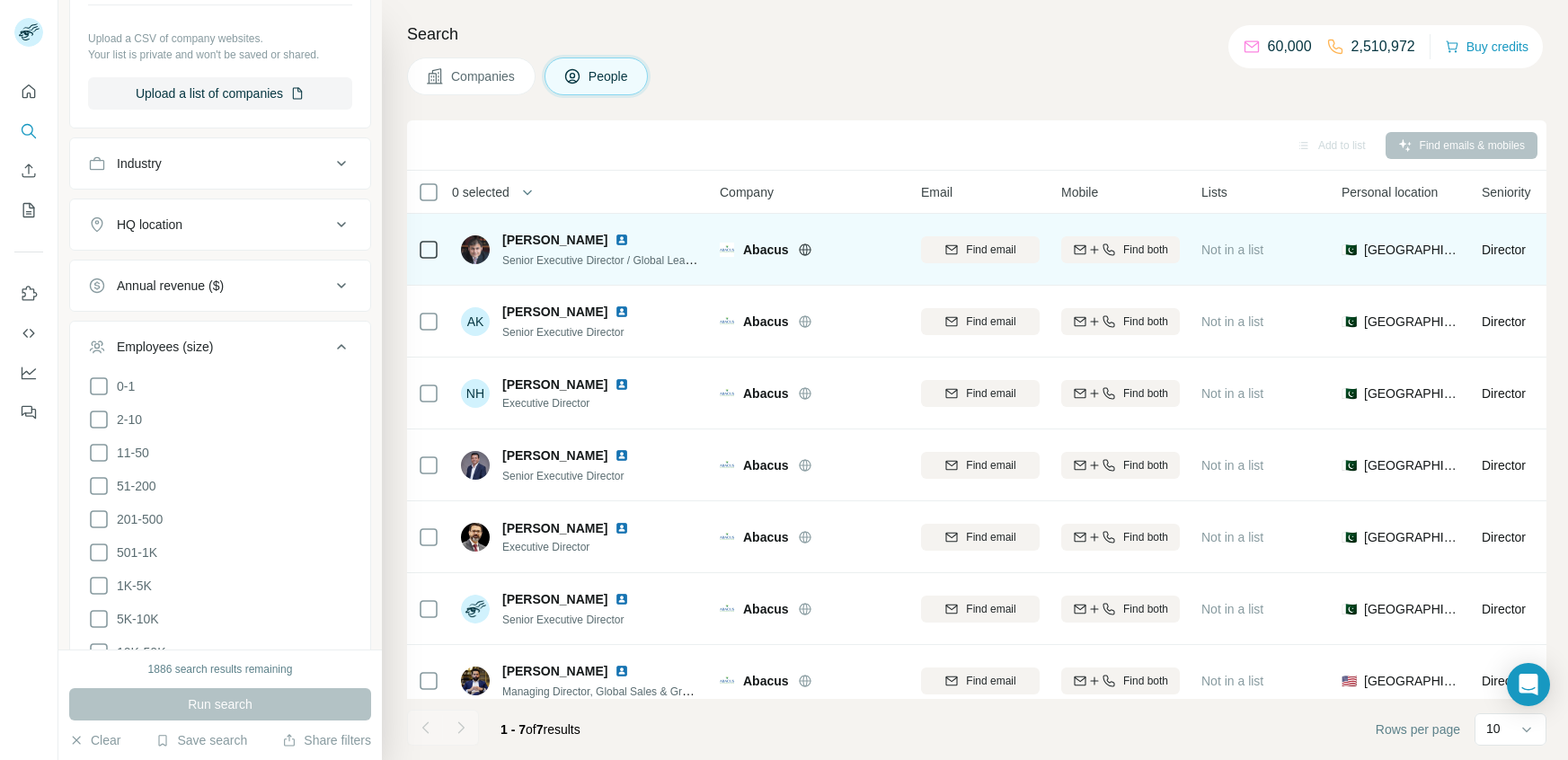
scroll to position [17, 0]
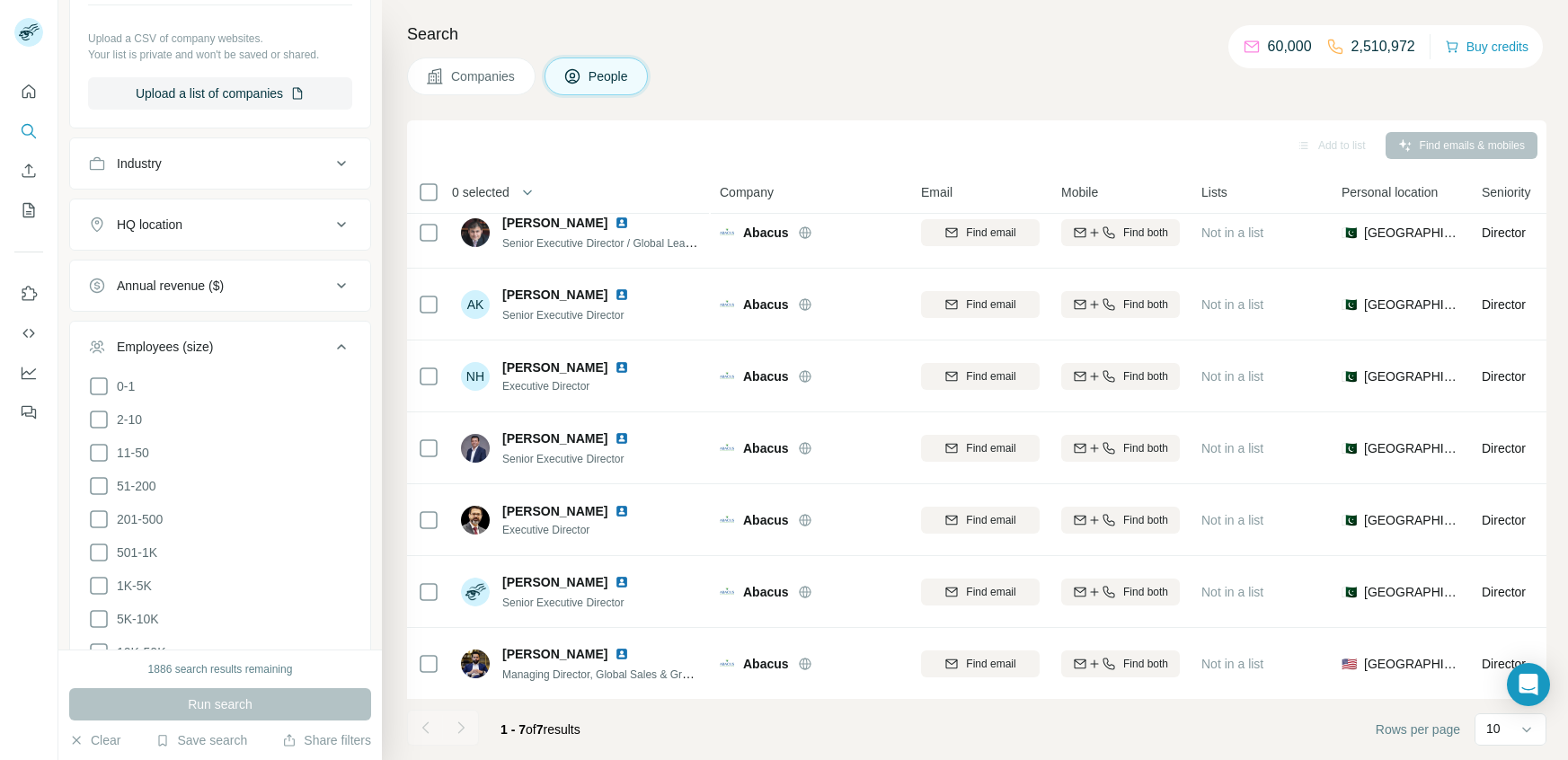
click at [459, 732] on div at bounding box center [461, 727] width 36 height 36
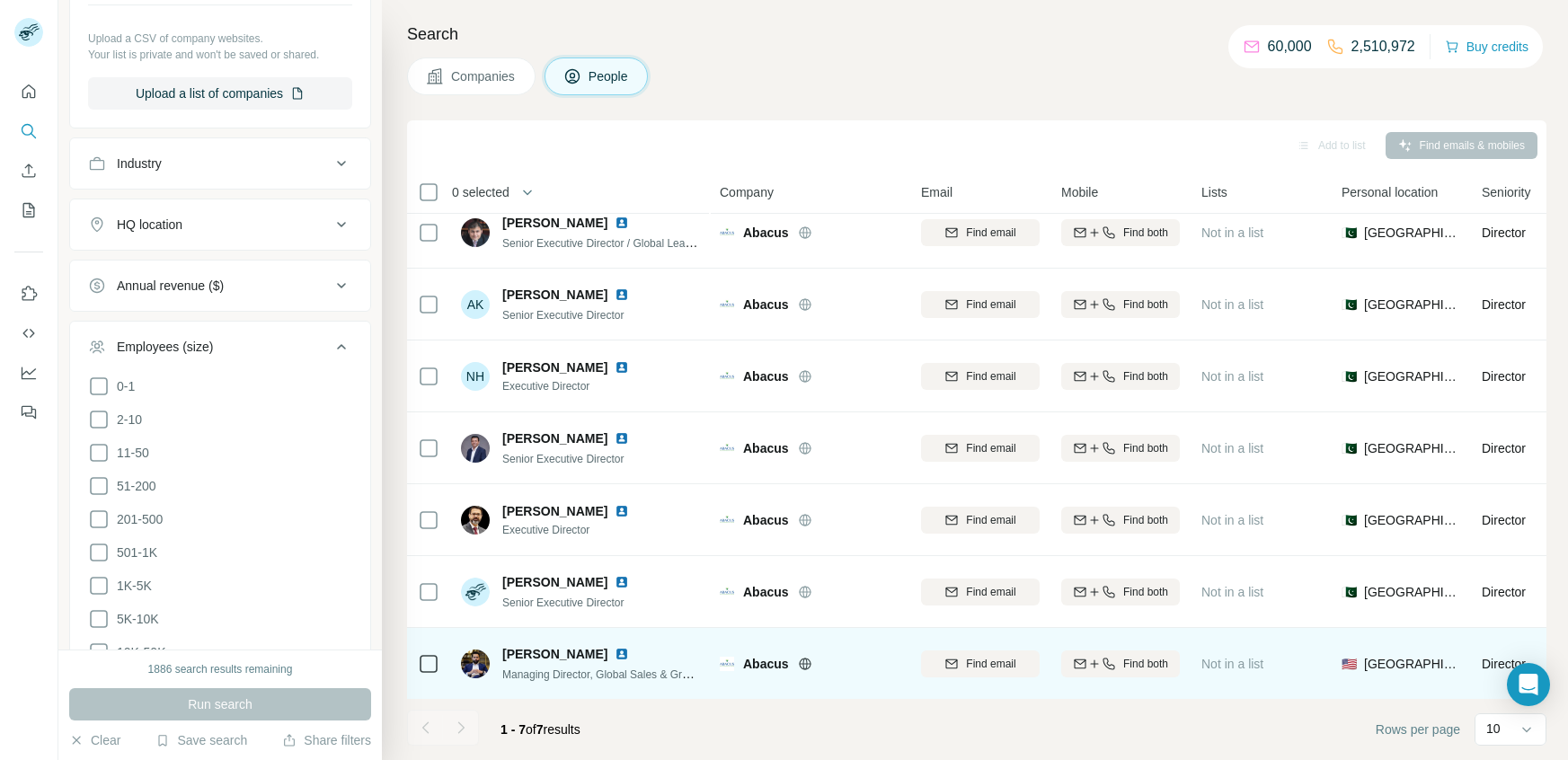
scroll to position [0, 0]
